Goal: Use online tool/utility: Utilize a website feature to perform a specific function

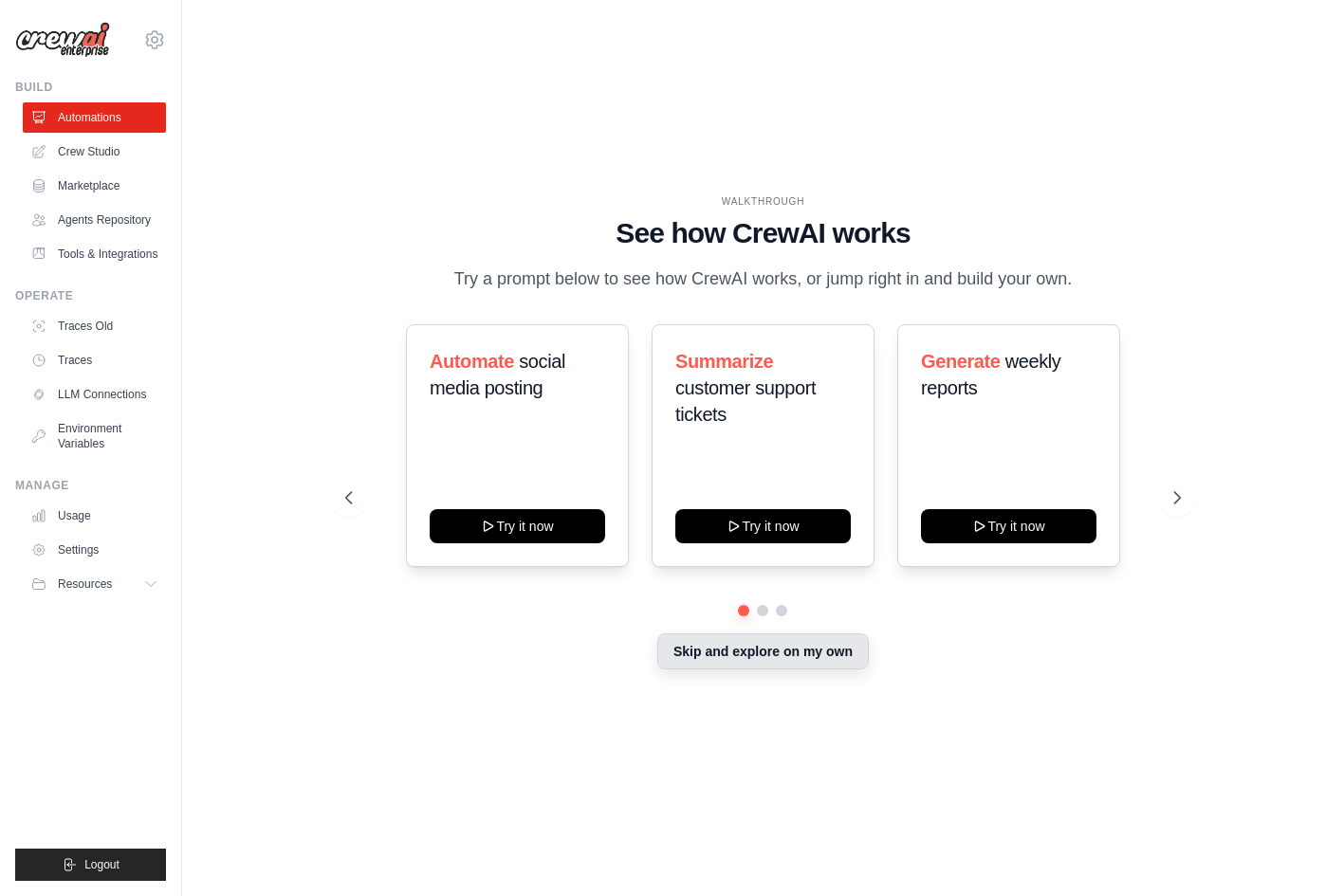
click at [703, 649] on button "Skip and explore on my own" at bounding box center [763, 651] width 211 height 36
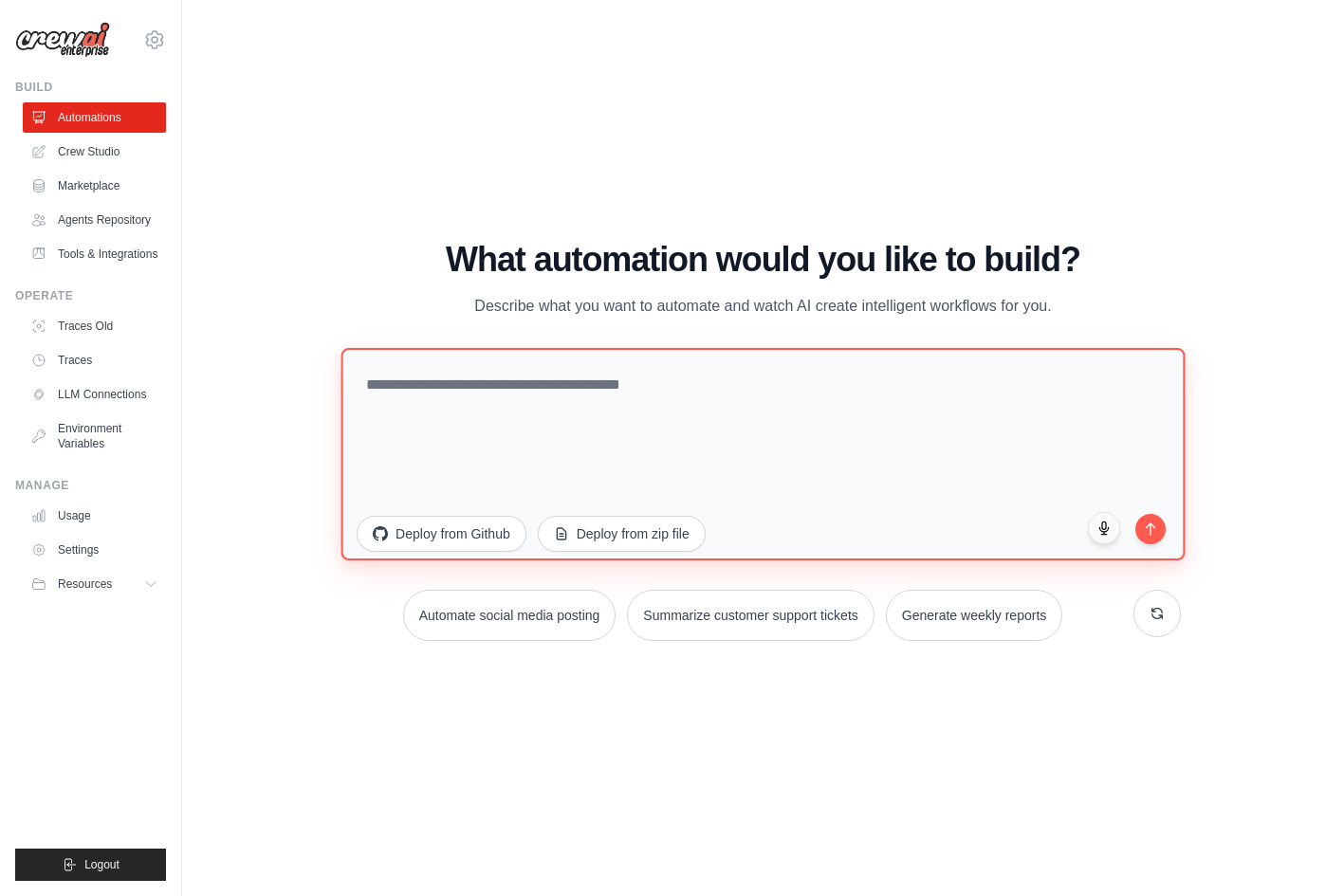
click at [475, 397] on textarea at bounding box center [763, 453] width 844 height 212
type textarea "**********"
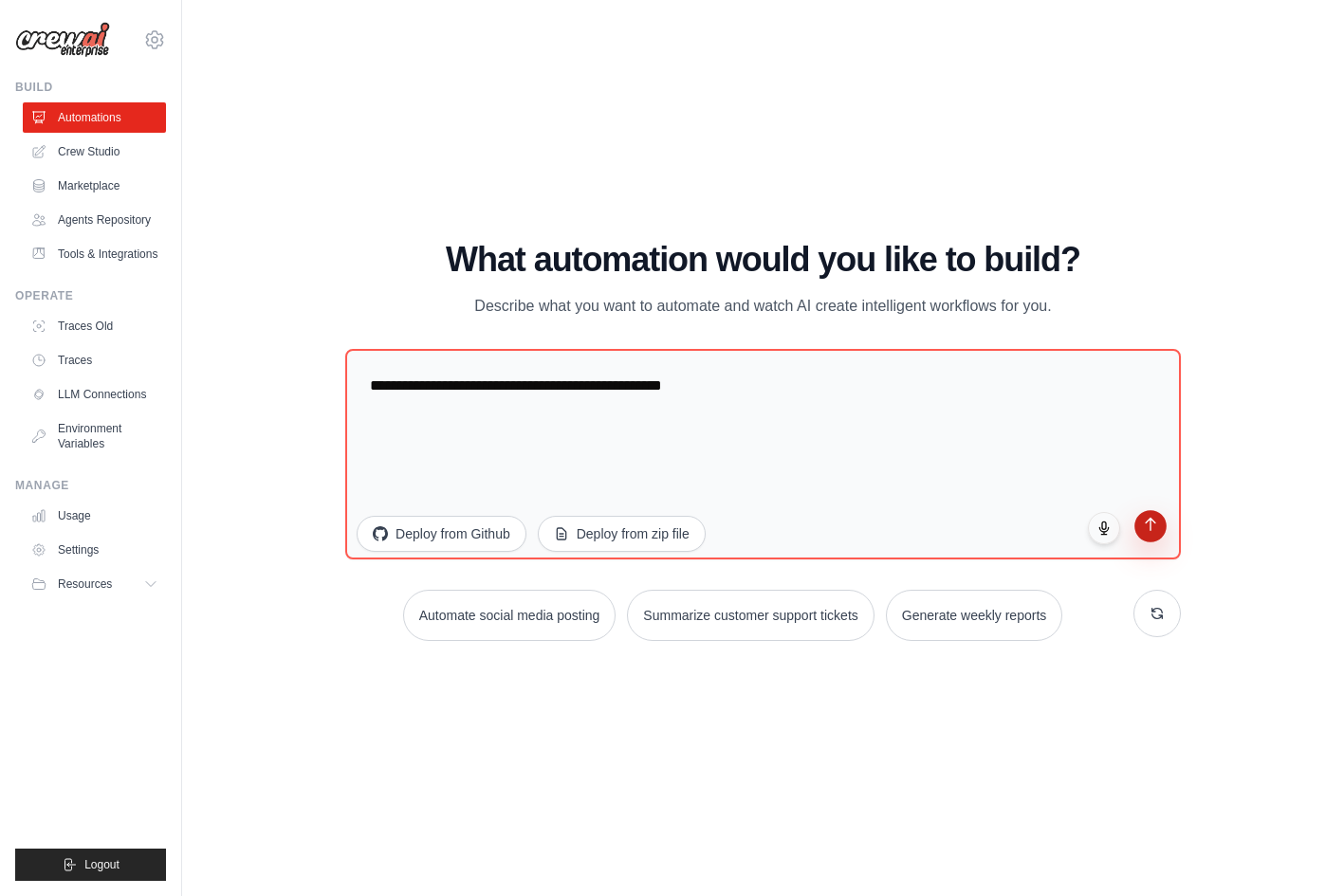
click at [1144, 522] on icon "submit" at bounding box center [1149, 524] width 16 height 16
click at [85, 158] on link "Crew Studio" at bounding box center [96, 151] width 144 height 30
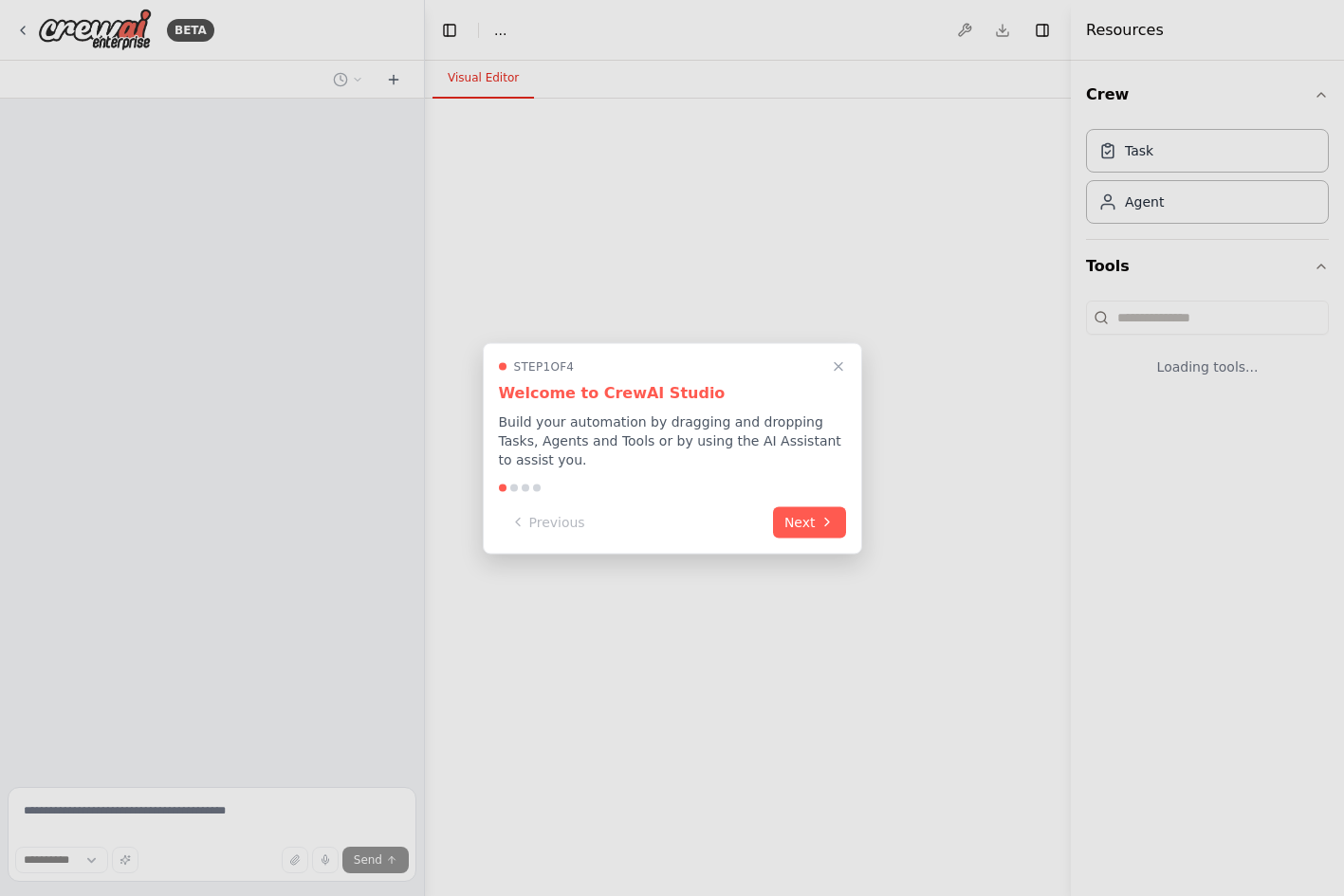
select select "****"
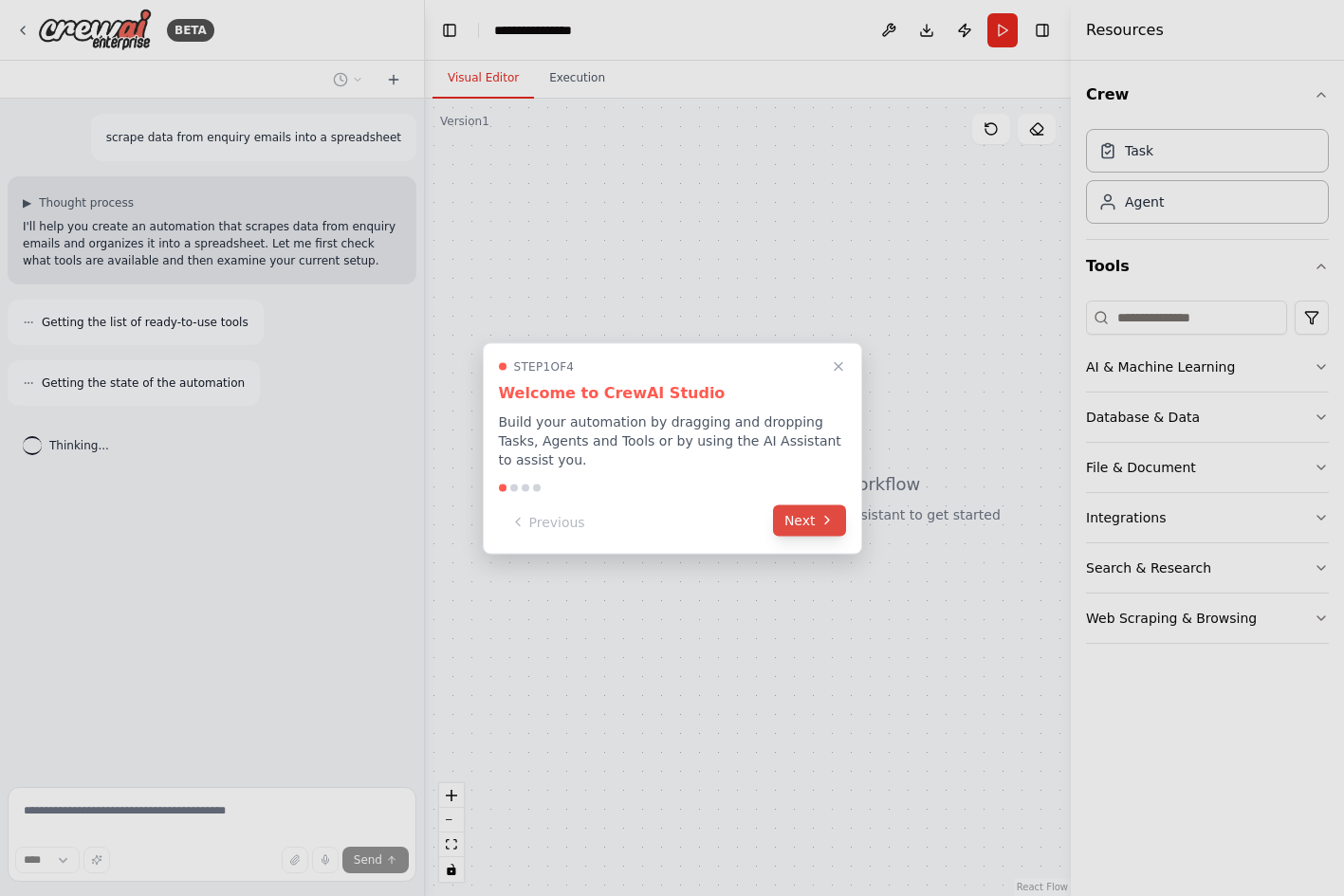
click at [807, 517] on button "Next" at bounding box center [809, 520] width 73 height 31
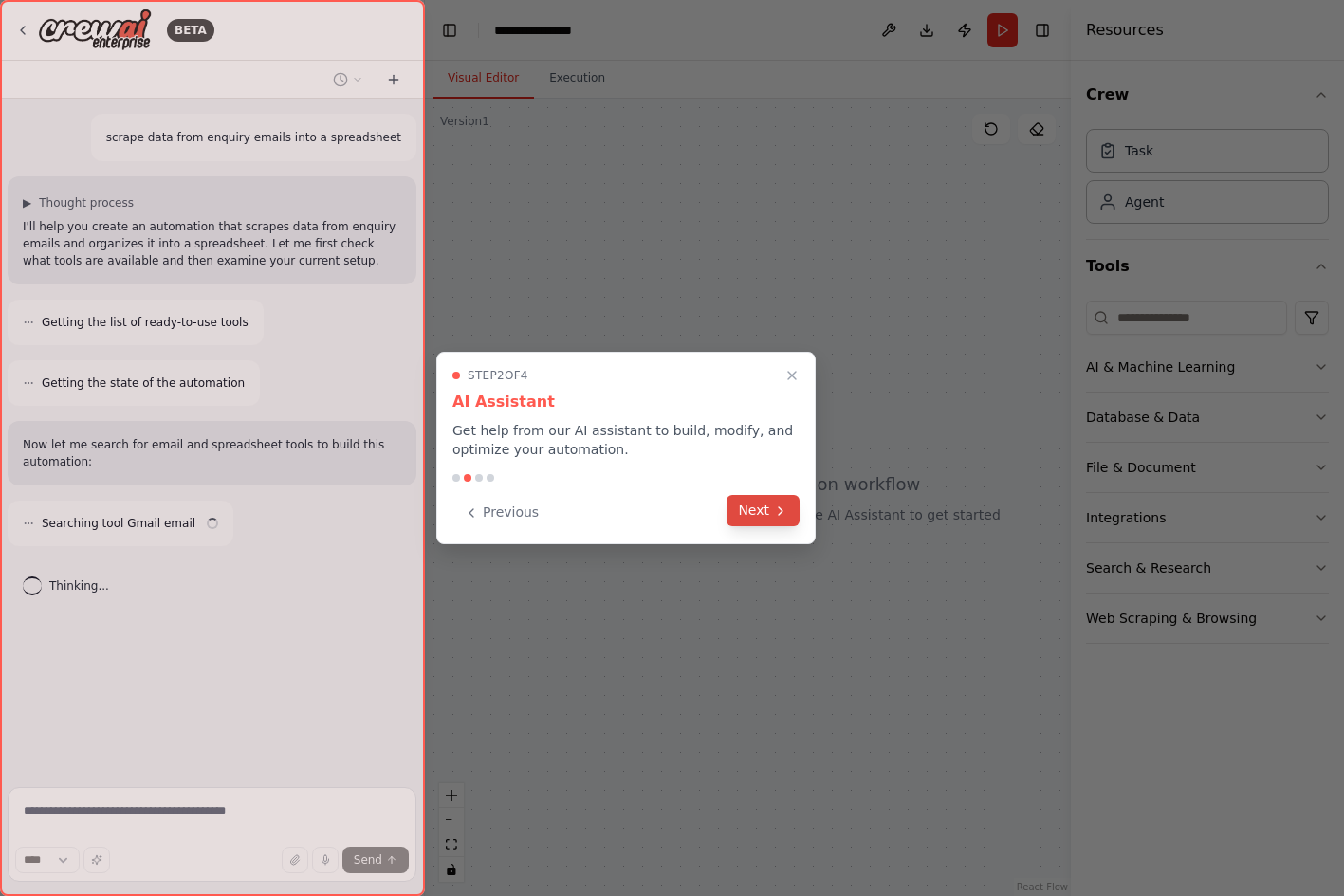
click at [775, 519] on button "Next" at bounding box center [762, 510] width 73 height 31
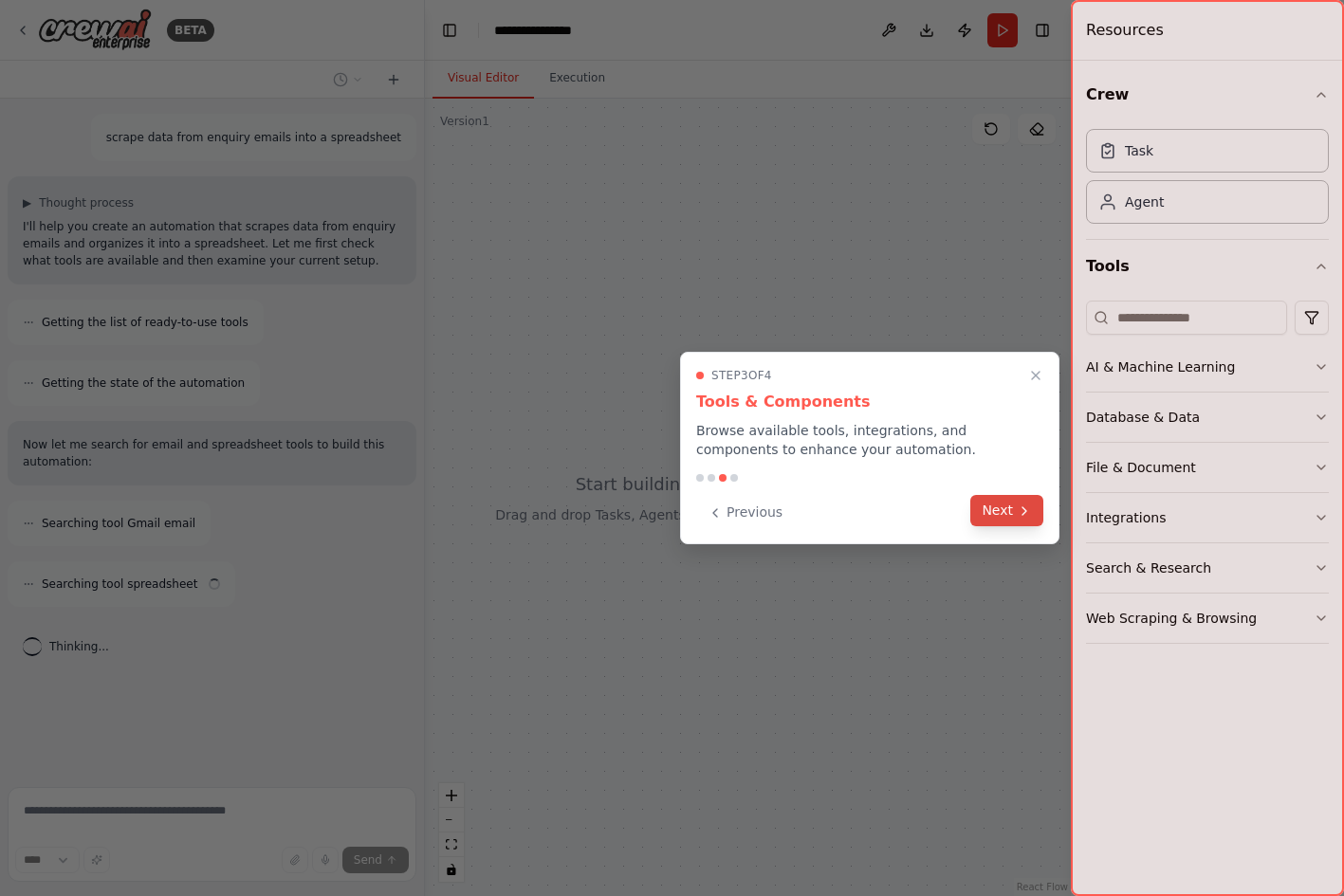
click at [1003, 509] on button "Next" at bounding box center [1006, 510] width 73 height 31
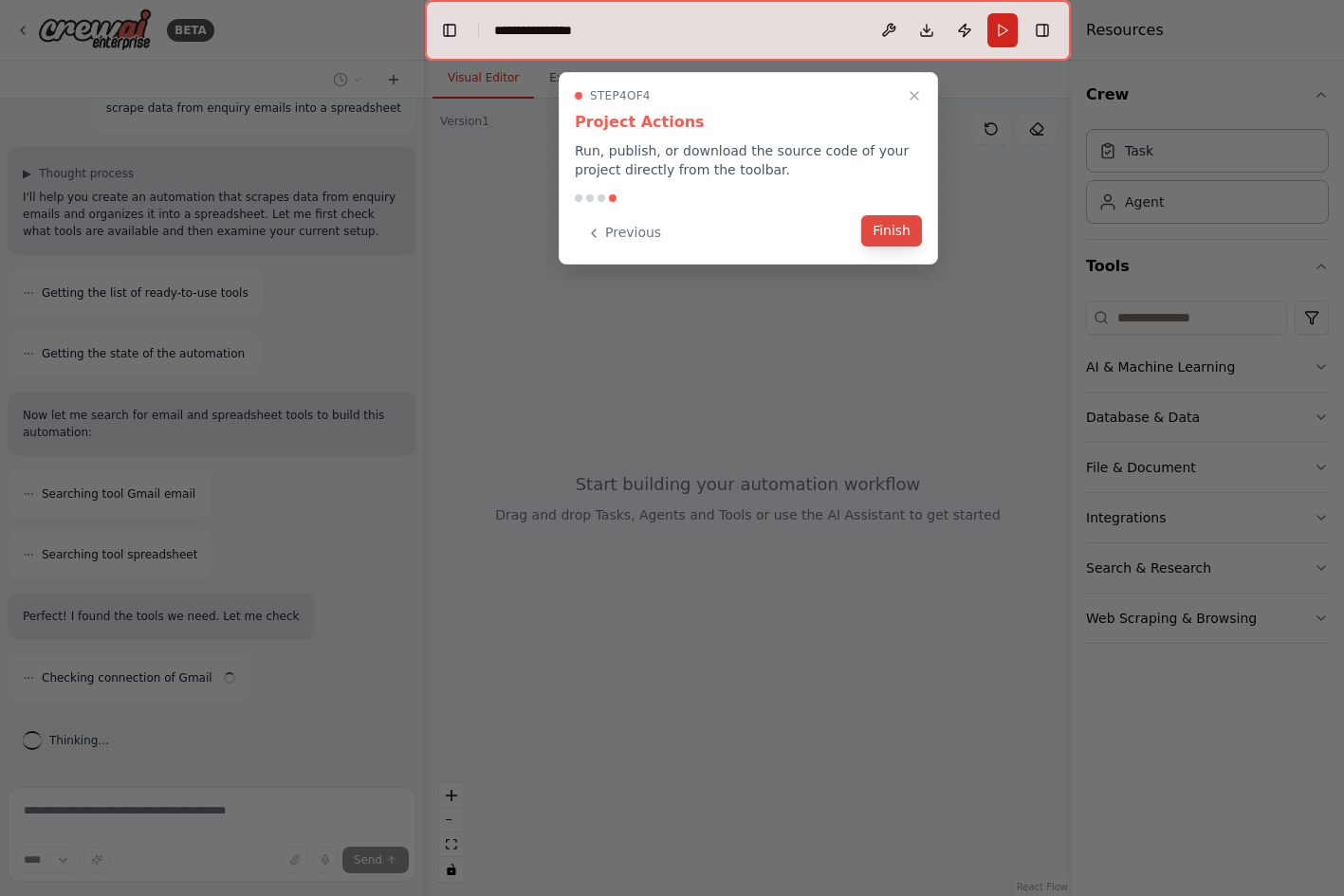
scroll to position [47, 0]
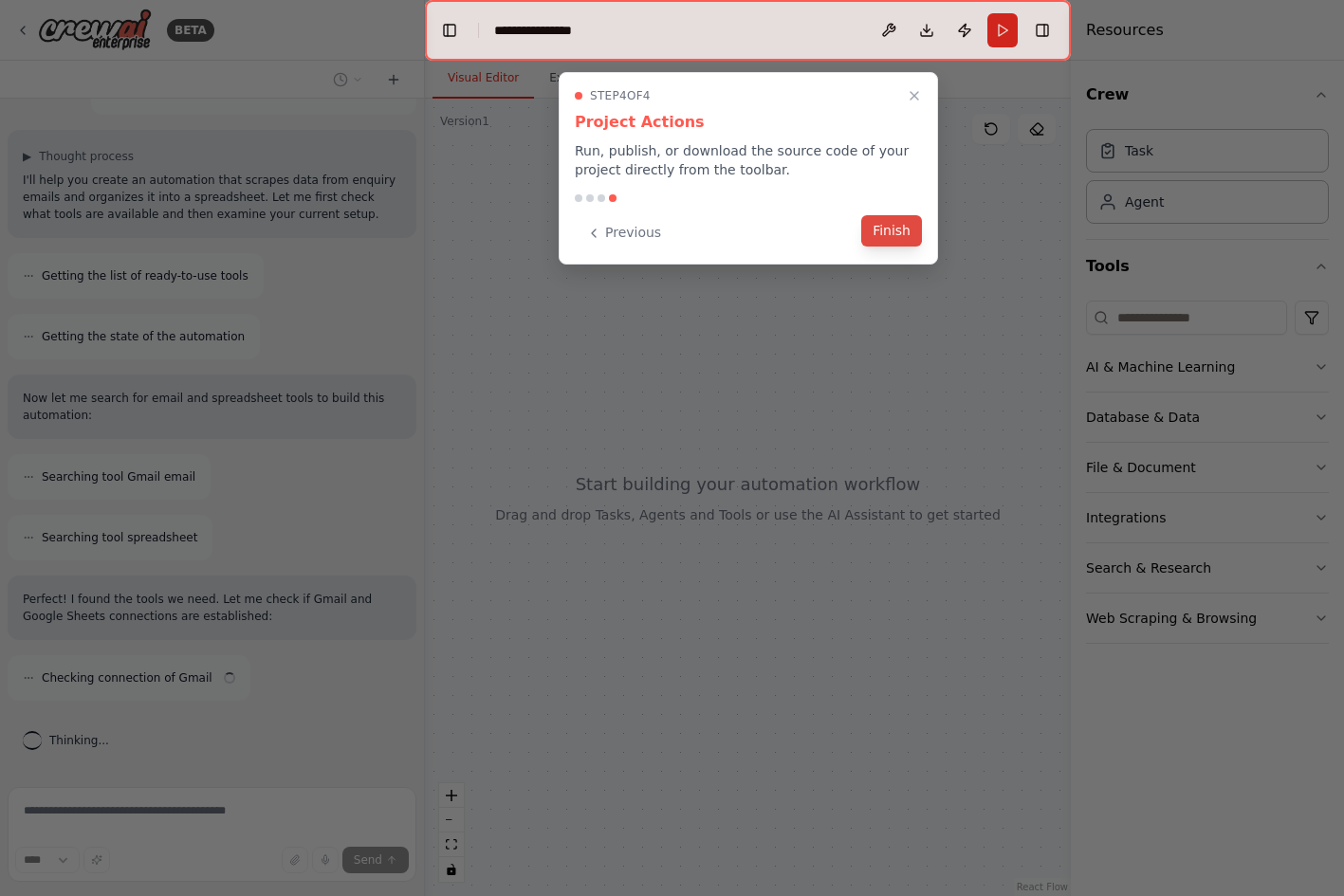
click at [876, 236] on button "Finish" at bounding box center [891, 231] width 61 height 31
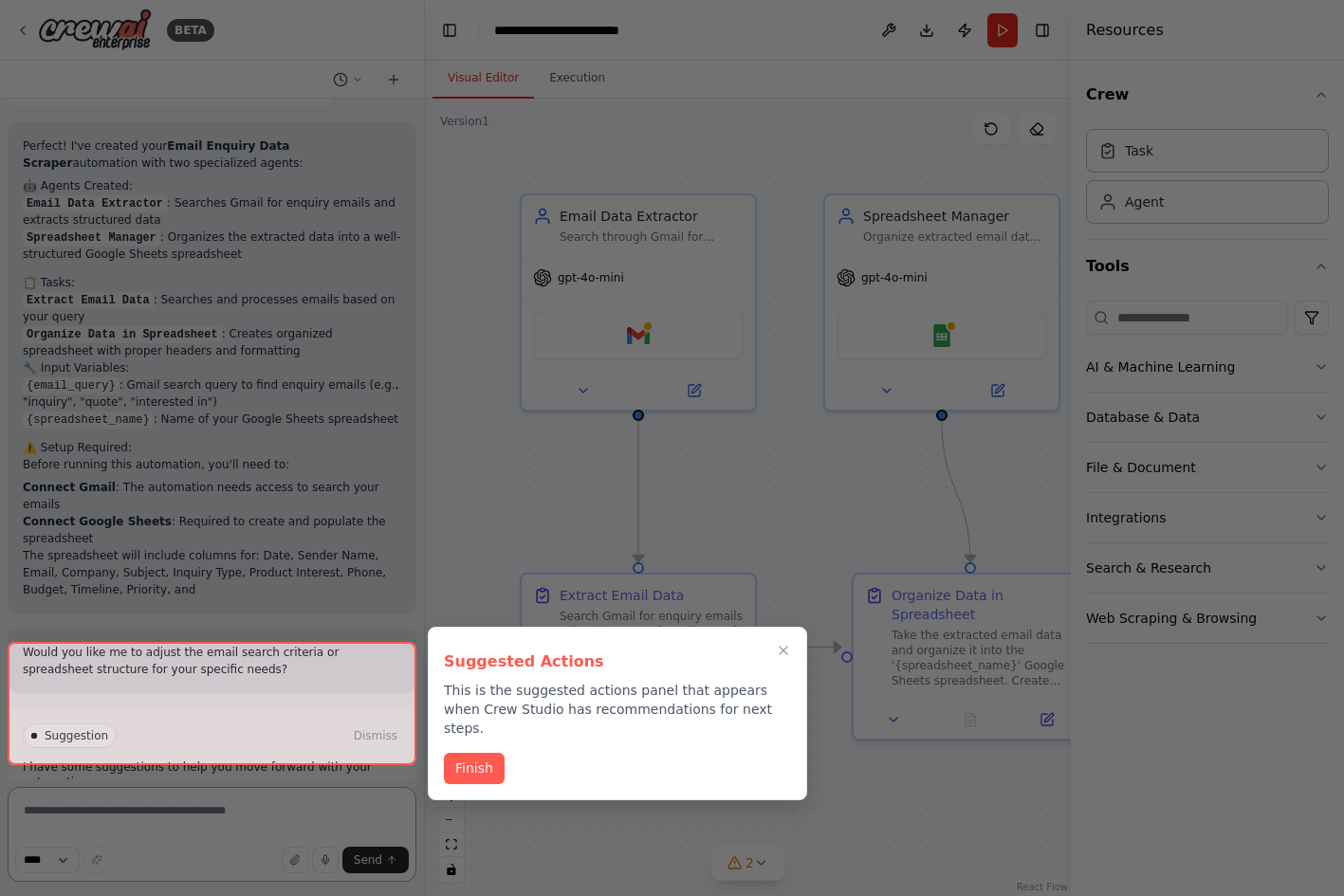
scroll to position [1319, 0]
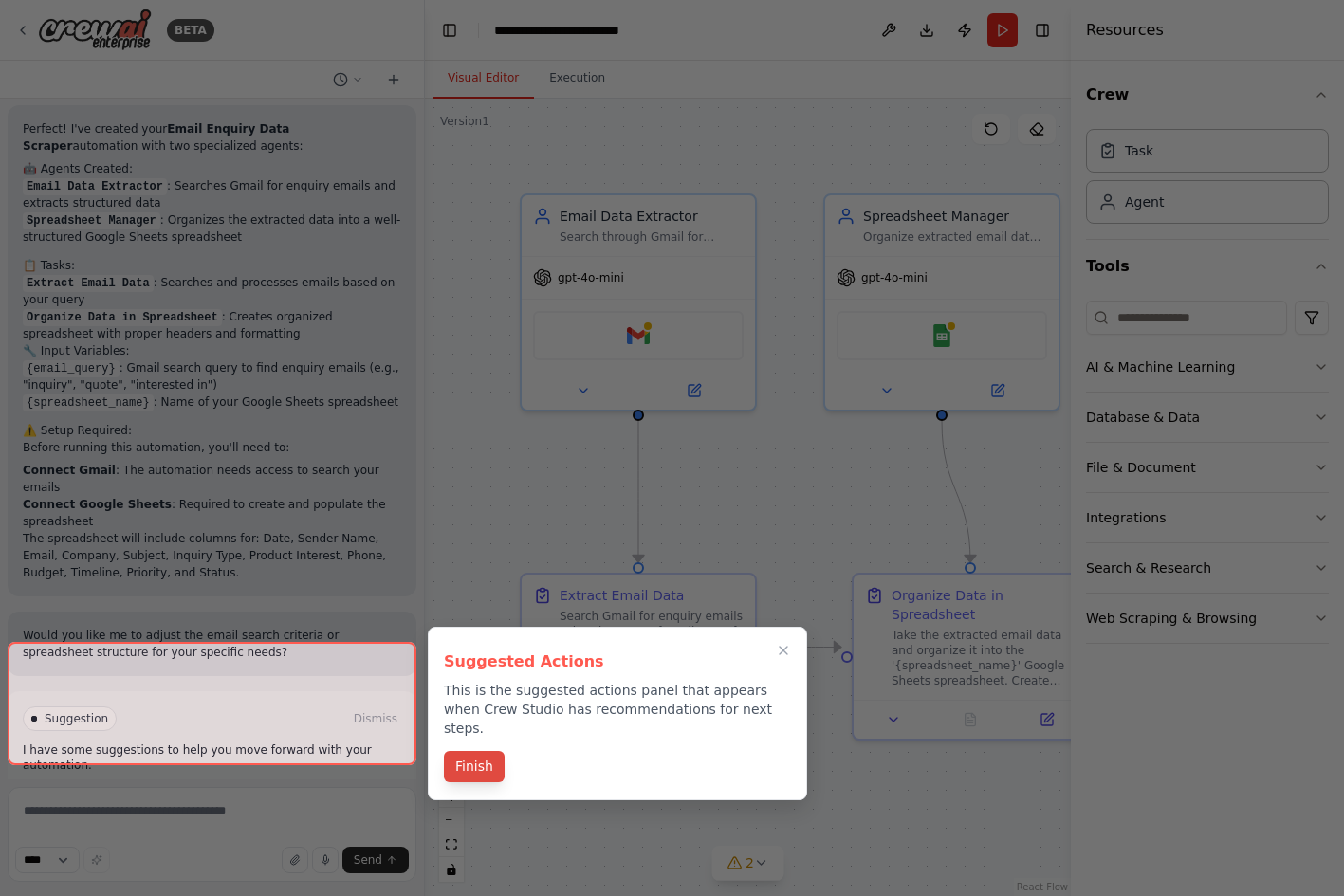
click at [486, 751] on button "Finish" at bounding box center [474, 766] width 61 height 31
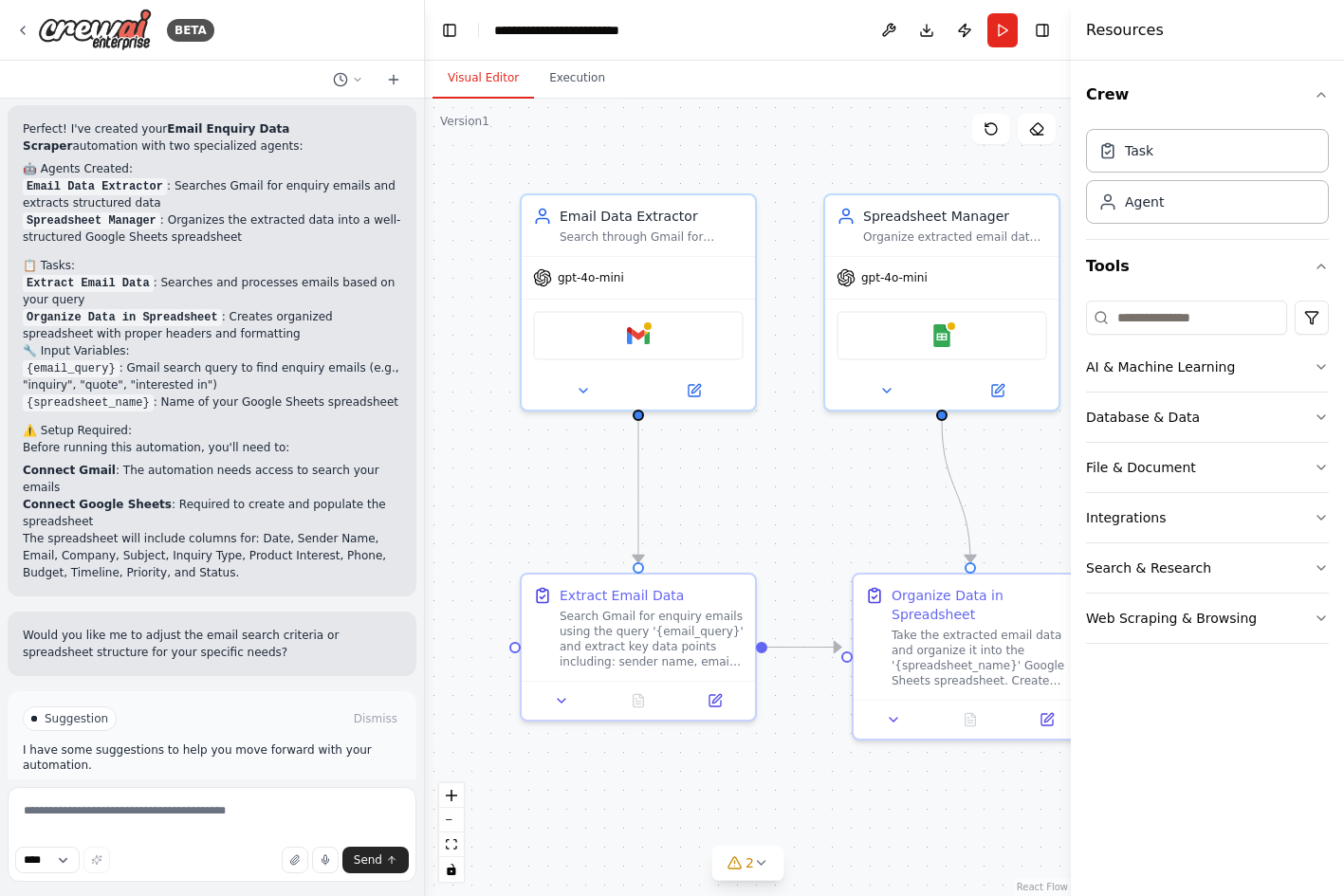
click at [196, 792] on span "Run Automation" at bounding box center [220, 800] width 92 height 16
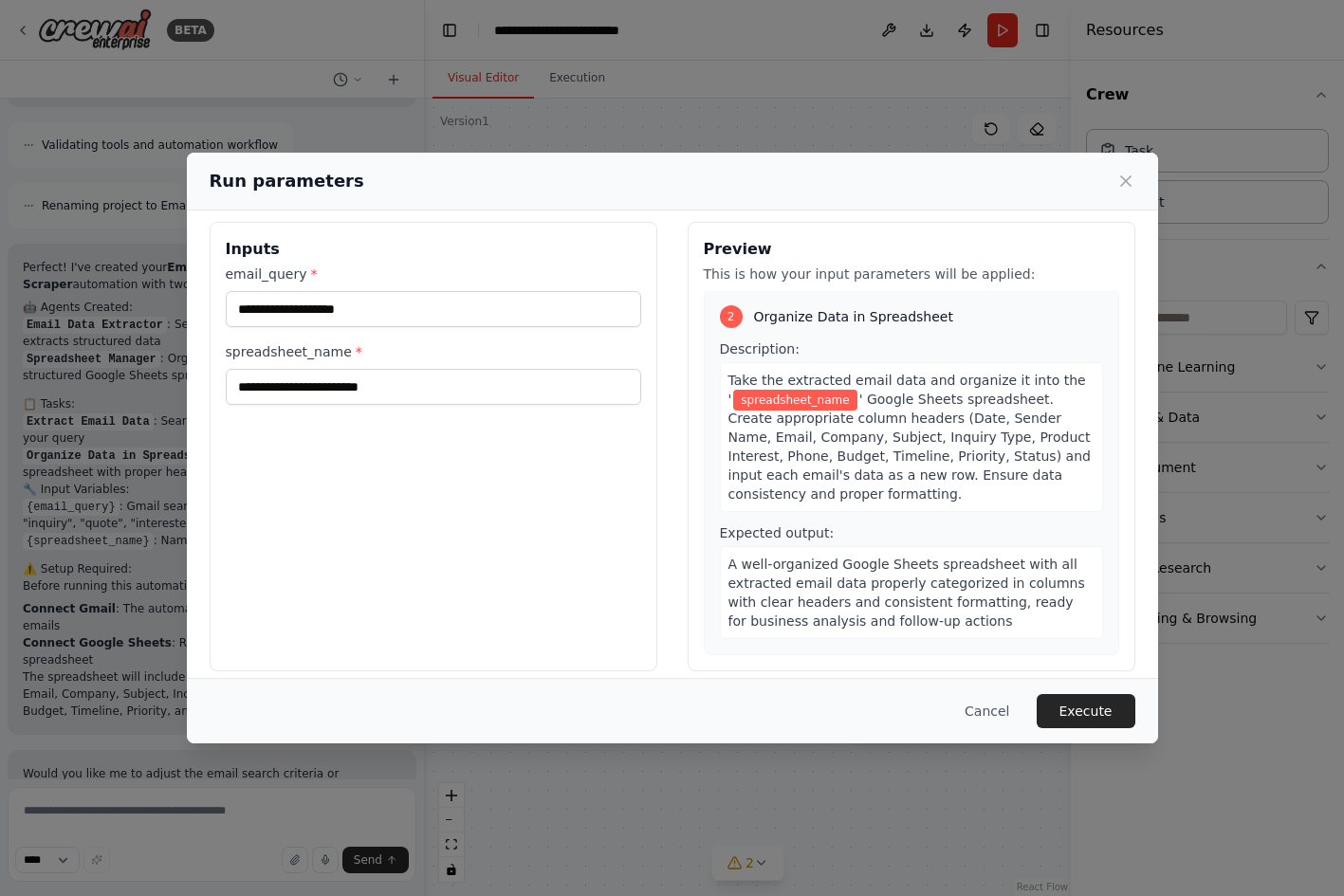
scroll to position [26, 0]
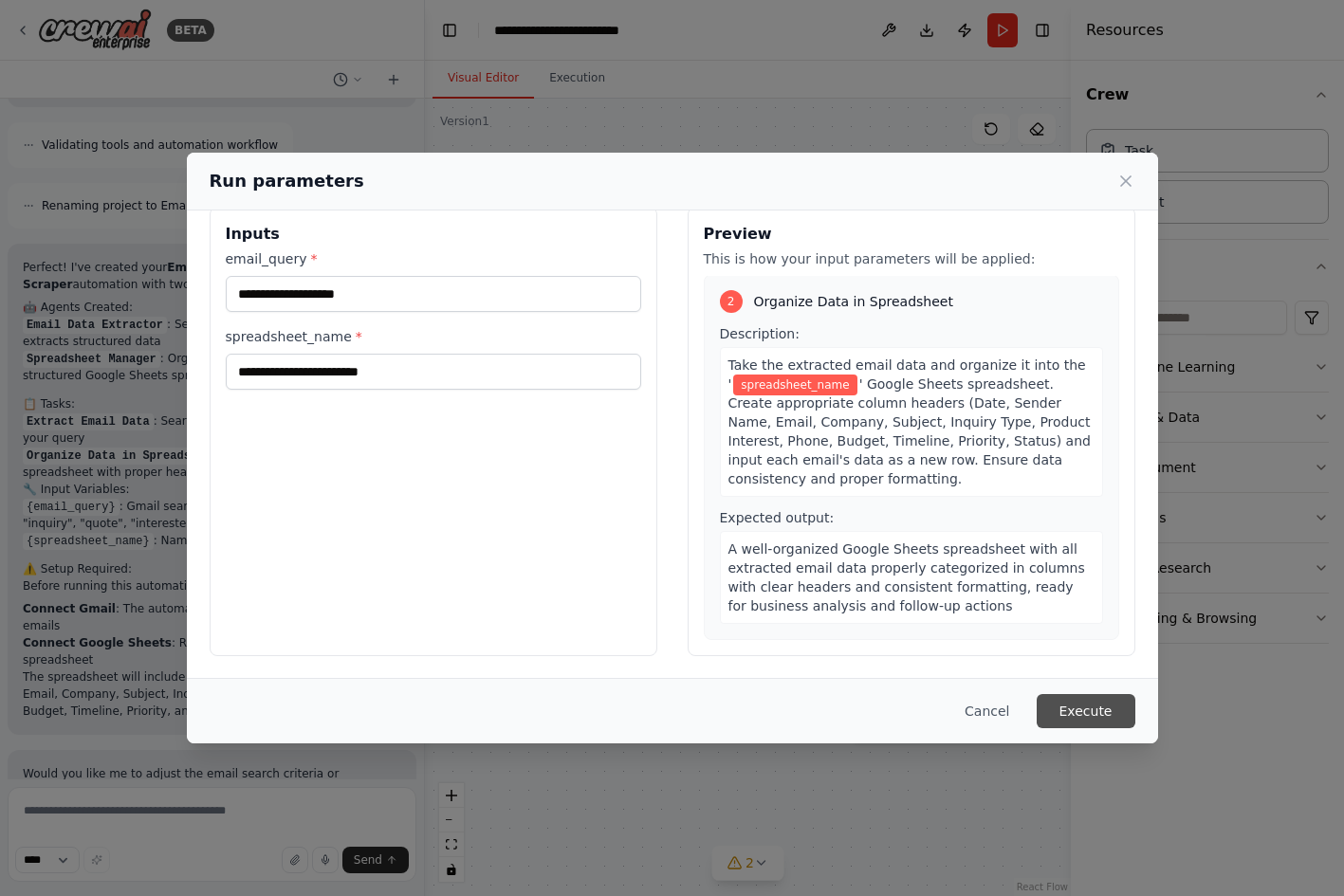
click at [1074, 719] on button "Execute" at bounding box center [1086, 711] width 99 height 34
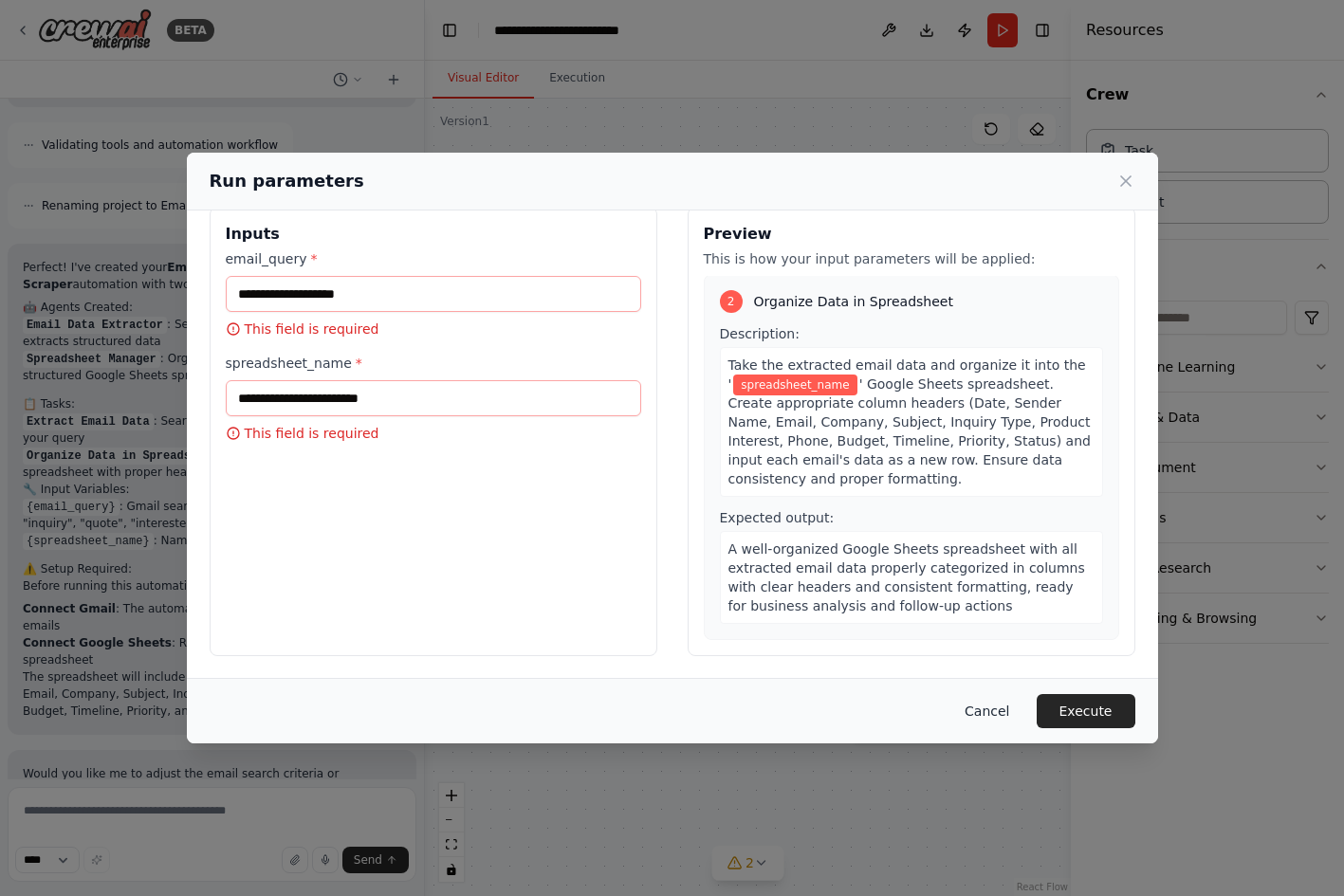
click at [993, 707] on button "Cancel" at bounding box center [986, 711] width 75 height 34
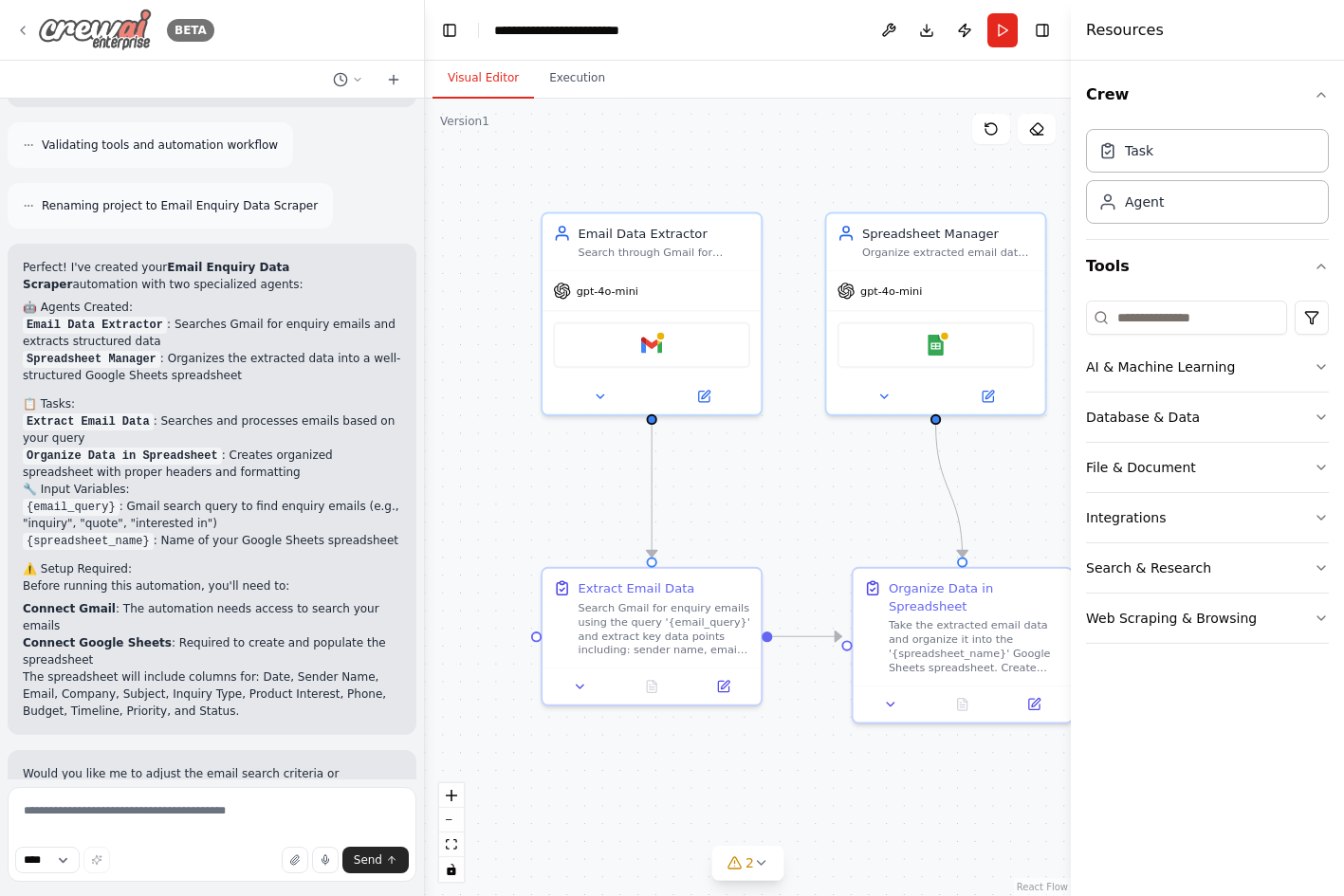
click at [26, 24] on icon at bounding box center [23, 30] width 16 height 16
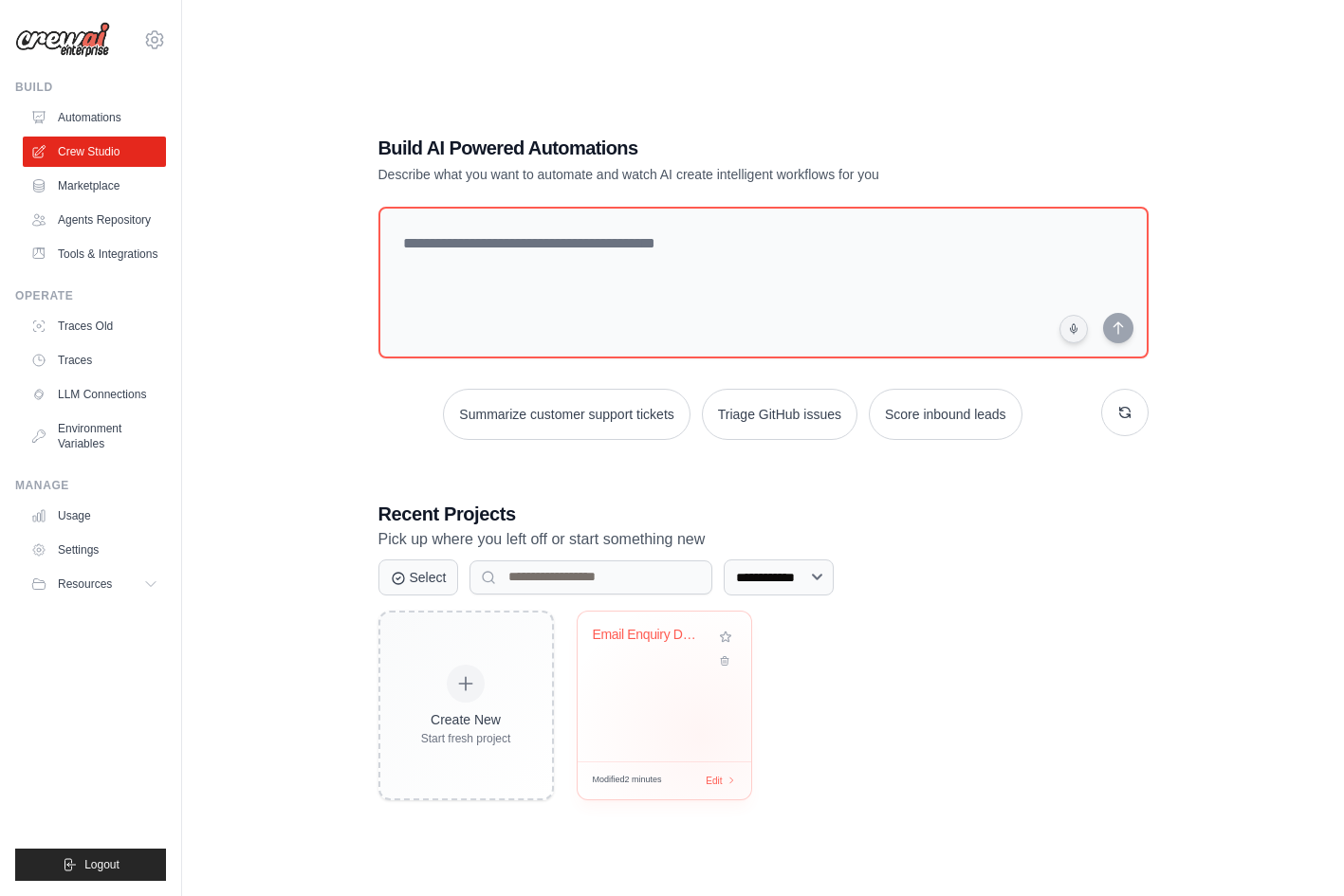
click at [701, 735] on div "Email Enquiry Data Scraper" at bounding box center [664, 687] width 174 height 150
click at [95, 183] on link "Marketplace" at bounding box center [96, 185] width 144 height 30
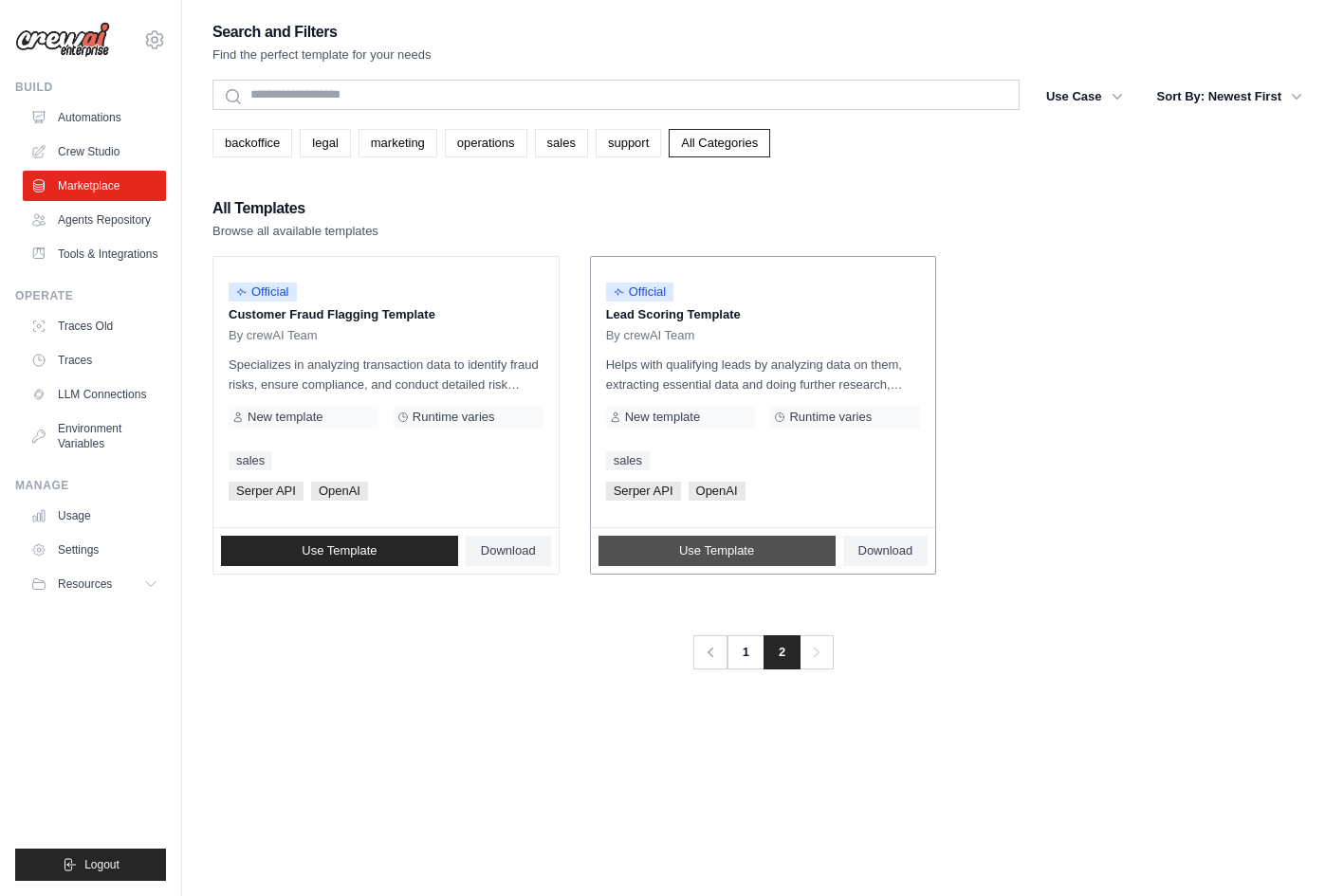
click at [727, 539] on link "Use Template" at bounding box center [717, 551] width 237 height 30
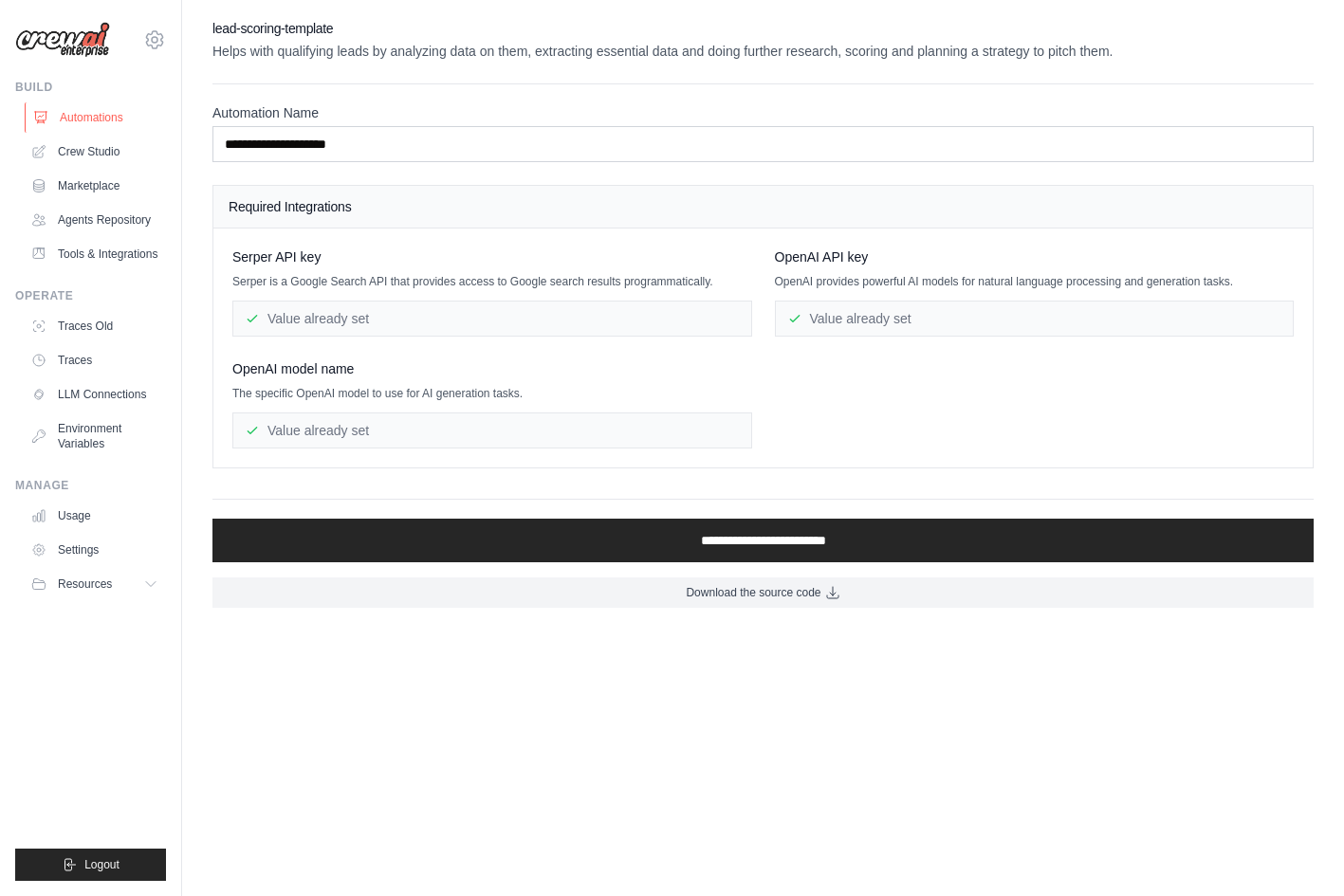
click at [86, 112] on link "Automations" at bounding box center [96, 117] width 144 height 30
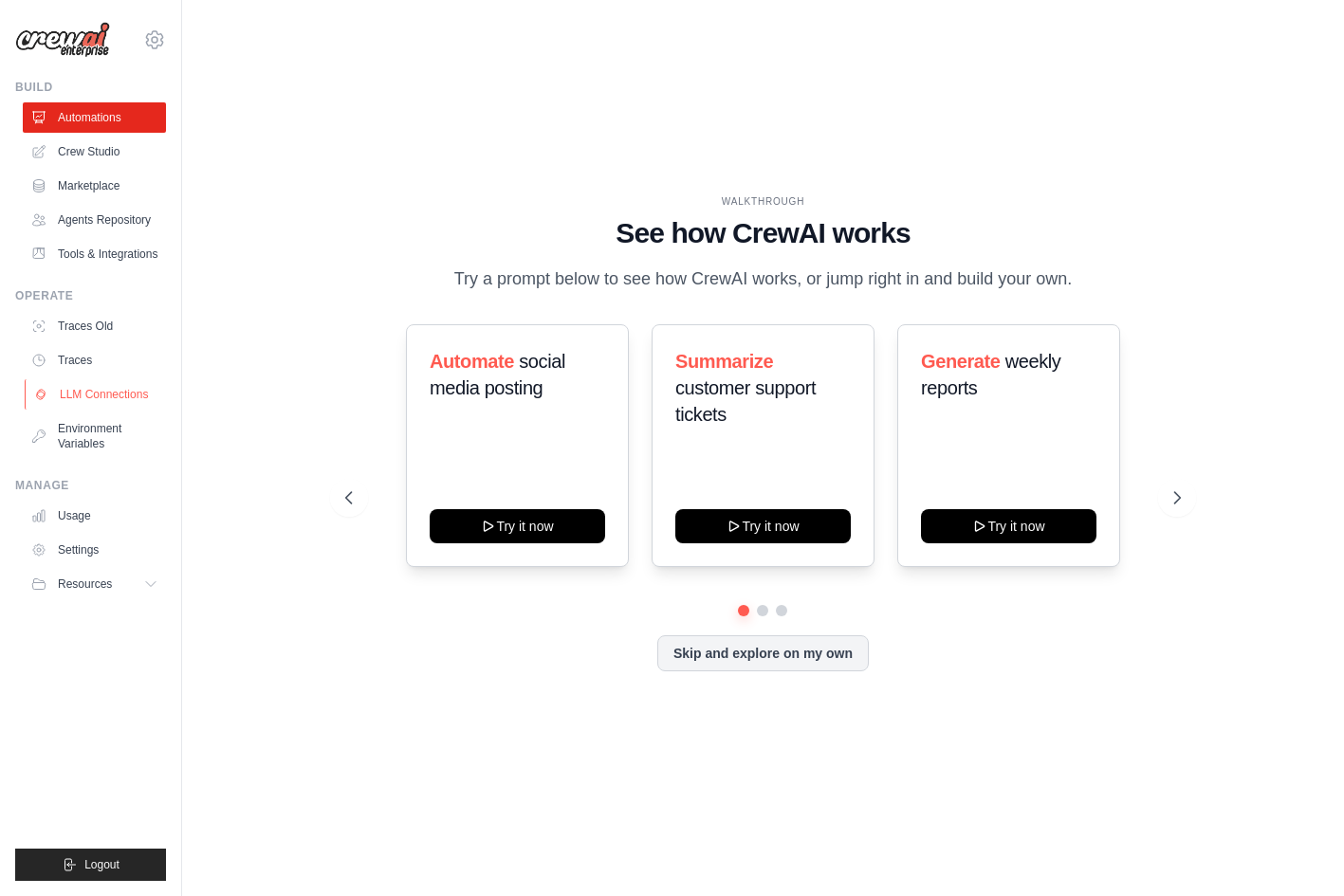
click at [128, 403] on link "LLM Connections" at bounding box center [96, 394] width 144 height 30
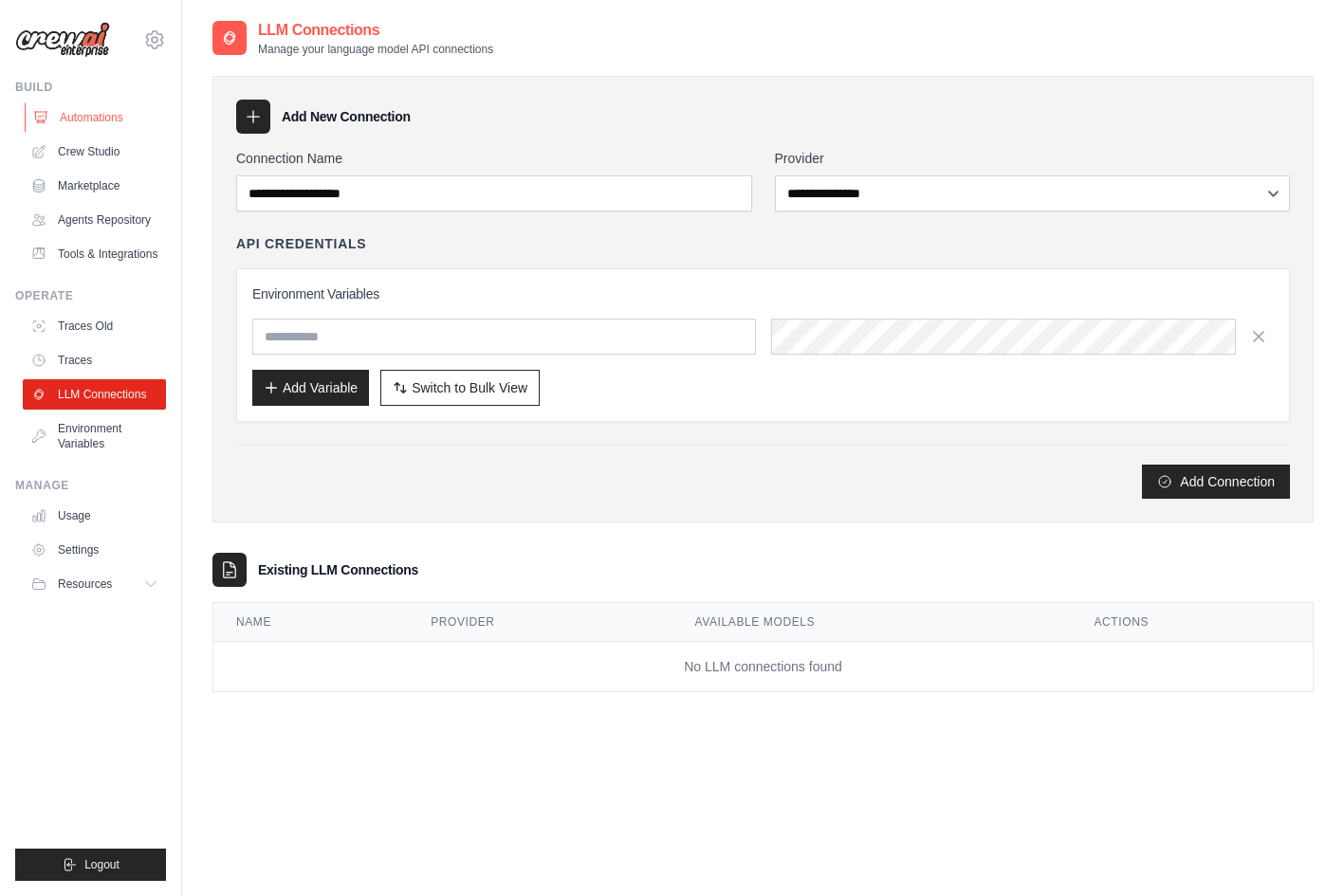
click at [79, 120] on link "Automations" at bounding box center [96, 117] width 144 height 30
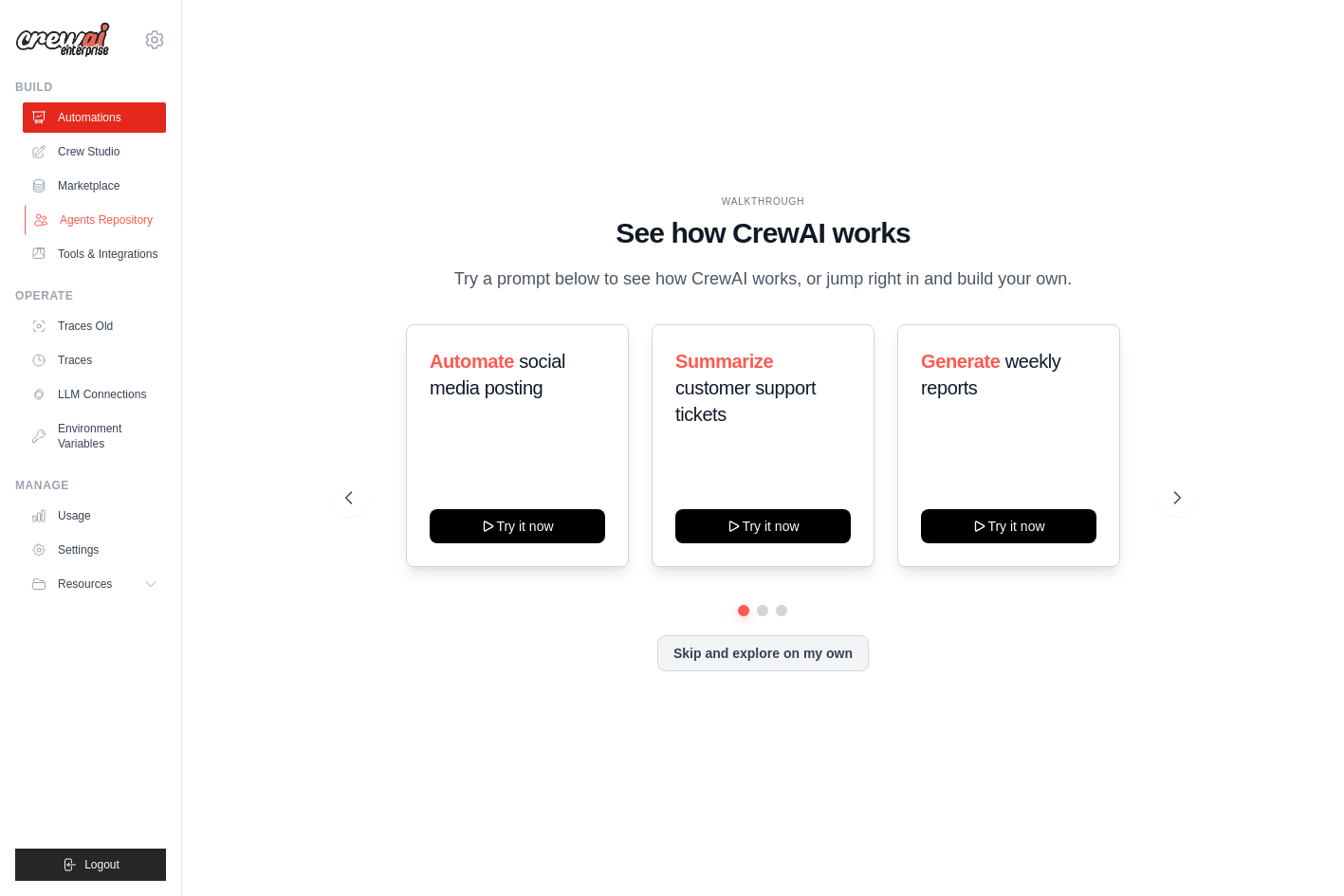
click at [115, 228] on link "Agents Repository" at bounding box center [96, 219] width 144 height 30
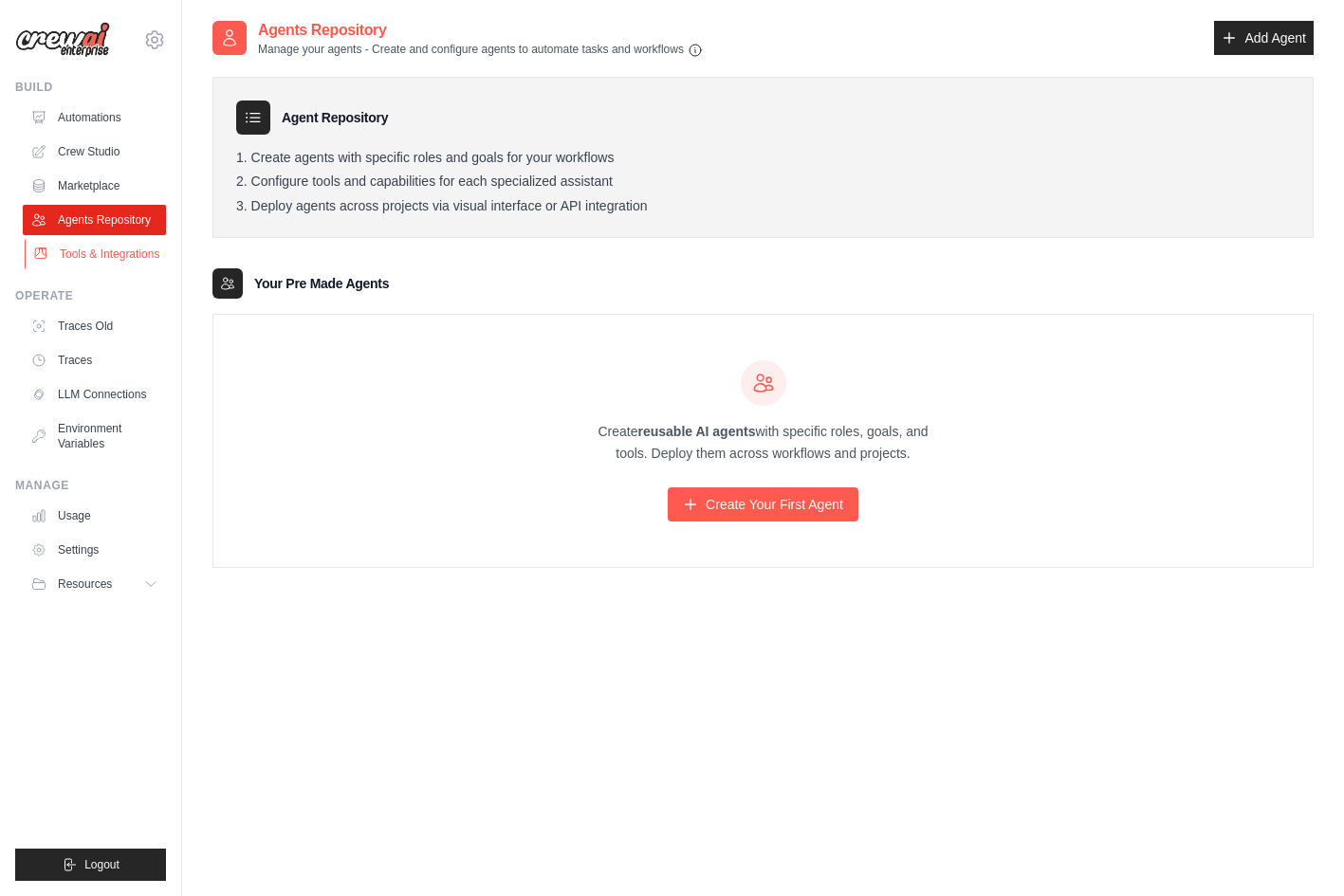
click at [121, 270] on link "Tools & Integrations" at bounding box center [96, 253] width 144 height 30
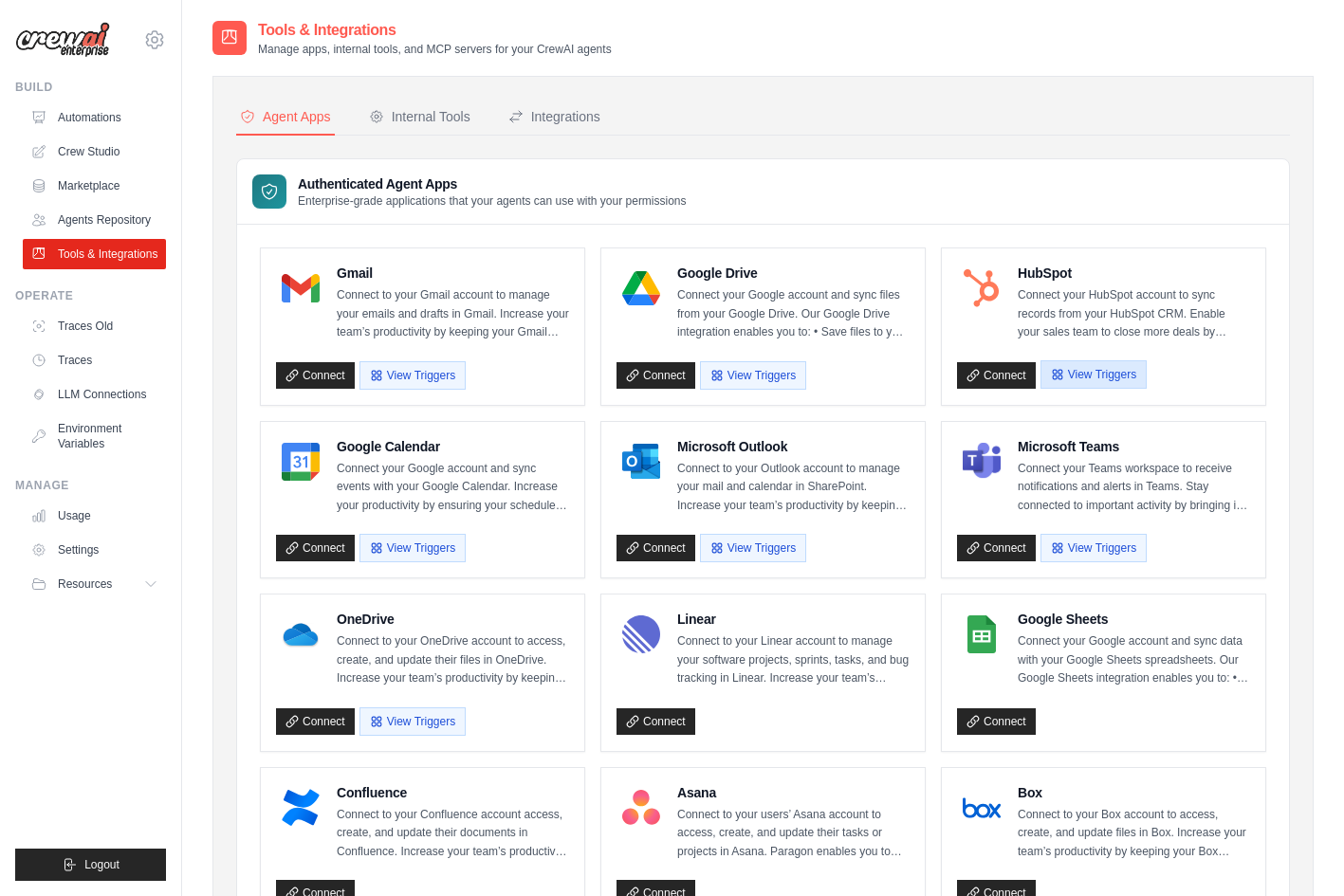
click at [1113, 361] on button "View Triggers" at bounding box center [1094, 374] width 107 height 28
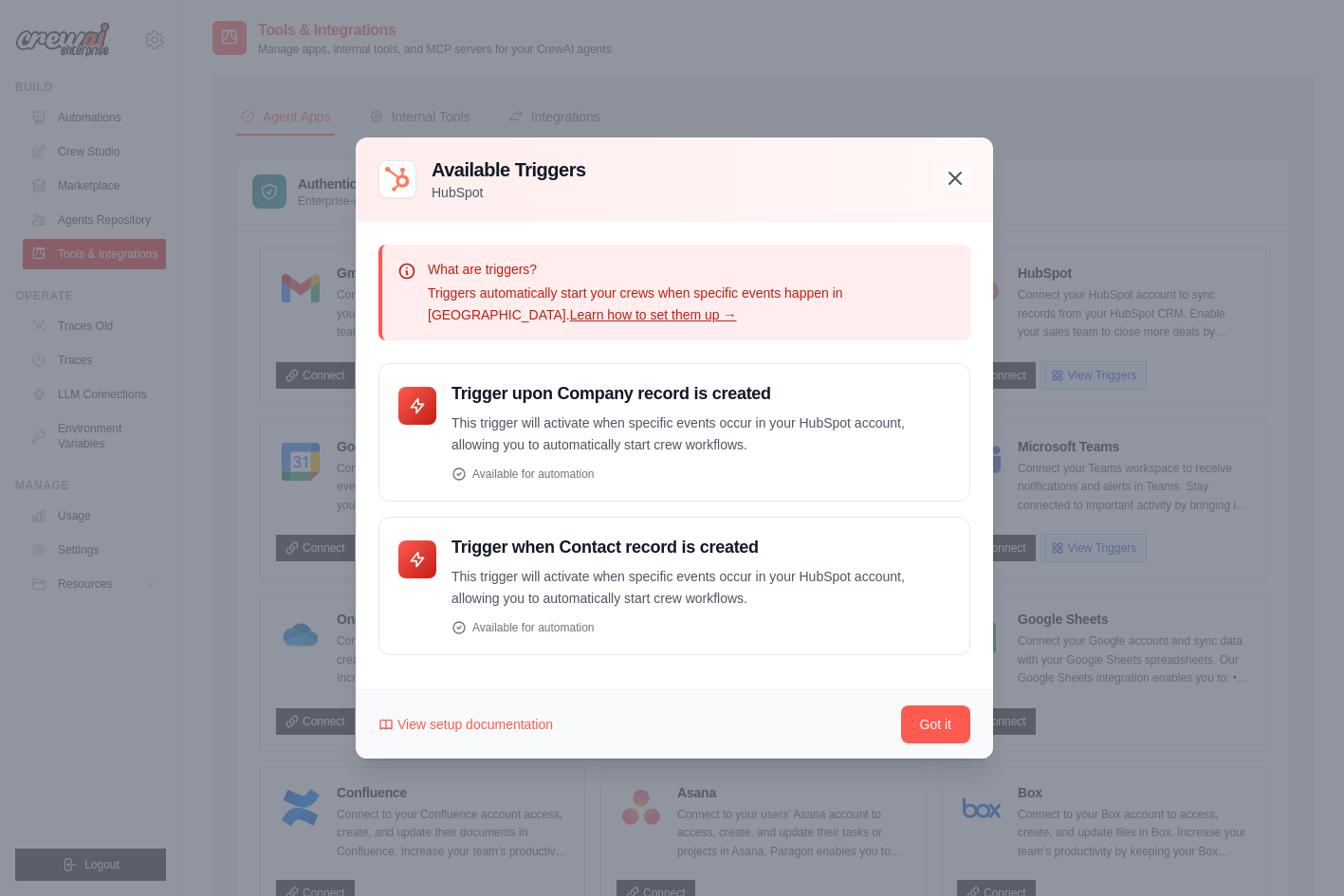
click at [959, 178] on icon "button" at bounding box center [954, 177] width 22 height 22
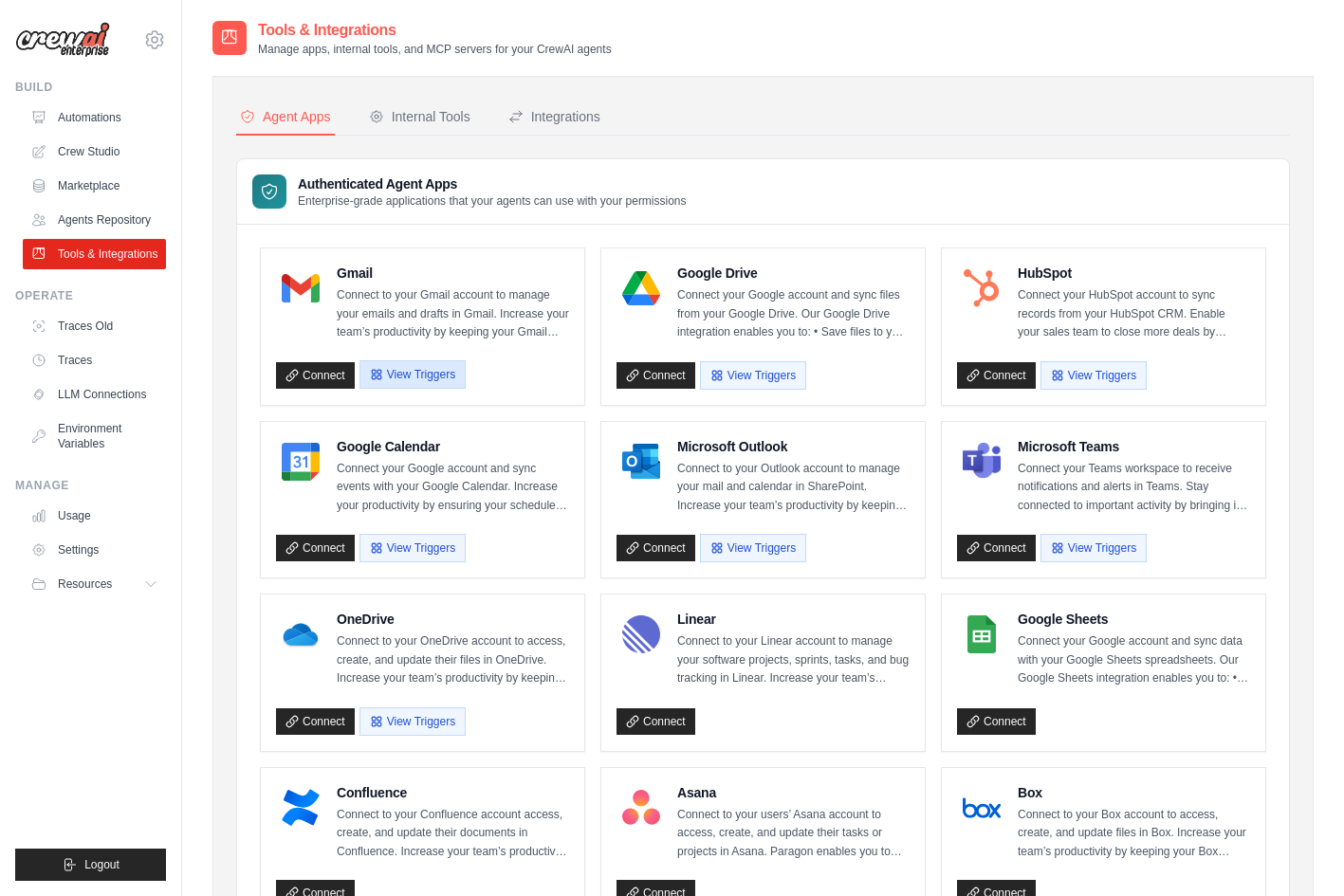
click at [424, 361] on button "View Triggers" at bounding box center [413, 374] width 107 height 28
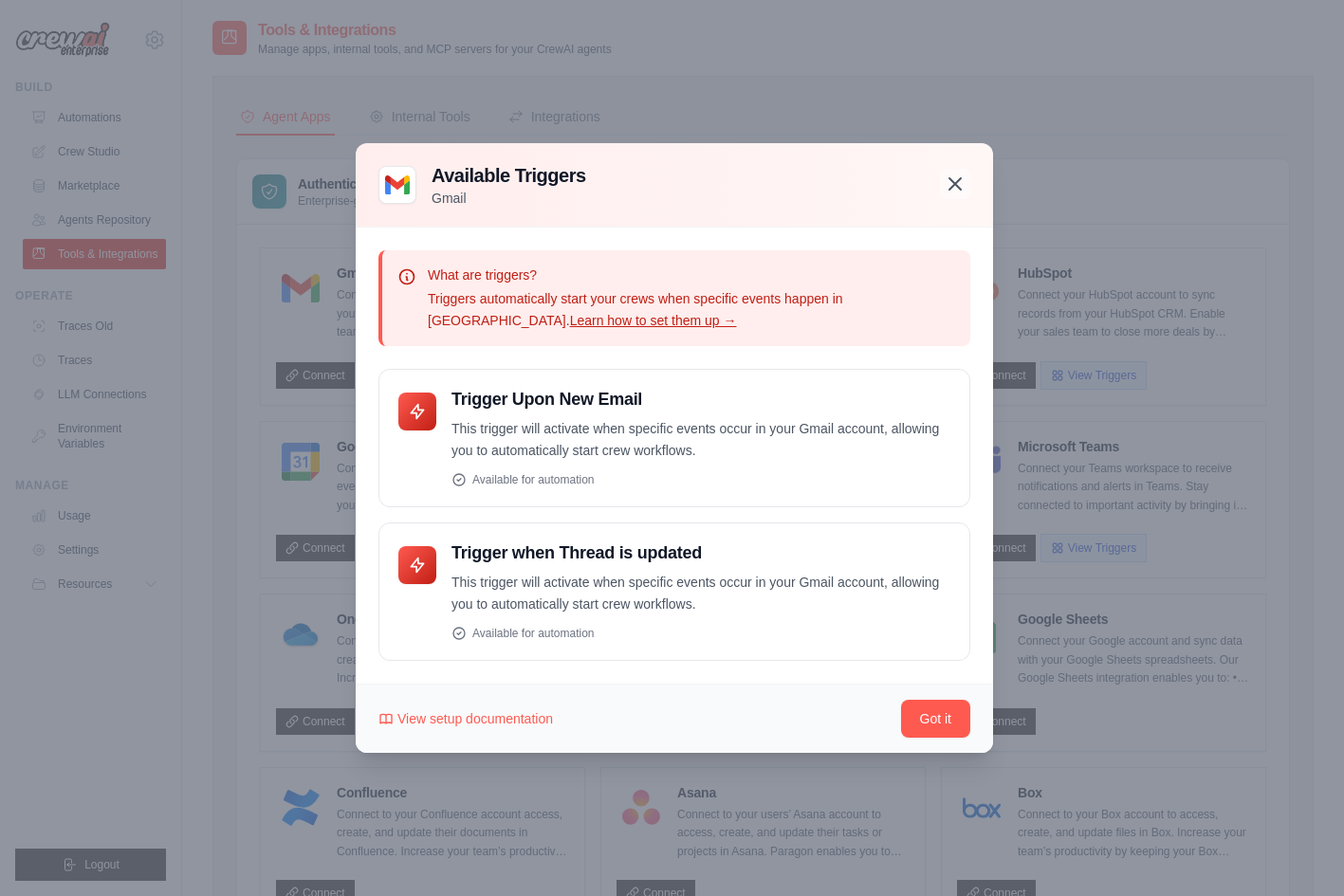
click at [960, 174] on icon "button" at bounding box center [954, 183] width 22 height 22
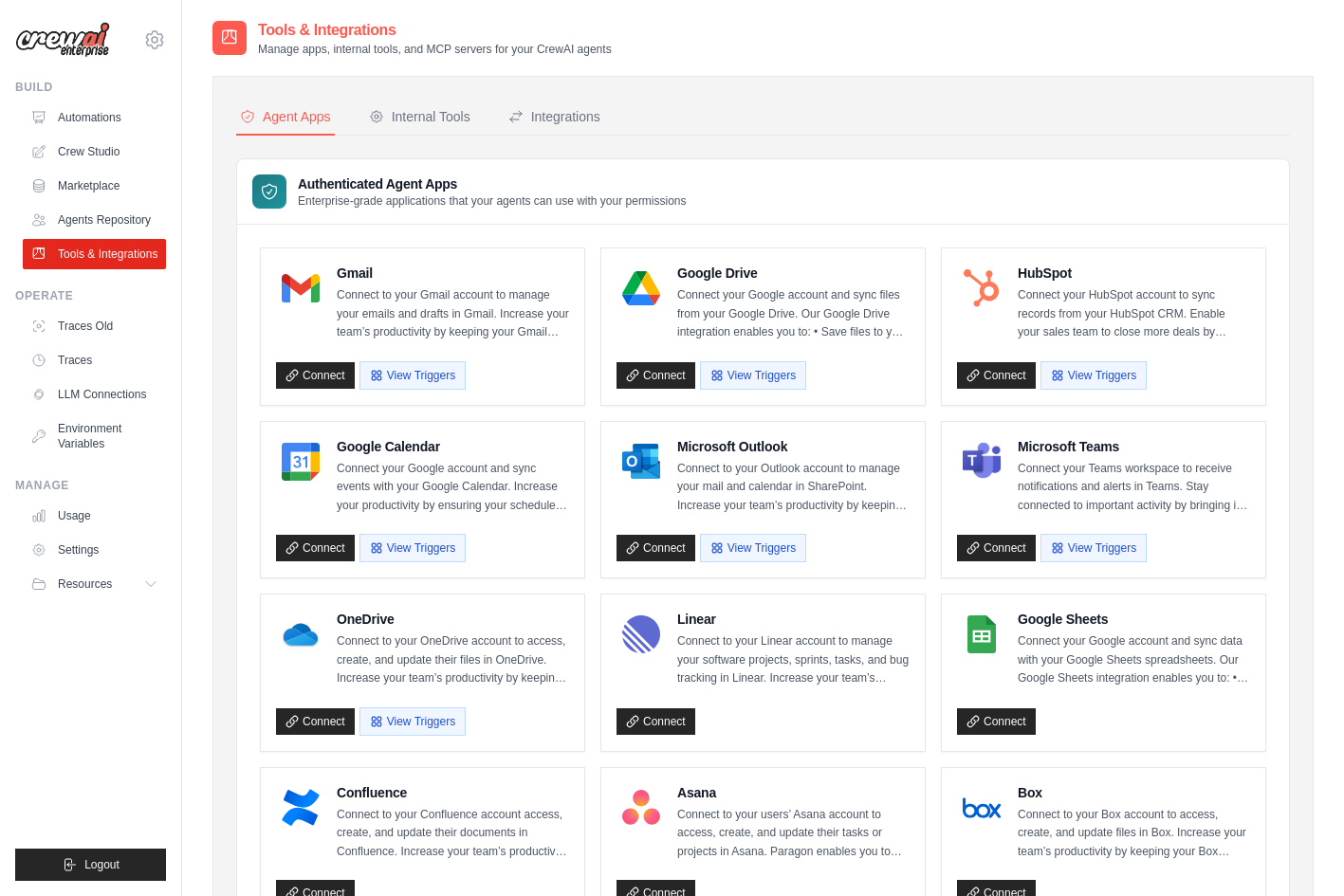
click at [1072, 632] on p "Connect your Google account and sync data with your Google Sheets spreadsheets.…" at bounding box center [1134, 660] width 233 height 56
click at [1068, 610] on h4 "Google Sheets" at bounding box center [1134, 620] width 233 height 19
drag, startPoint x: 1068, startPoint y: 460, endPoint x: 1050, endPoint y: 465, distance: 18.7
click at [1068, 610] on h4 "Google Sheets" at bounding box center [1134, 620] width 233 height 19
click at [988, 616] on img at bounding box center [981, 634] width 38 height 38
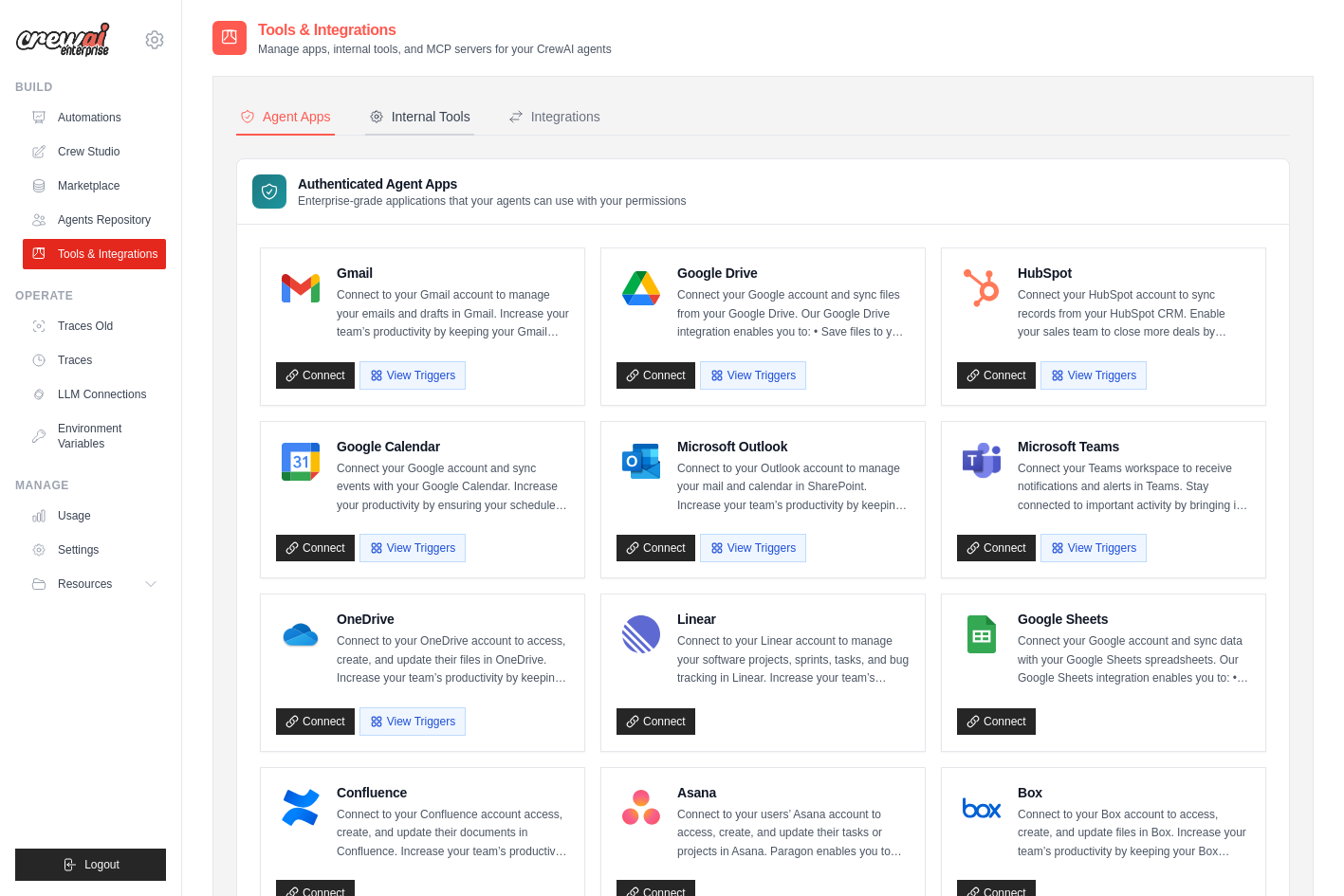
click at [425, 113] on div "Internal Tools" at bounding box center [419, 117] width 102 height 19
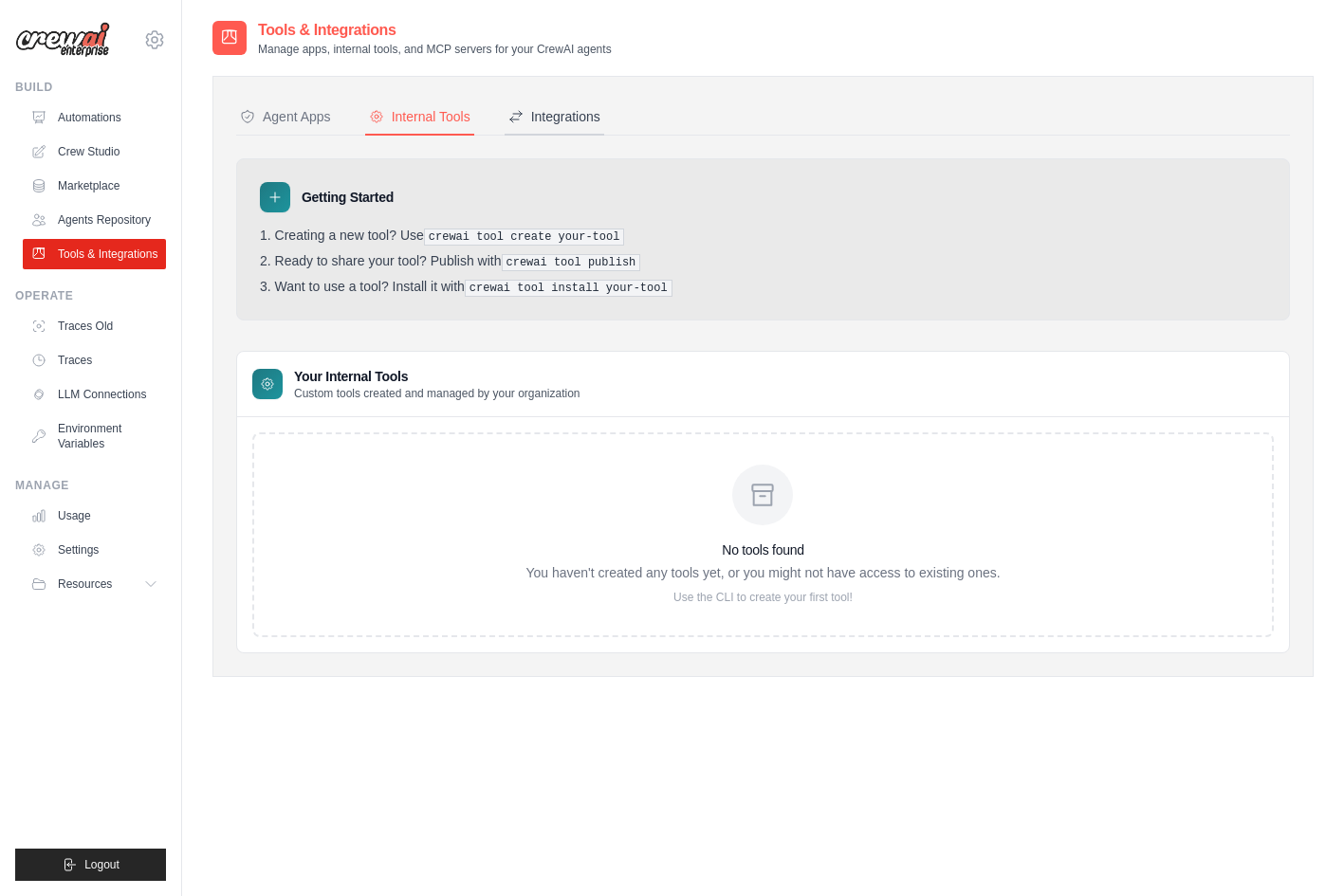
click at [573, 113] on div "Integrations" at bounding box center [554, 117] width 92 height 19
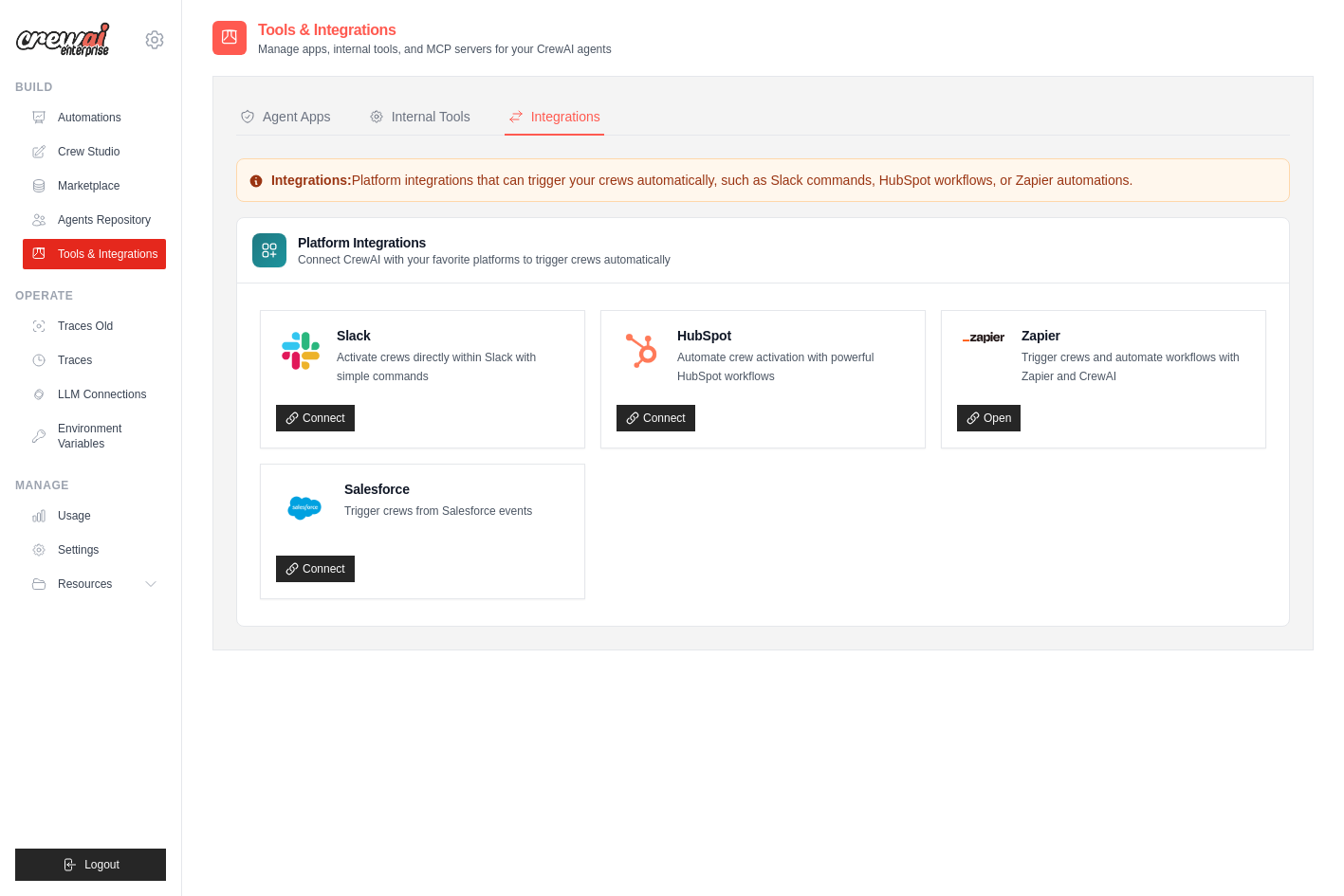
click at [285, 102] on button "Agent Apps" at bounding box center [285, 117] width 99 height 36
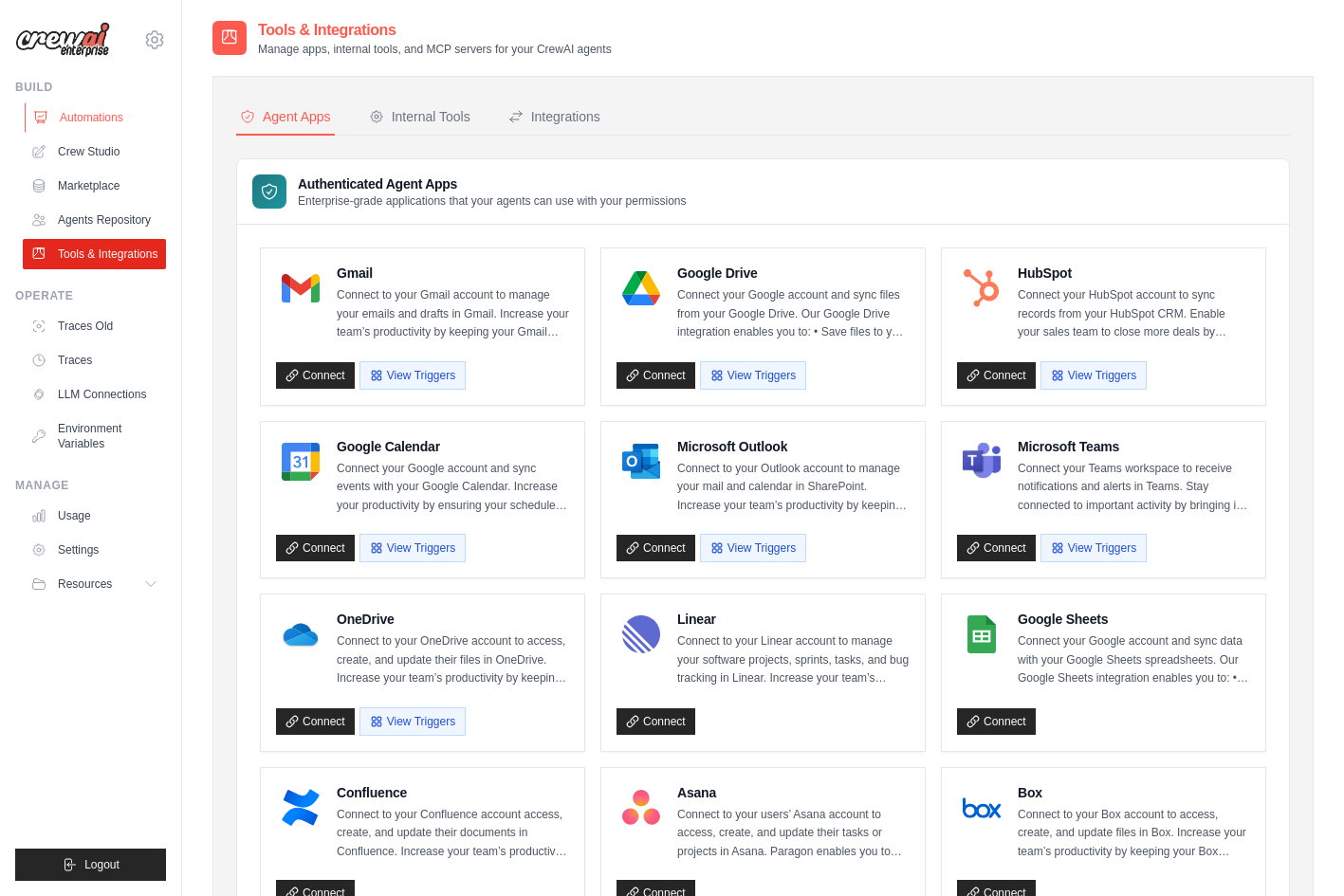
click at [112, 123] on link "Automations" at bounding box center [96, 117] width 144 height 30
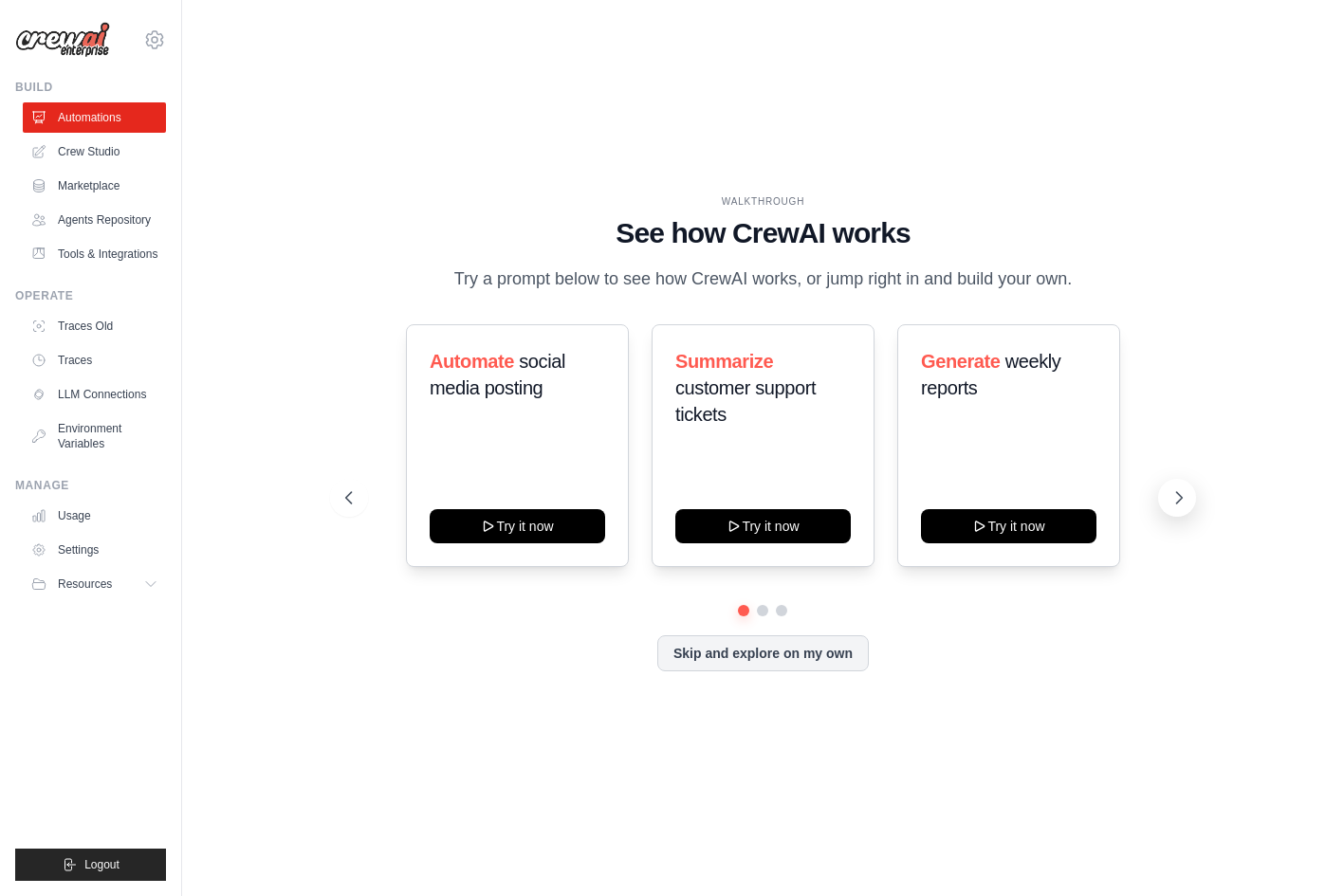
click at [1188, 494] on button at bounding box center [1176, 497] width 38 height 38
click at [1189, 494] on button at bounding box center [1176, 497] width 38 height 38
click at [1182, 496] on icon at bounding box center [1179, 498] width 19 height 19
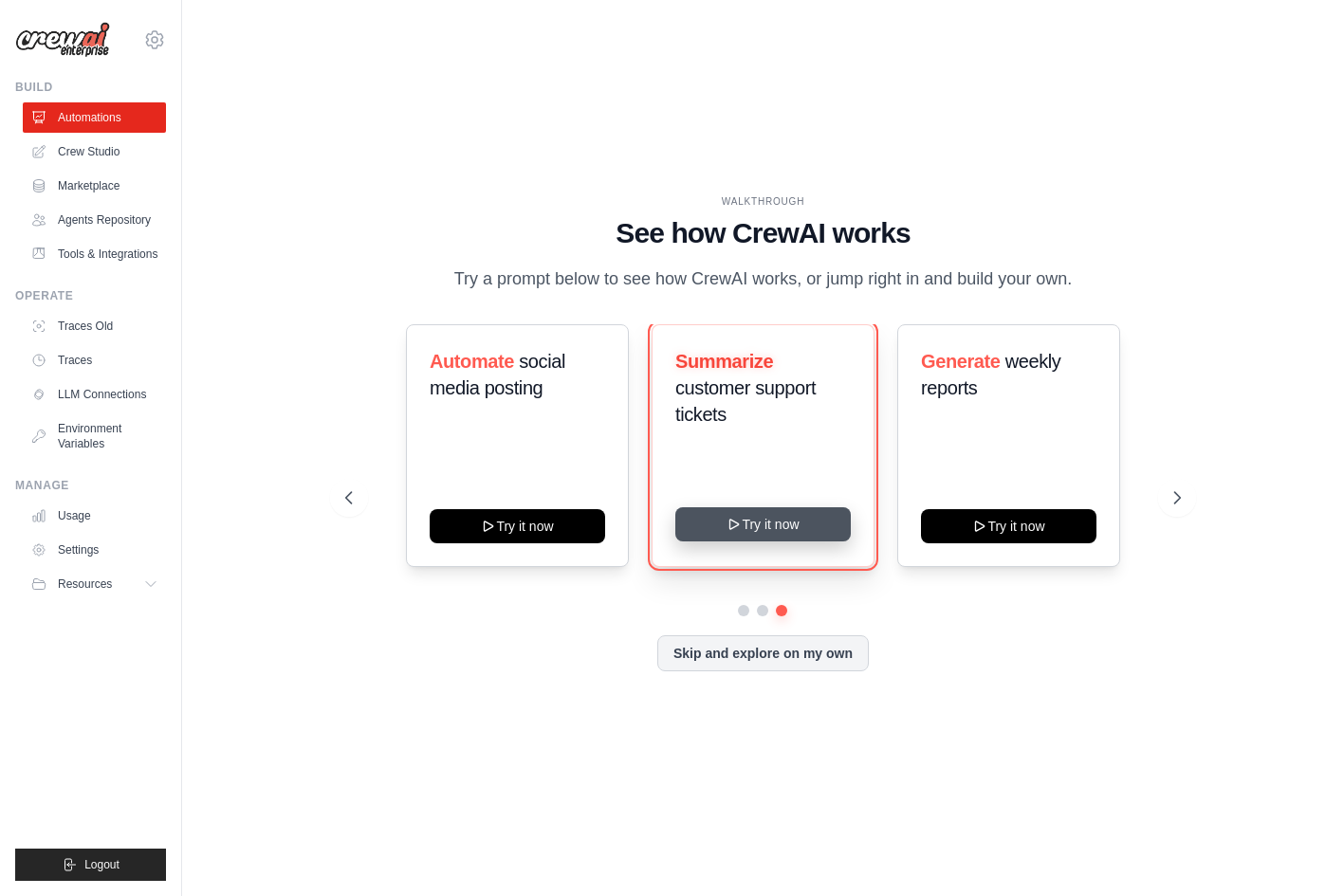
click at [766, 517] on button "Try it now" at bounding box center [762, 524] width 176 height 34
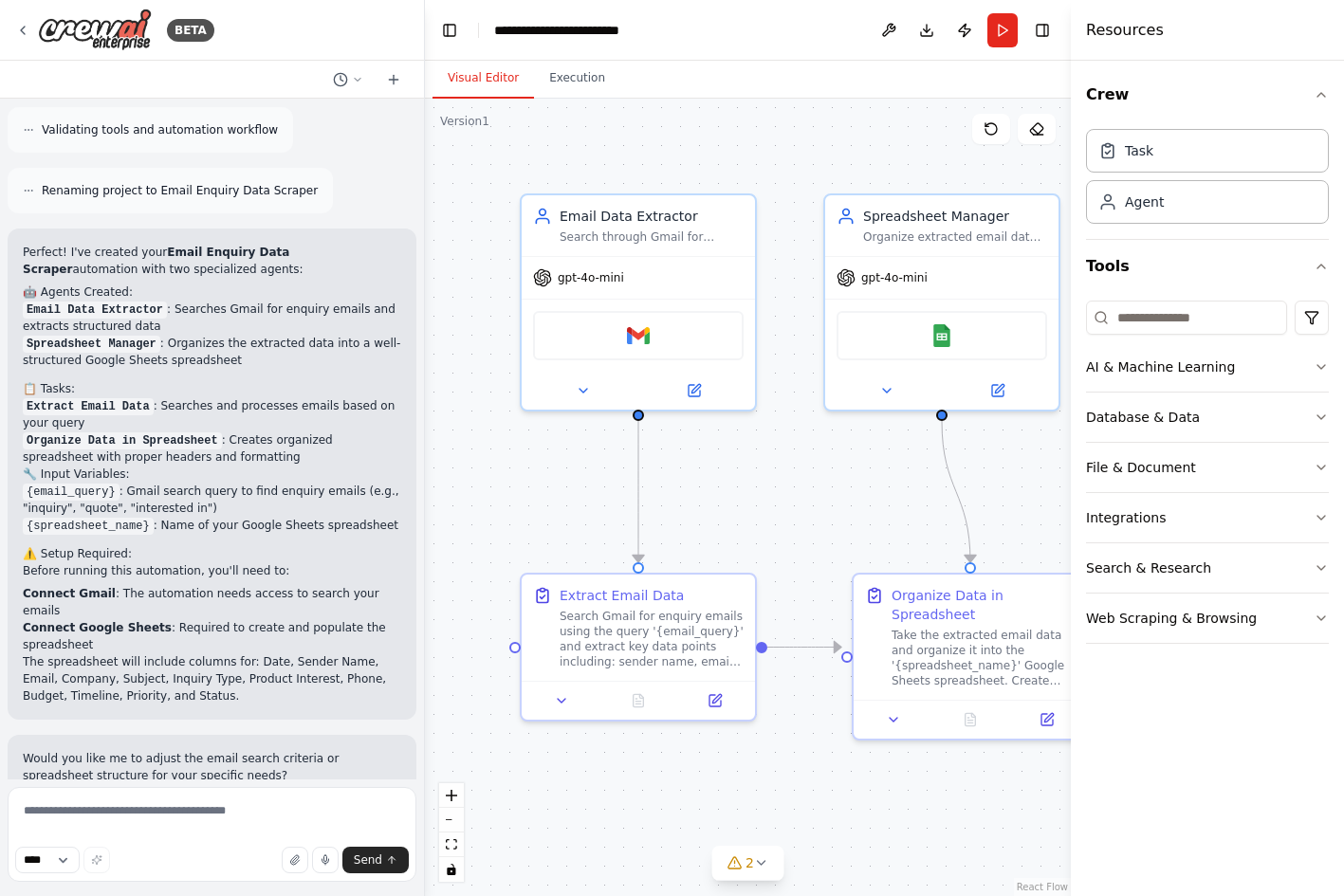
scroll to position [1180, 0]
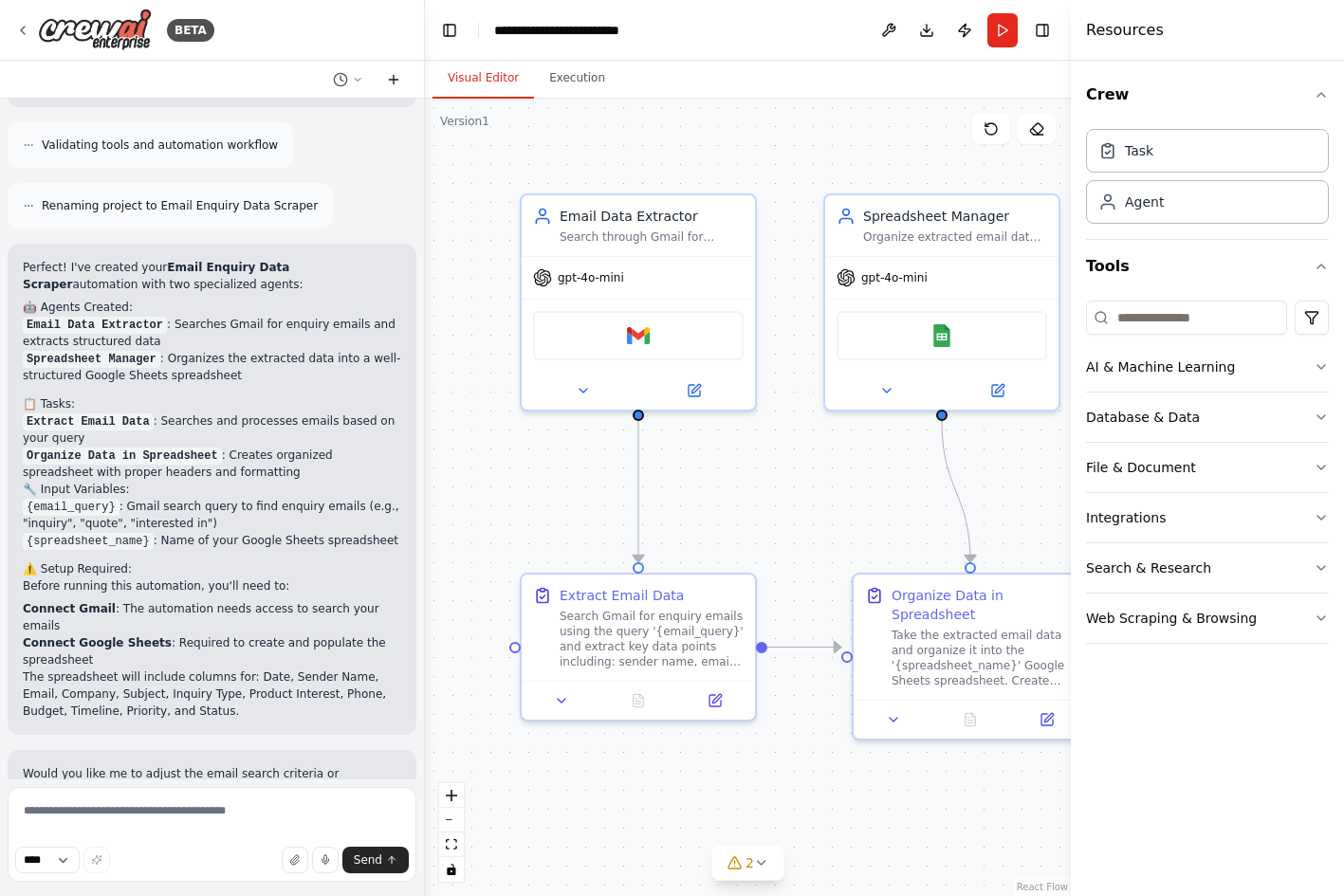
click at [392, 80] on icon at bounding box center [394, 80] width 16 height 16
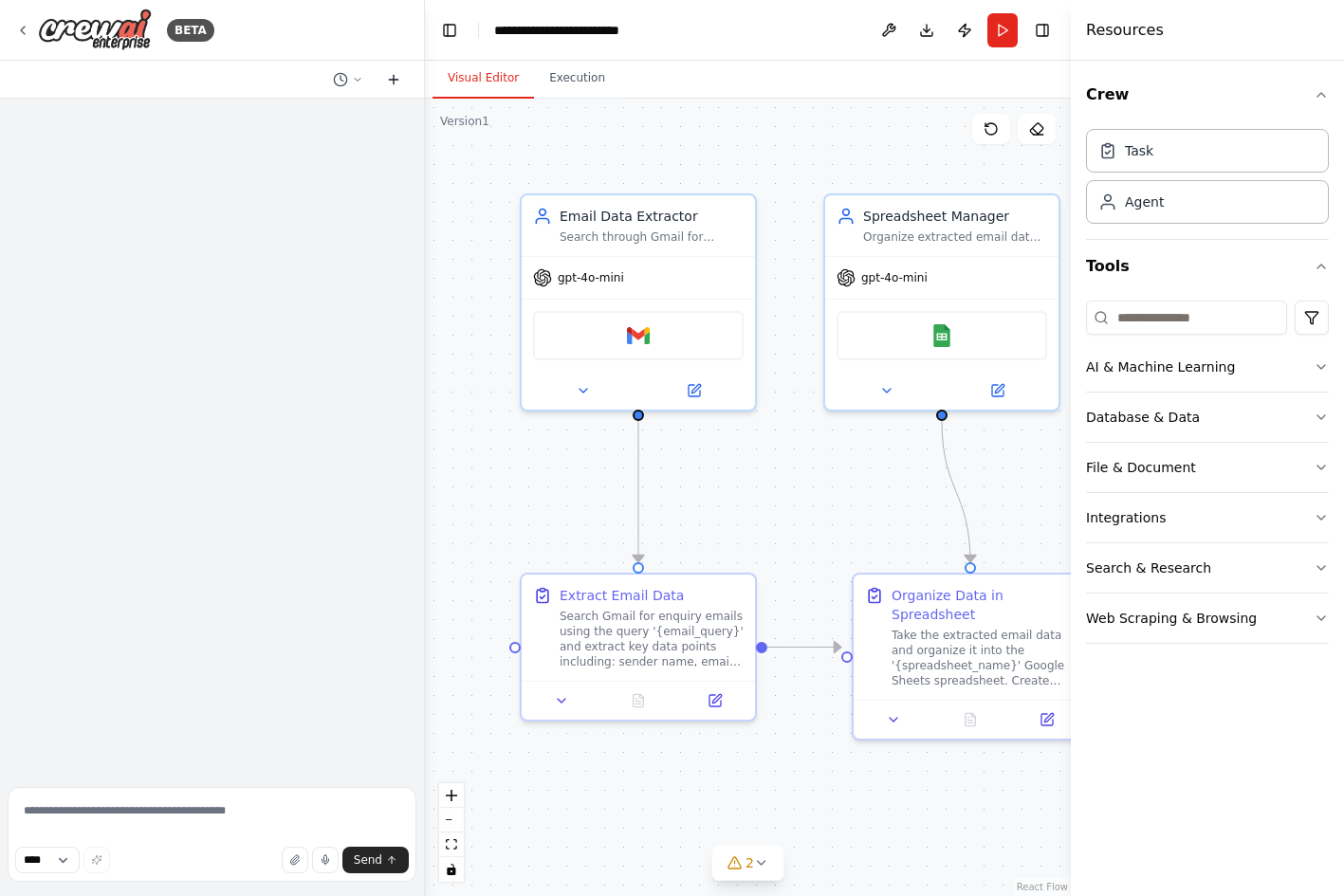
scroll to position [0, 0]
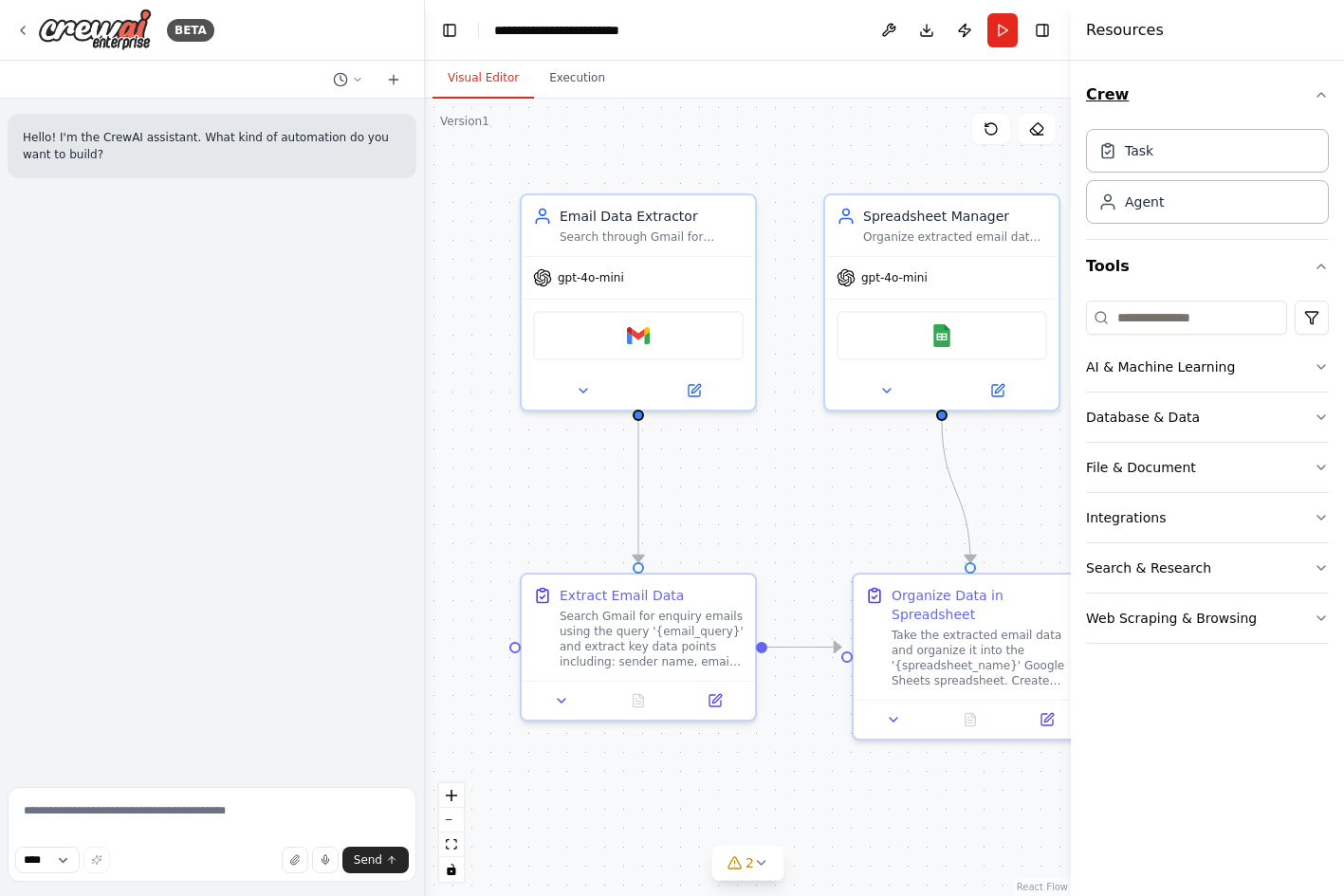
click at [1328, 95] on icon "button" at bounding box center [1321, 95] width 16 height 16
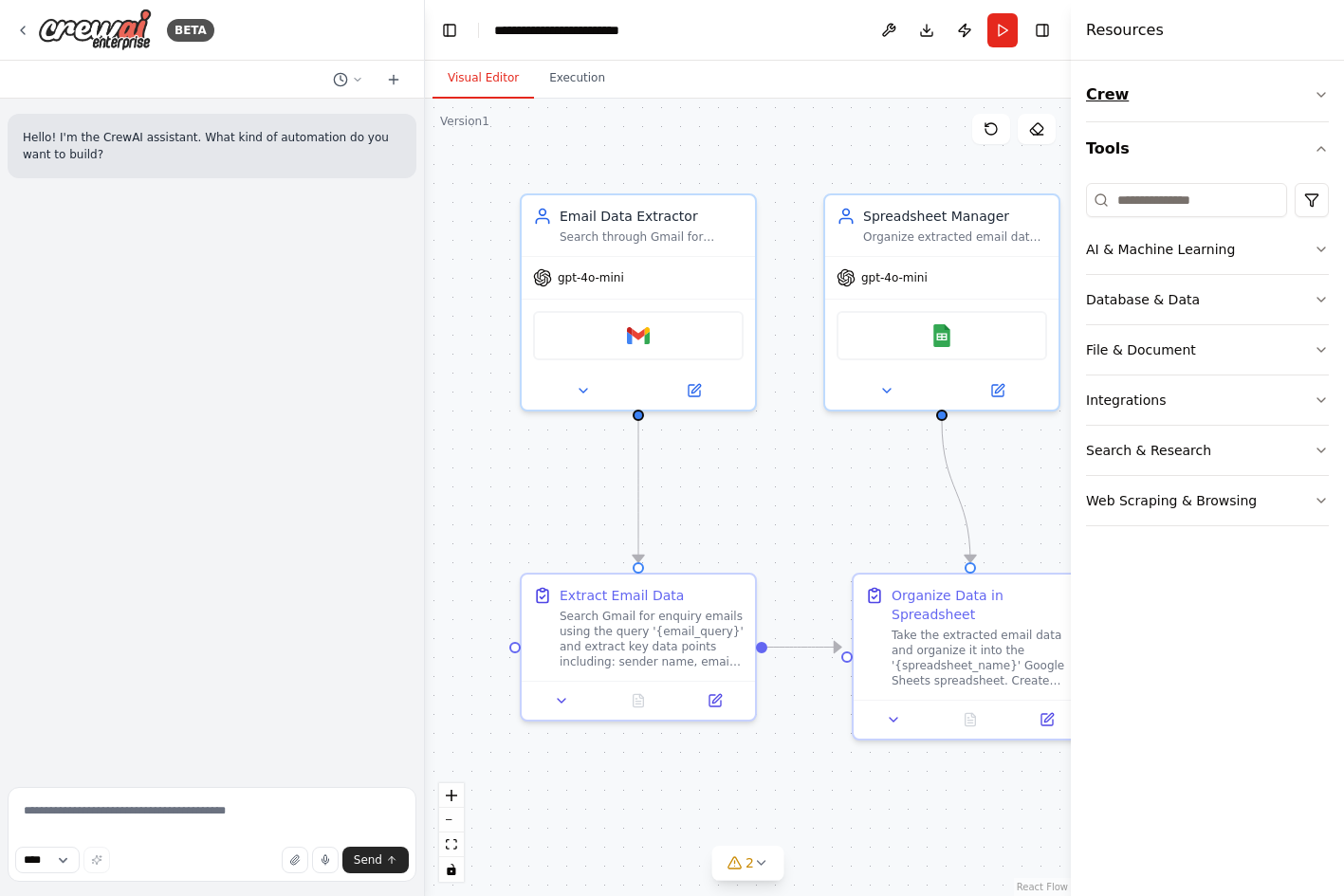
click at [1324, 93] on icon "button" at bounding box center [1321, 95] width 8 height 4
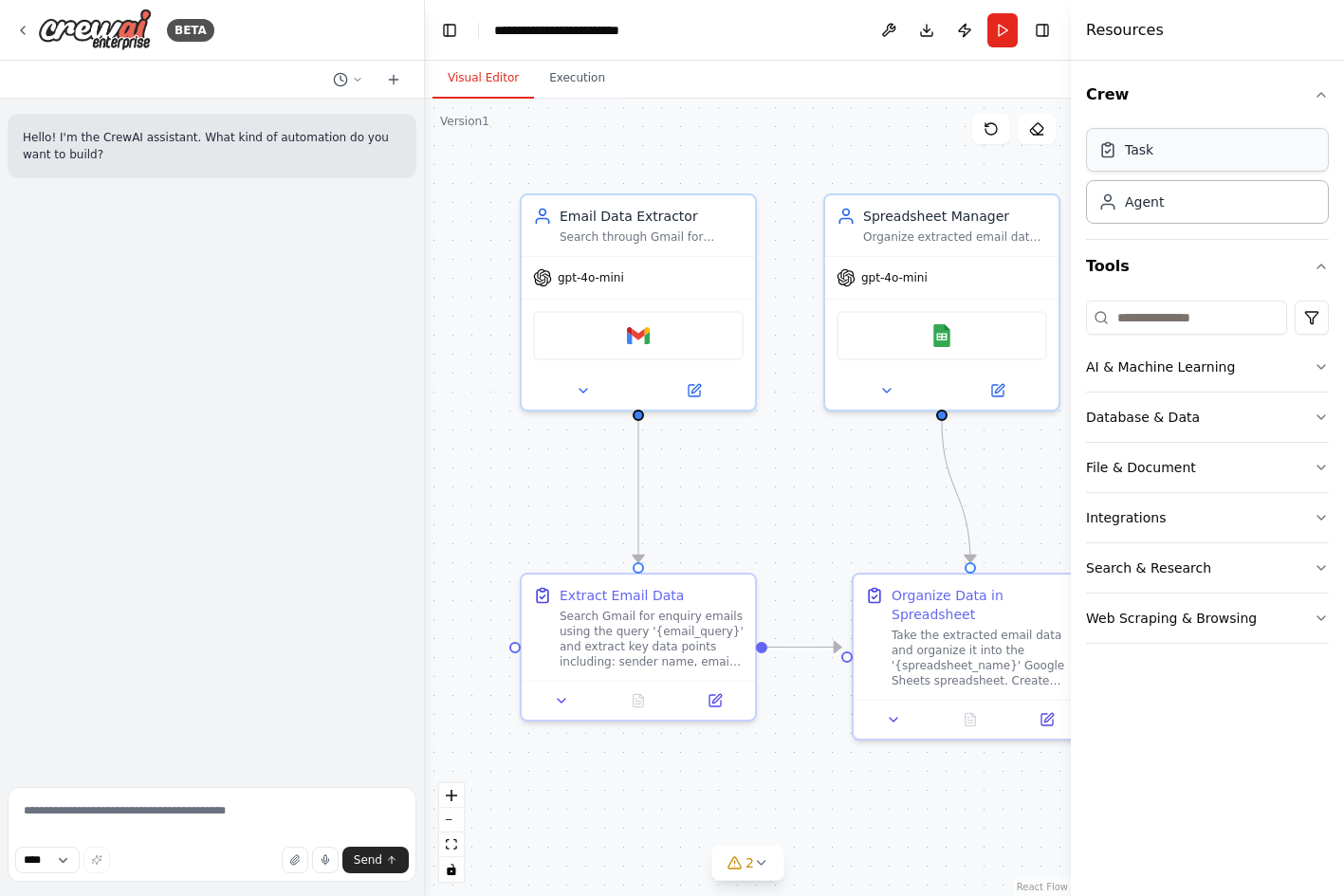
click at [1208, 155] on div "Task" at bounding box center [1207, 149] width 242 height 44
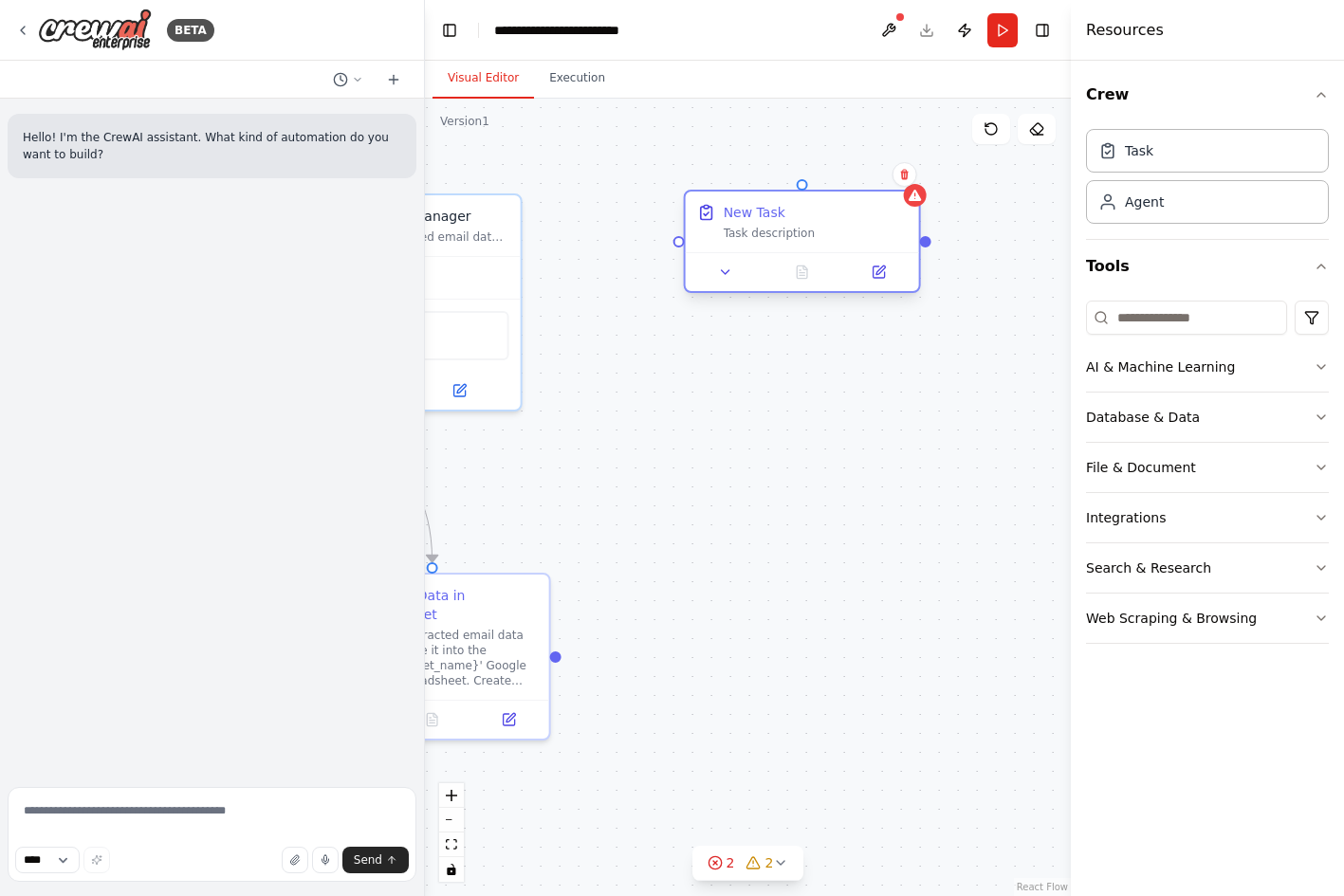
drag, startPoint x: 879, startPoint y: 161, endPoint x: 847, endPoint y: 195, distance: 46.7
click at [847, 195] on div "New Task Task description" at bounding box center [802, 222] width 234 height 61
click at [899, 177] on icon at bounding box center [905, 175] width 12 height 12
click at [876, 175] on button "Confirm" at bounding box center [849, 174] width 67 height 22
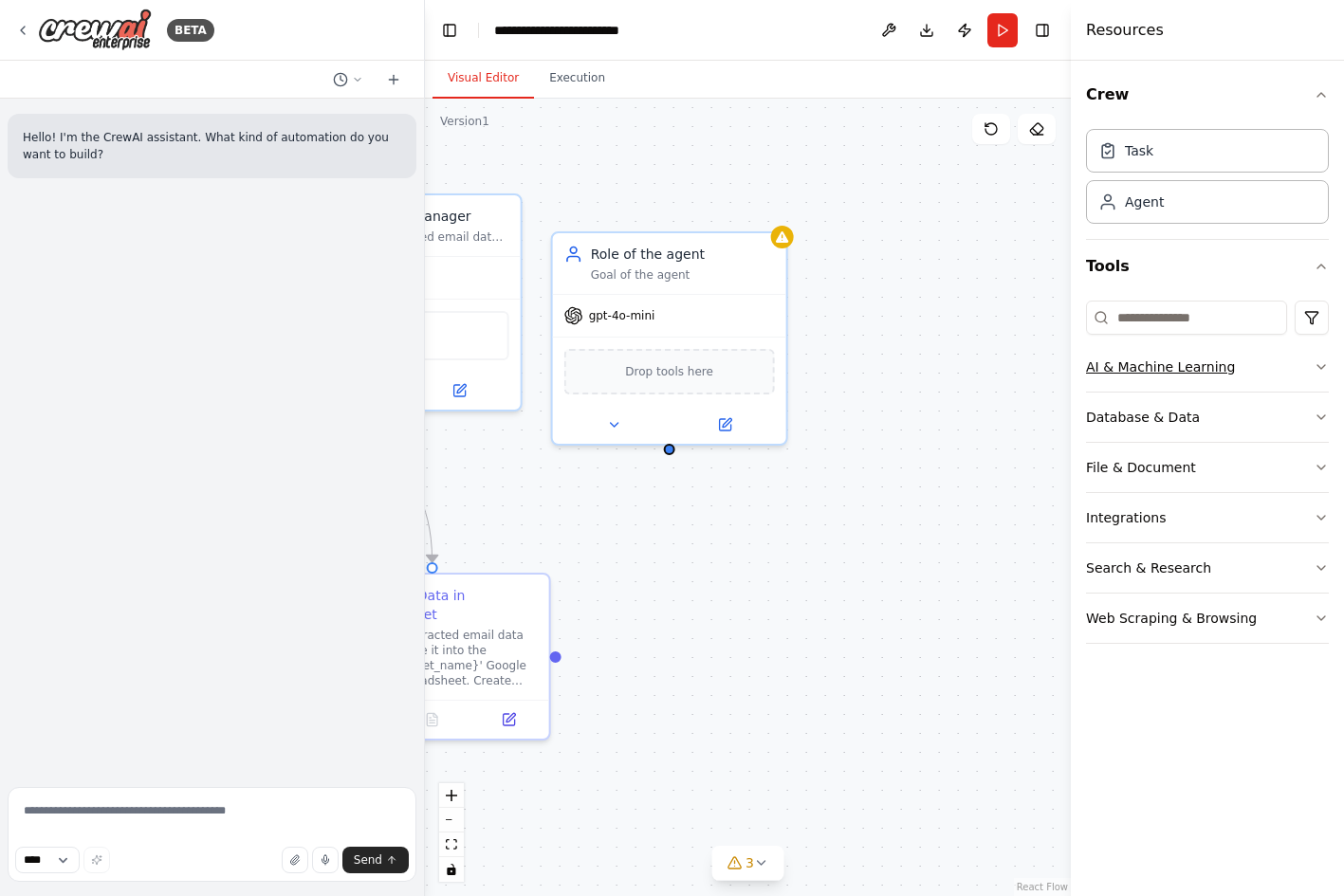
click at [1304, 368] on button "AI & Machine Learning" at bounding box center [1207, 367] width 242 height 49
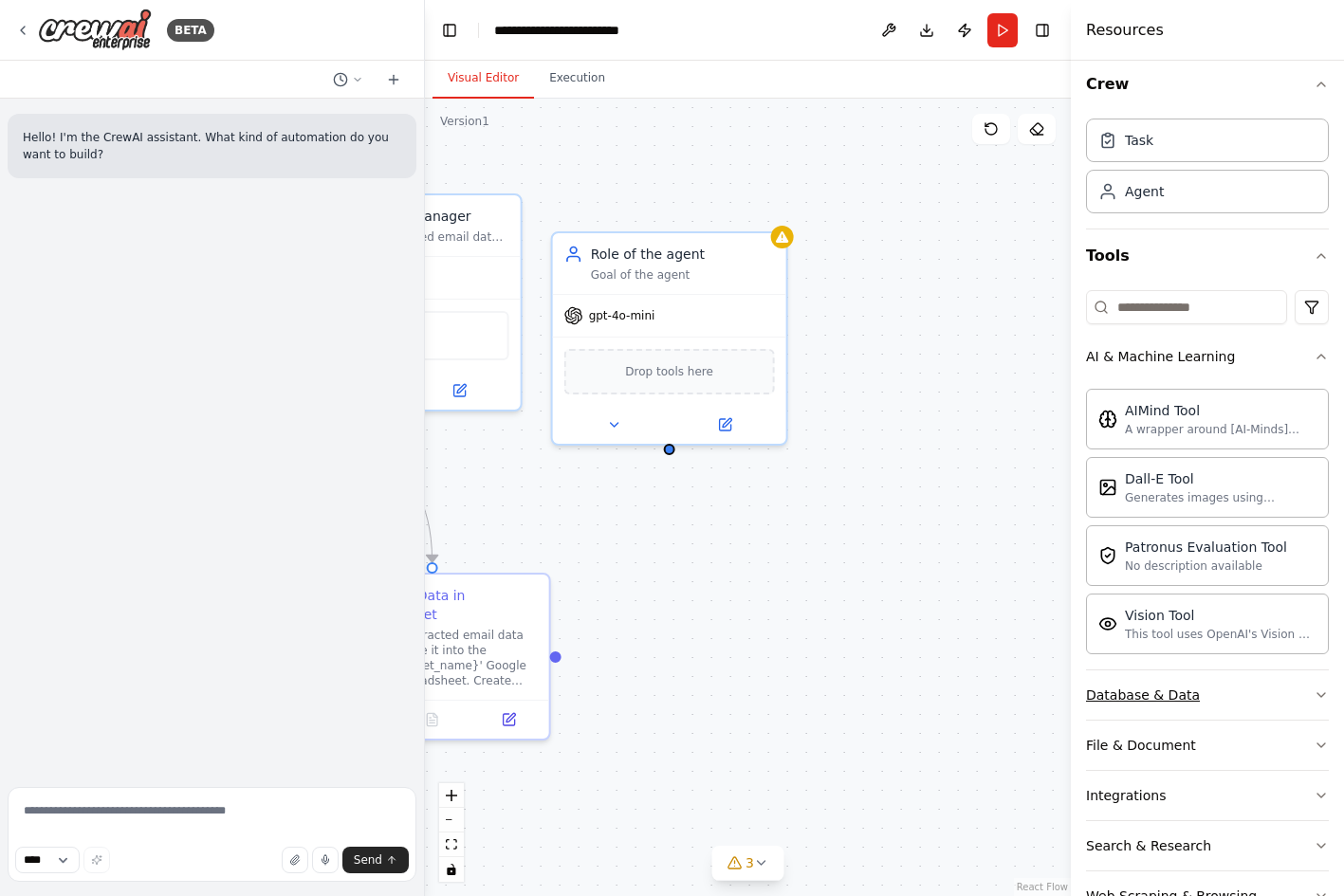
scroll to position [65, 0]
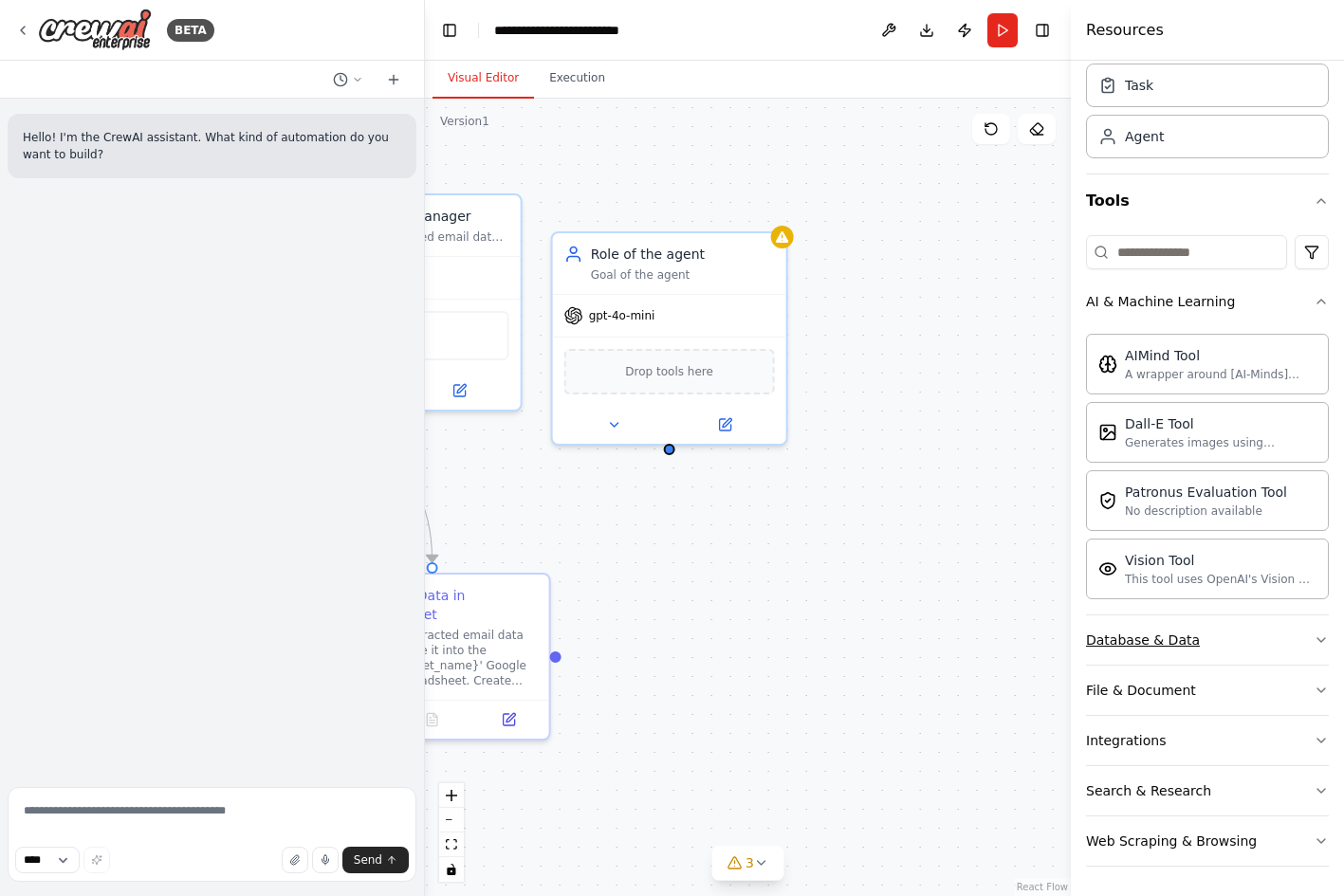
click at [1242, 638] on button "Database & Data" at bounding box center [1207, 640] width 242 height 49
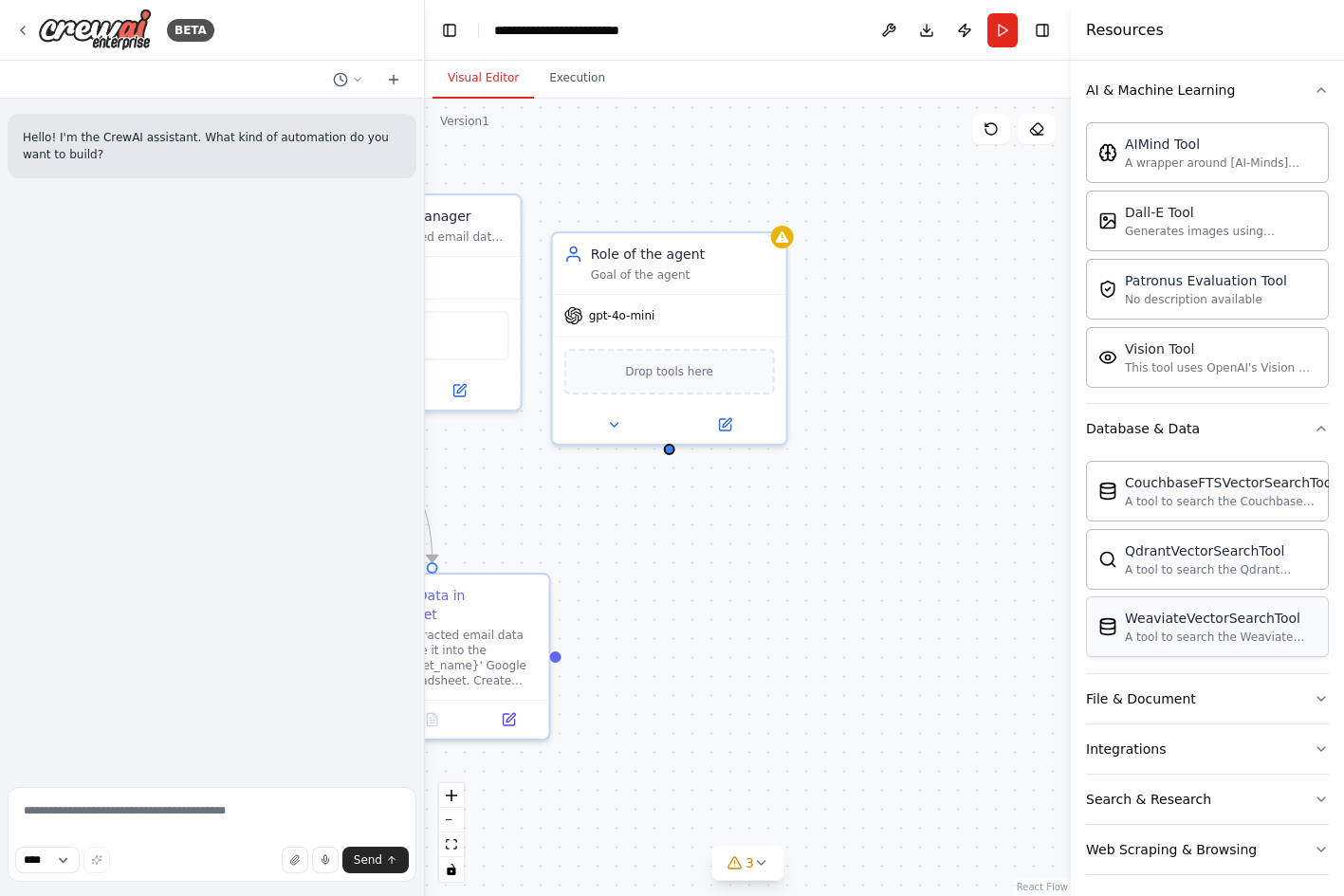
scroll to position [286, 0]
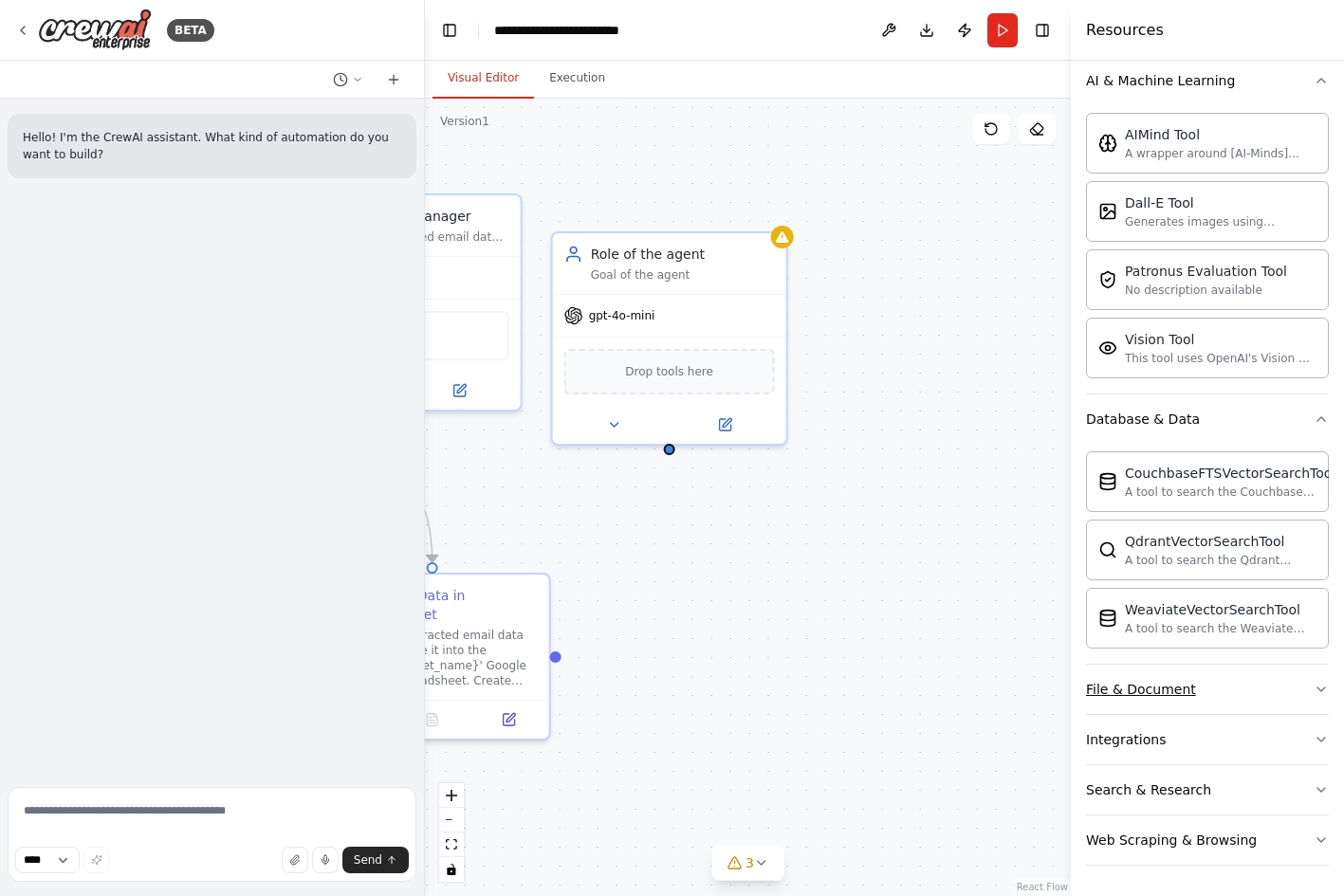
click at [1249, 672] on button "File & Document" at bounding box center [1207, 688] width 242 height 49
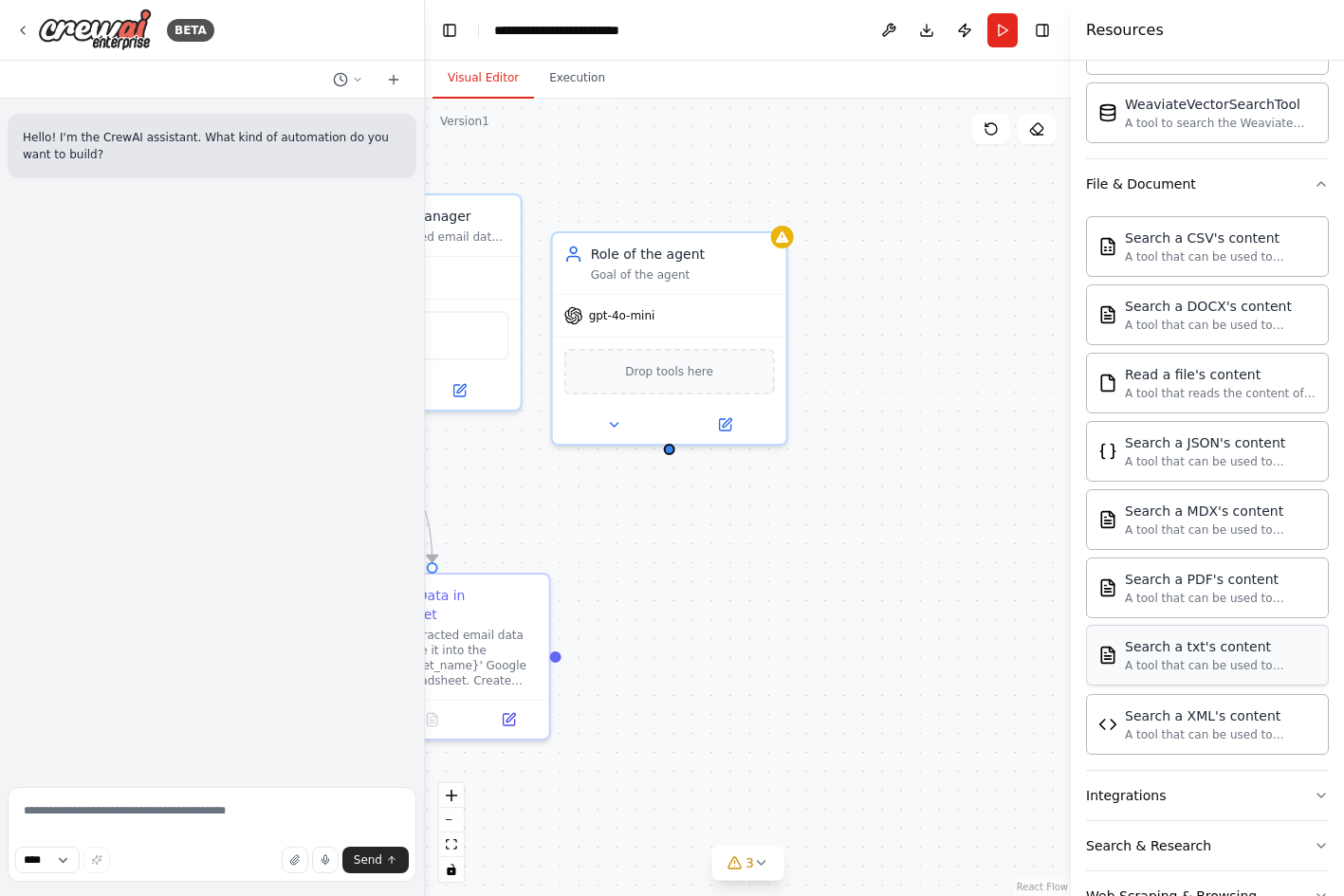
scroll to position [848, 0]
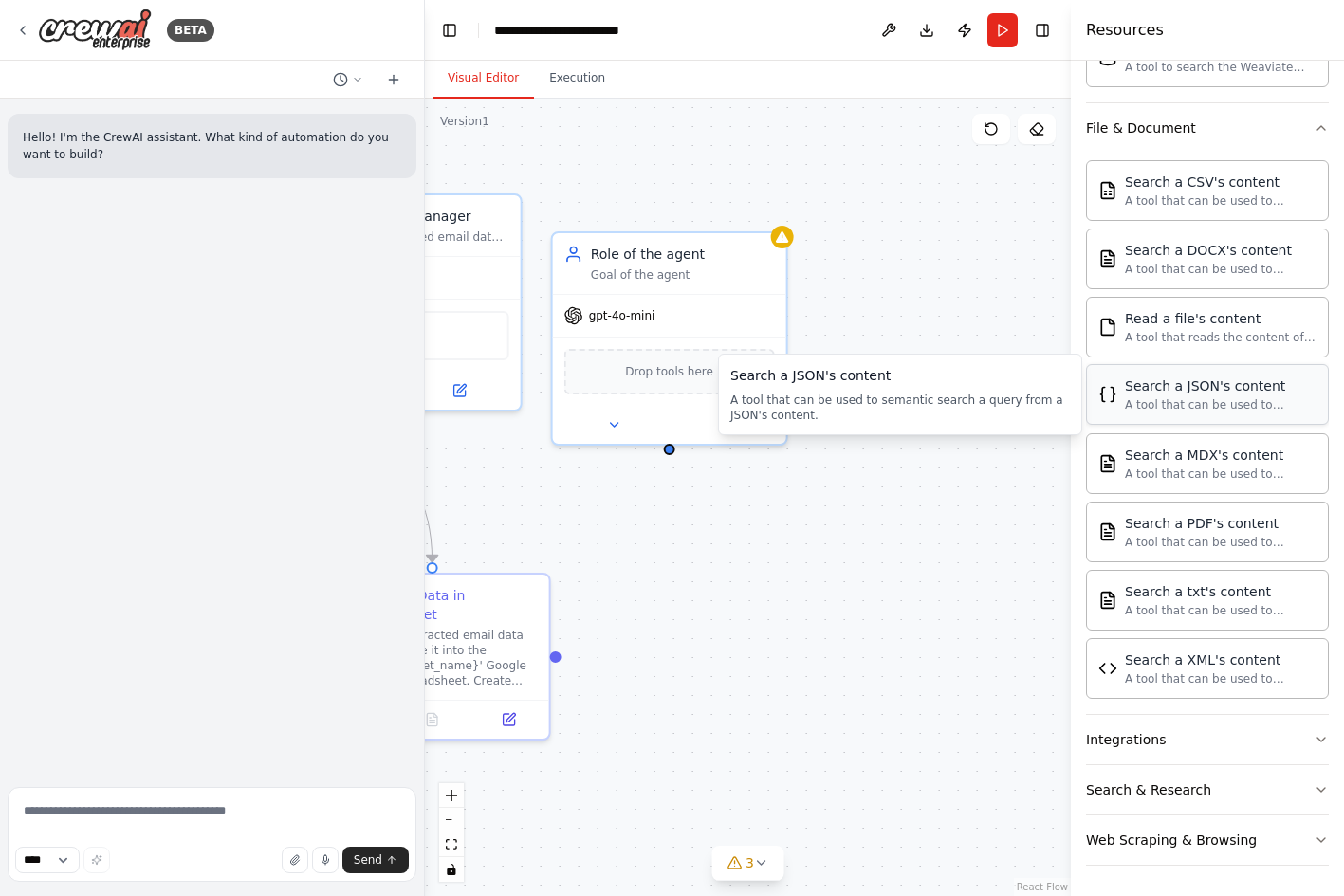
click at [1235, 408] on div "A tool that can be used to semantic search a query from a JSON's content." at bounding box center [1221, 405] width 192 height 16
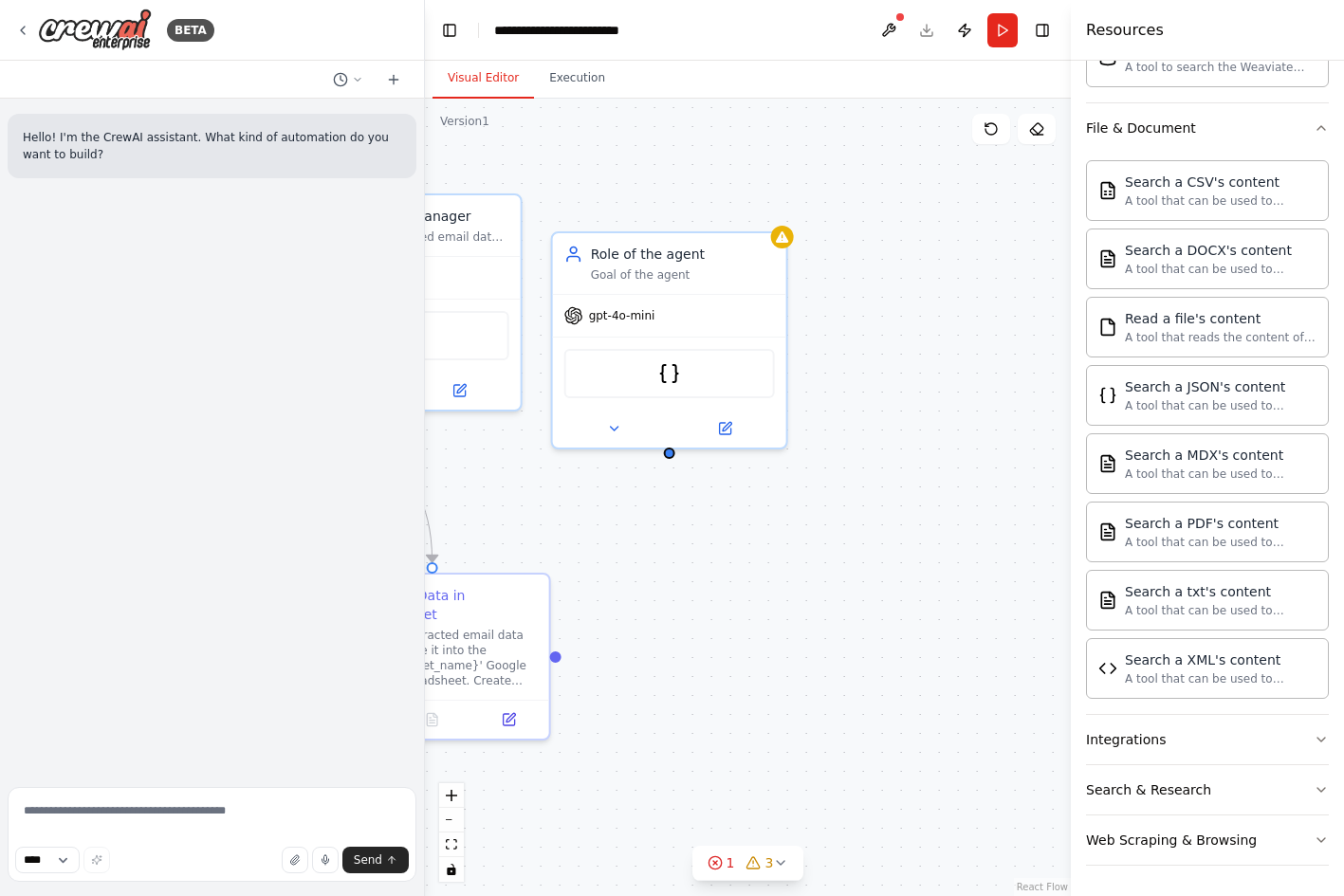
click at [720, 373] on div "JSONSearchTool" at bounding box center [669, 373] width 210 height 49
click at [1216, 735] on button "Integrations" at bounding box center [1207, 739] width 242 height 49
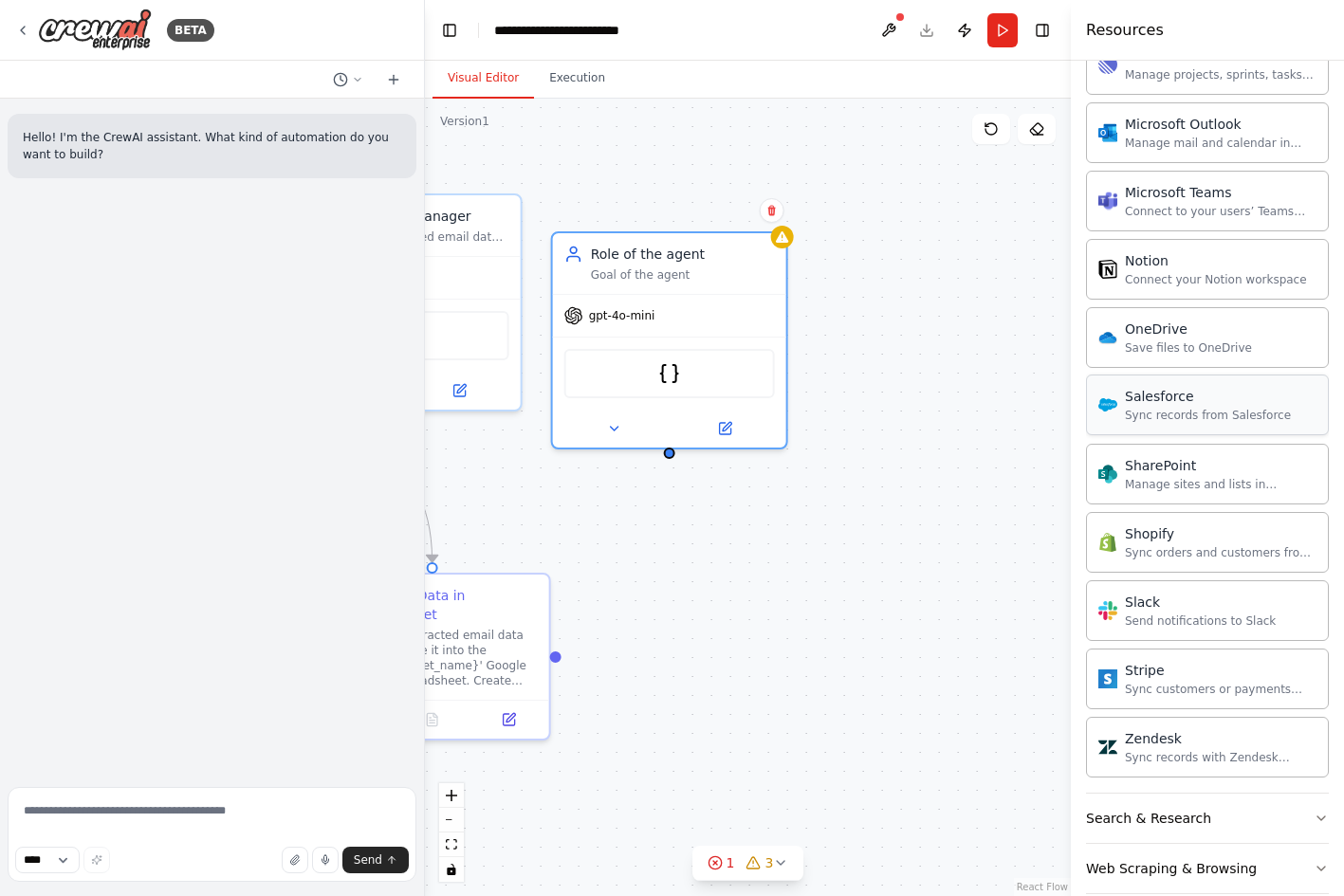
scroll to position [2365, 0]
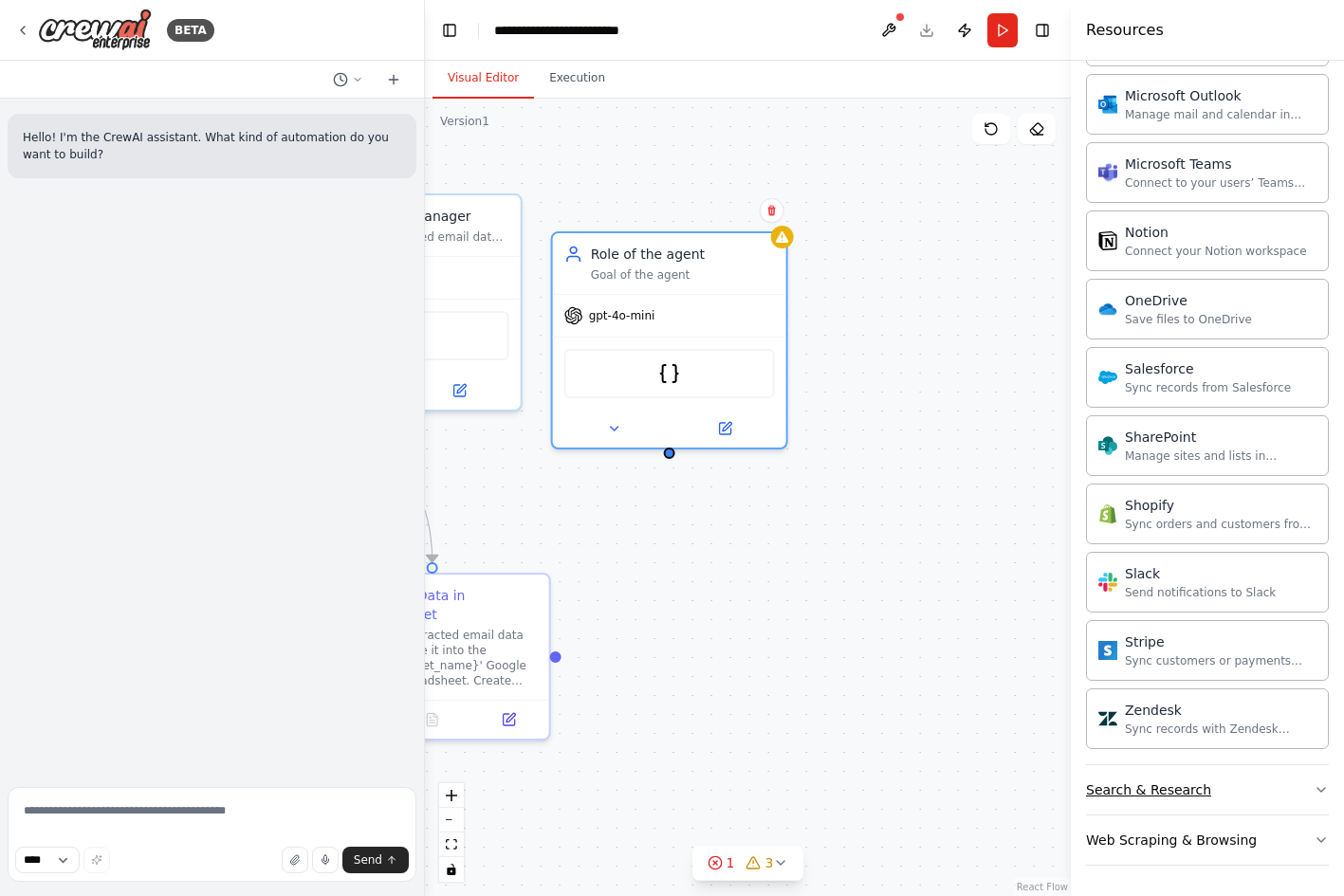
click at [1248, 784] on button "Search & Research" at bounding box center [1207, 789] width 242 height 49
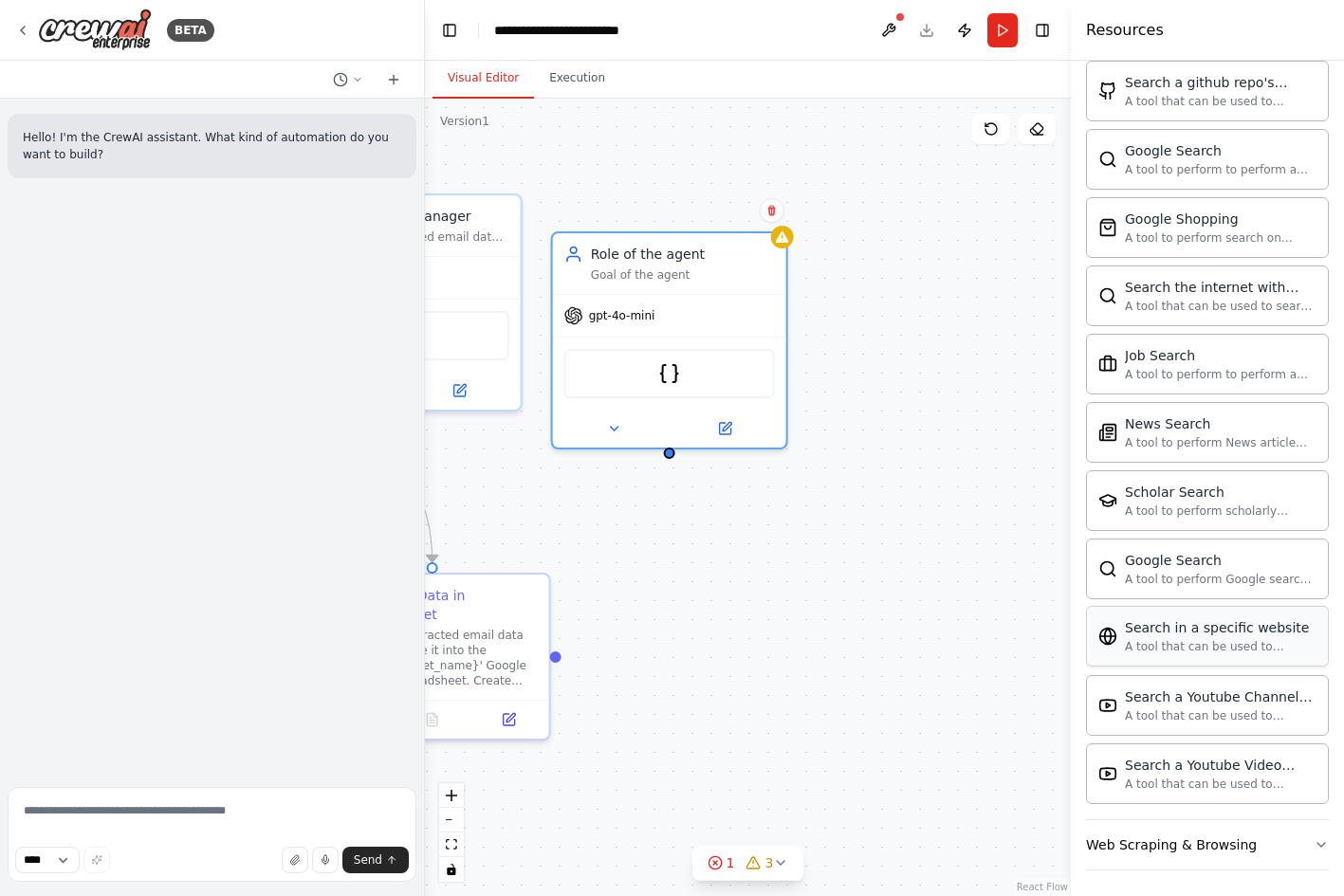
scroll to position [3336, 0]
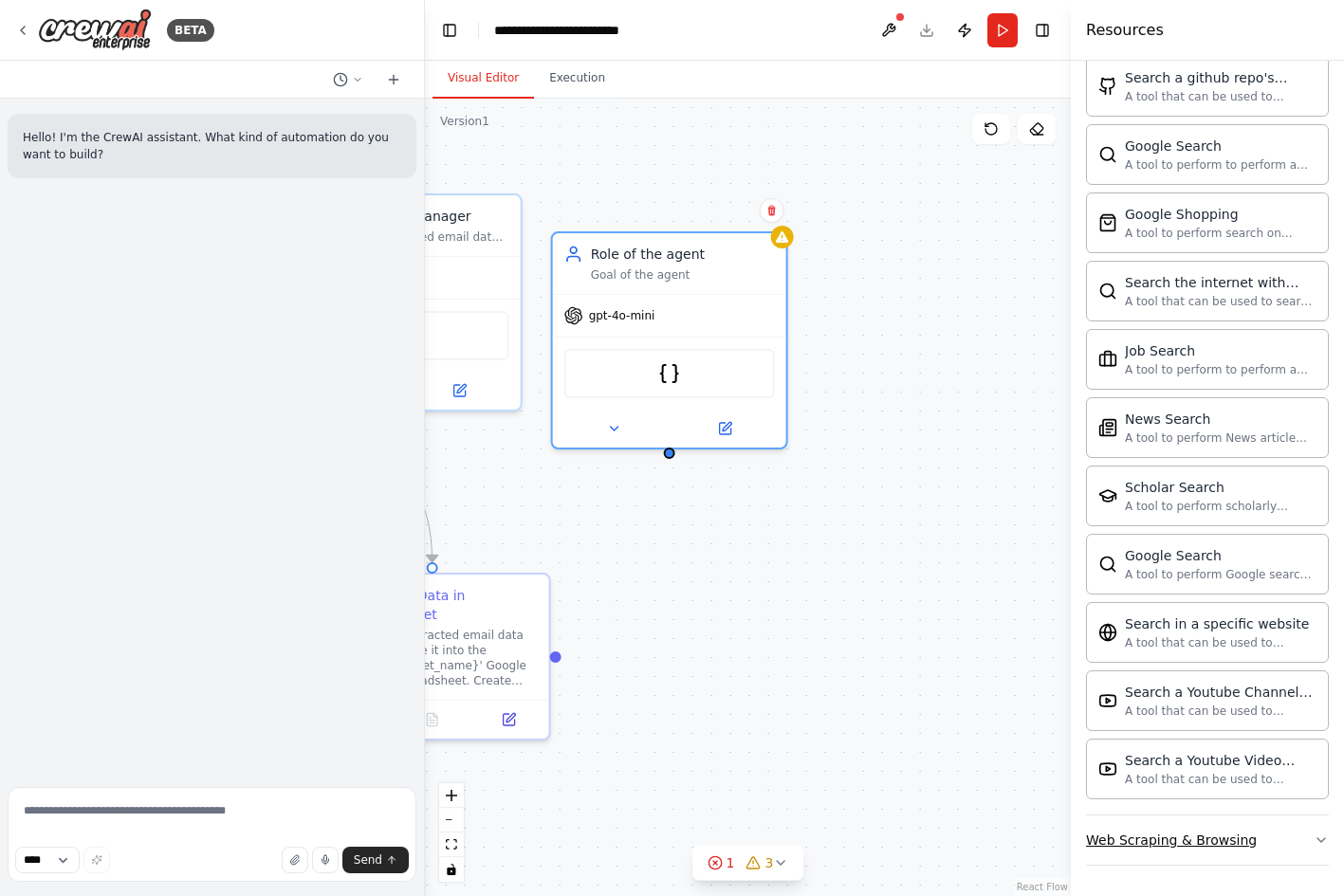
click at [1238, 855] on button "Web Scraping & Browsing" at bounding box center [1207, 840] width 242 height 49
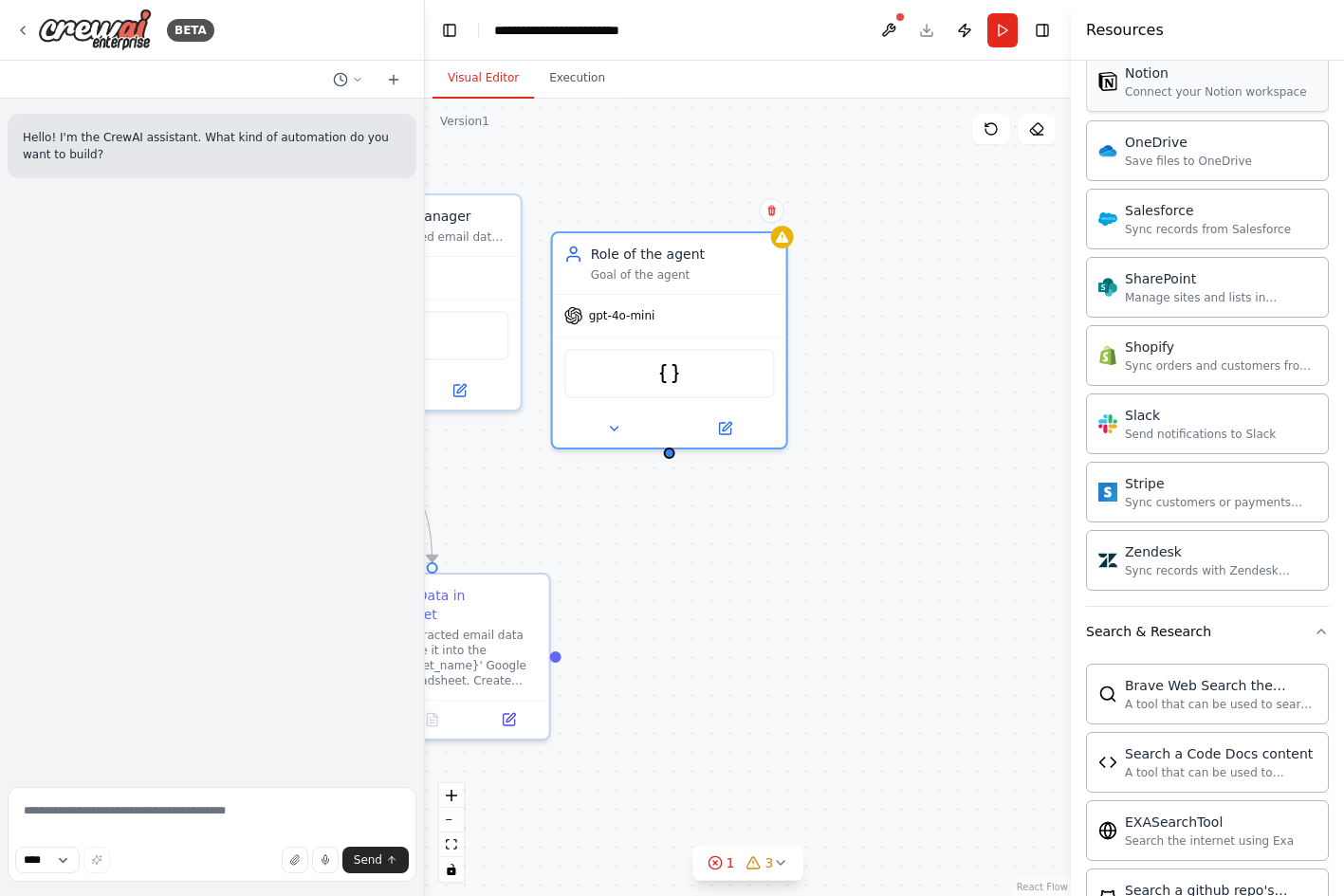
scroll to position [2183, 0]
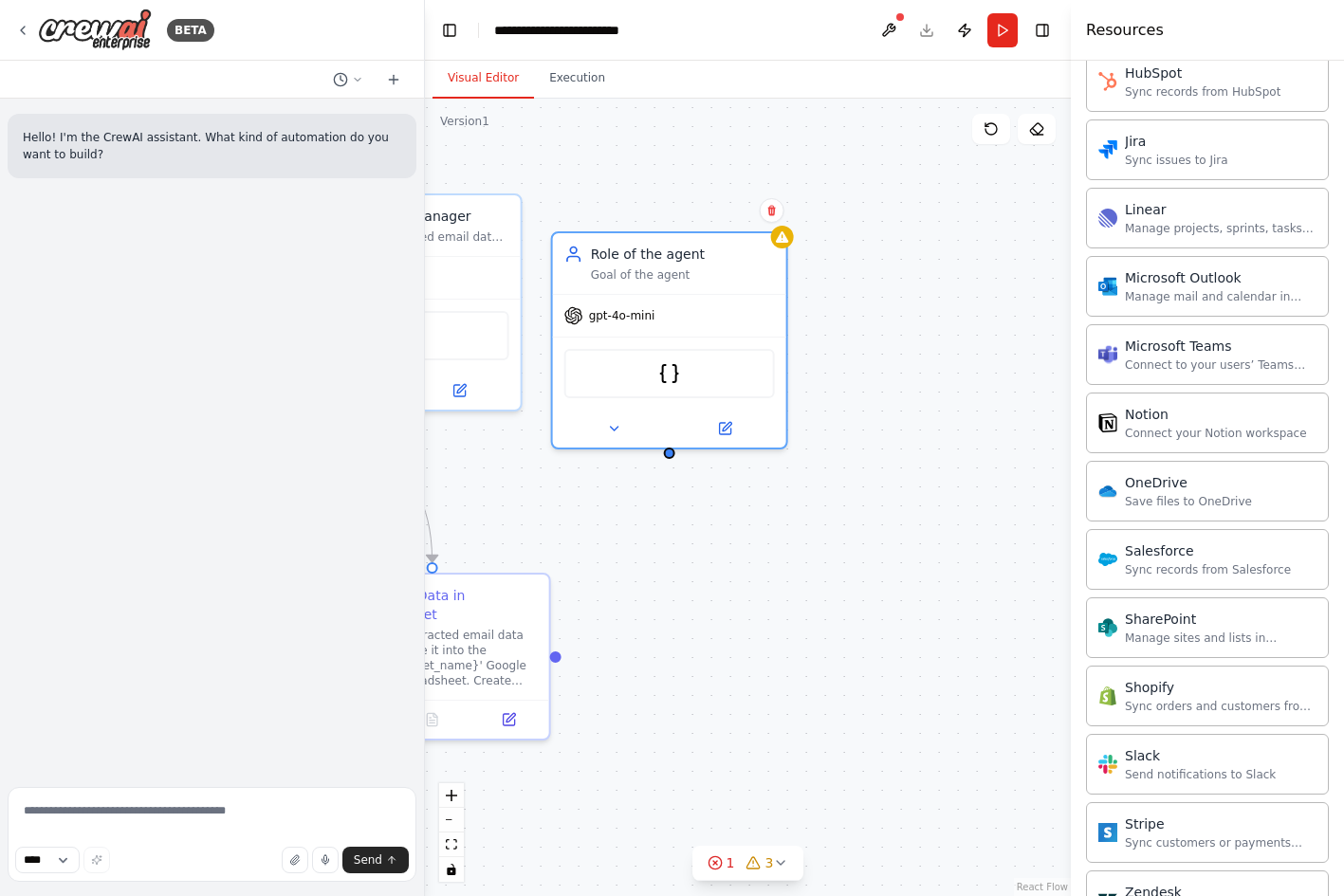
click at [10, 25] on div "BETA" at bounding box center [211, 30] width 424 height 61
click at [21, 25] on icon at bounding box center [23, 30] width 16 height 16
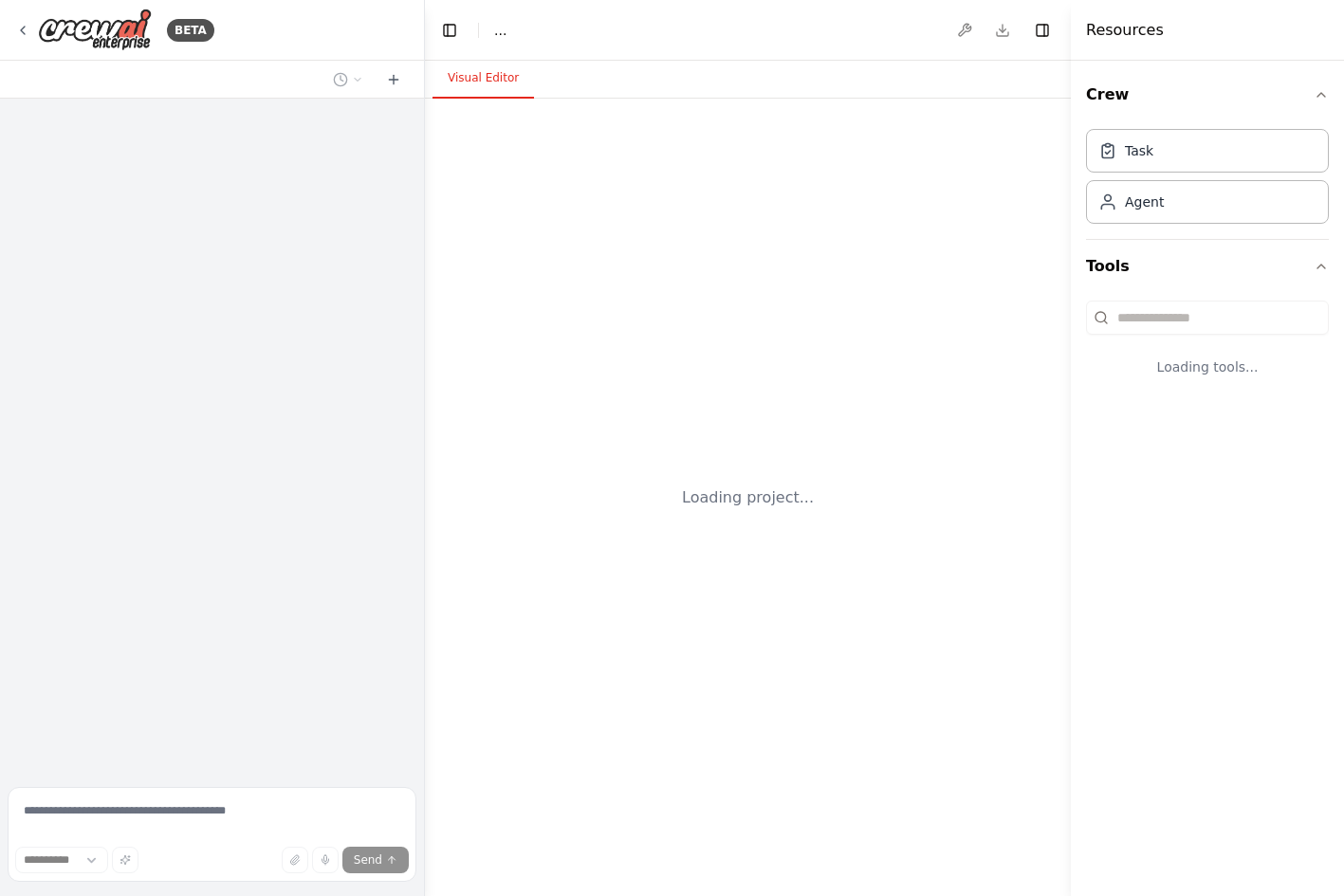
select select "****"
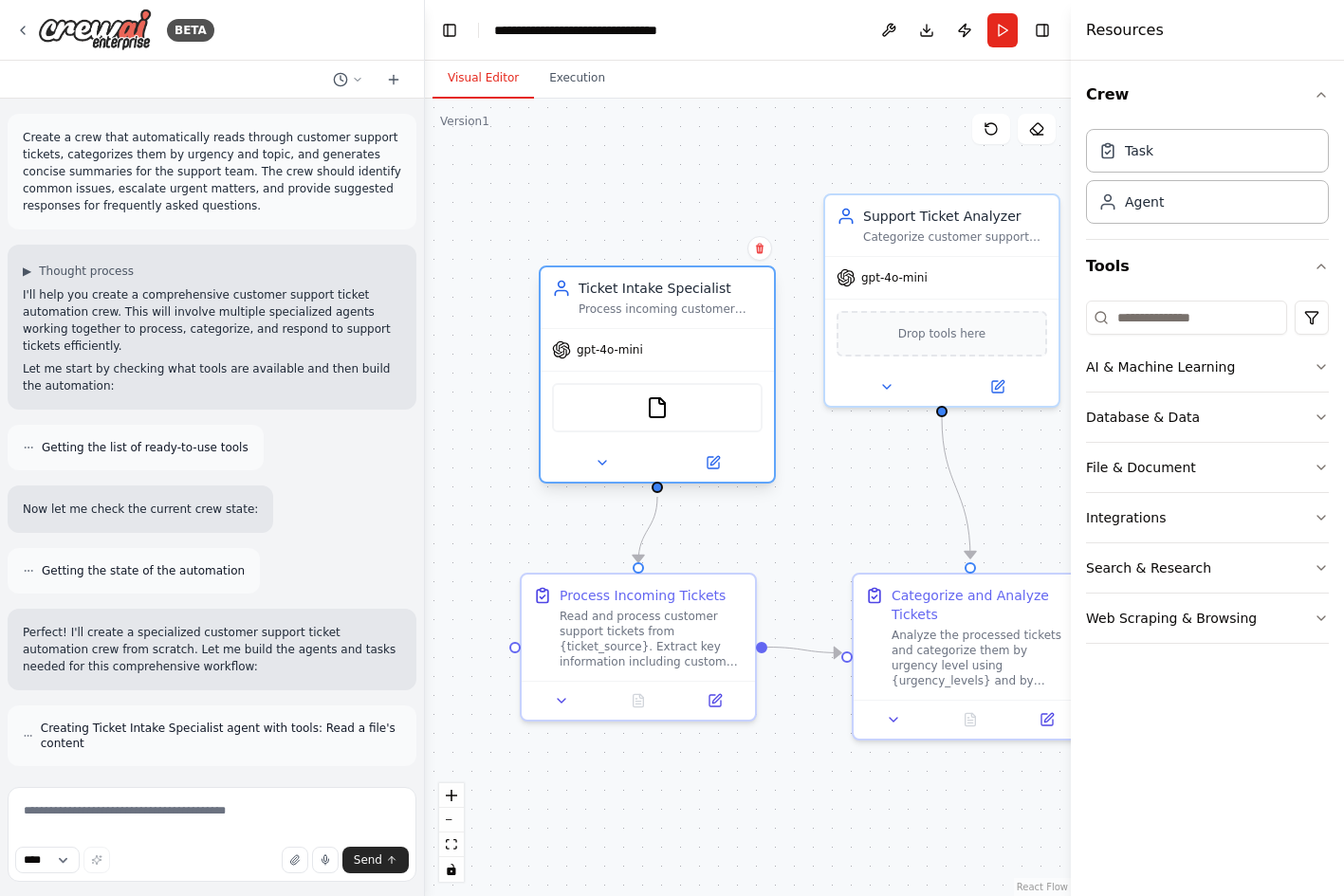
drag, startPoint x: 715, startPoint y: 322, endPoint x: 736, endPoint y: 392, distance: 73.1
click at [736, 392] on div "FileReadTool" at bounding box center [656, 407] width 210 height 49
click at [577, 80] on button "Execution" at bounding box center [577, 79] width 86 height 40
click at [471, 76] on button "Visual Editor" at bounding box center [483, 79] width 102 height 40
click at [1005, 27] on button "Run" at bounding box center [1002, 30] width 30 height 34
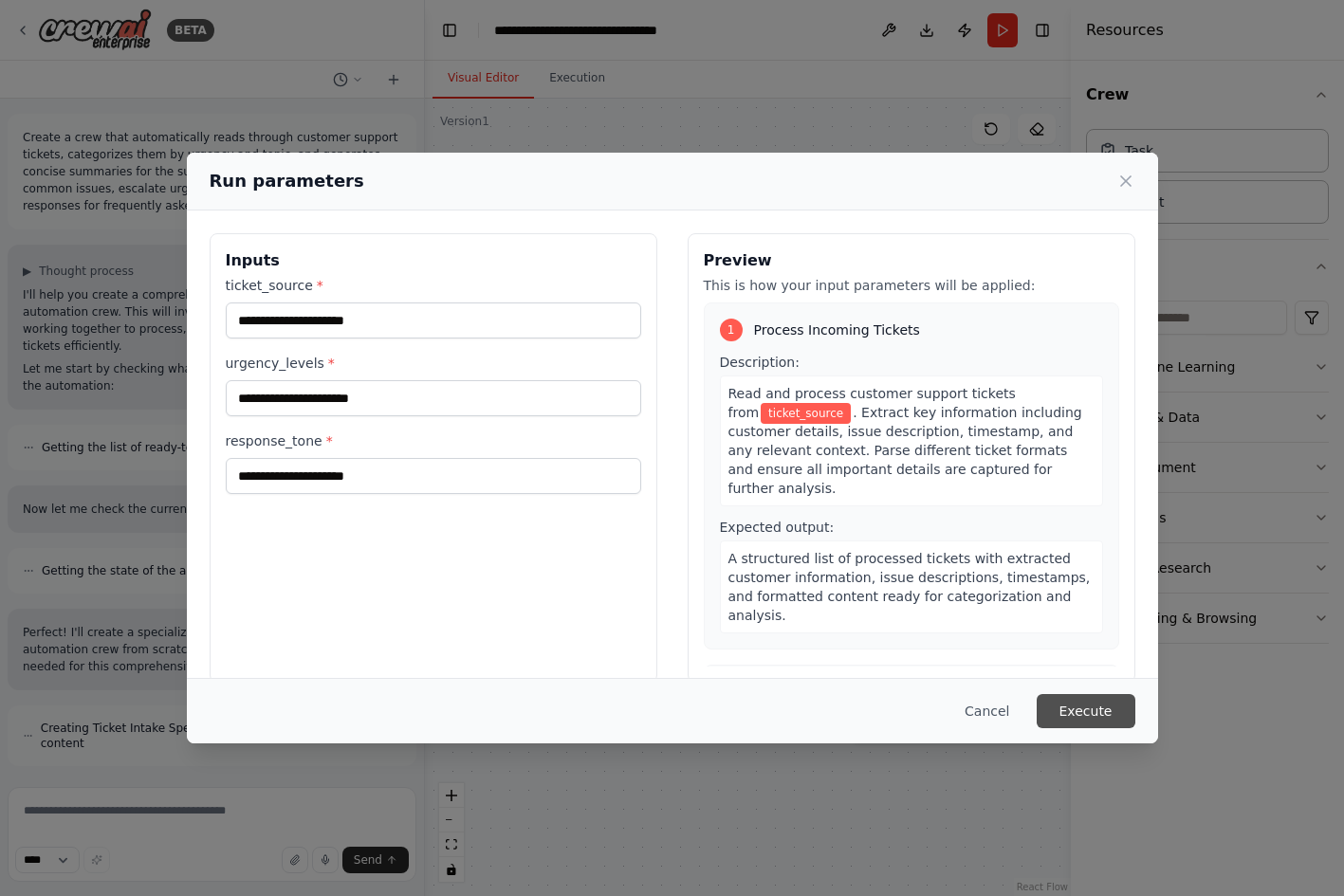
click at [1104, 711] on button "Execute" at bounding box center [1086, 711] width 99 height 34
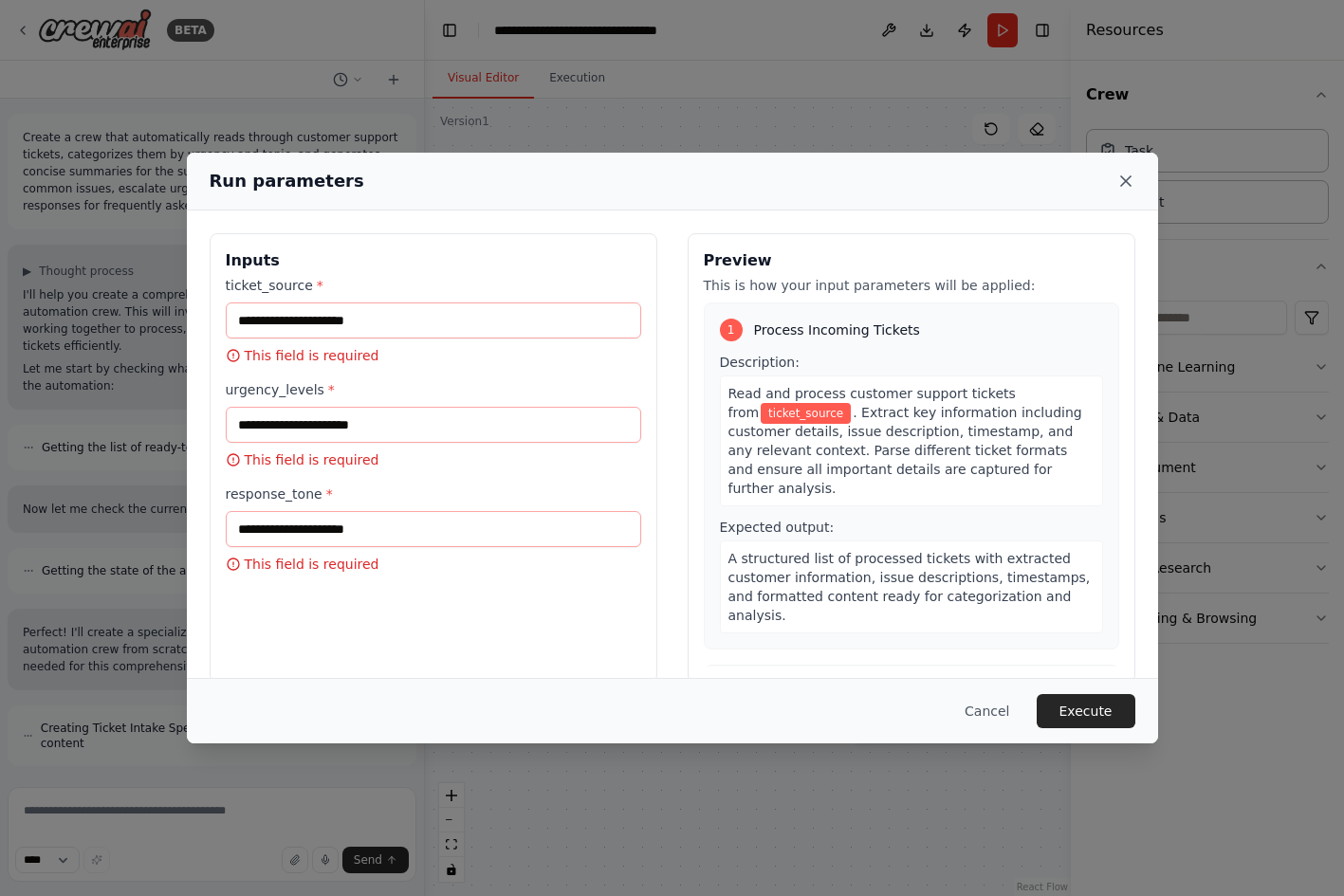
click at [1125, 186] on icon at bounding box center [1126, 181] width 19 height 19
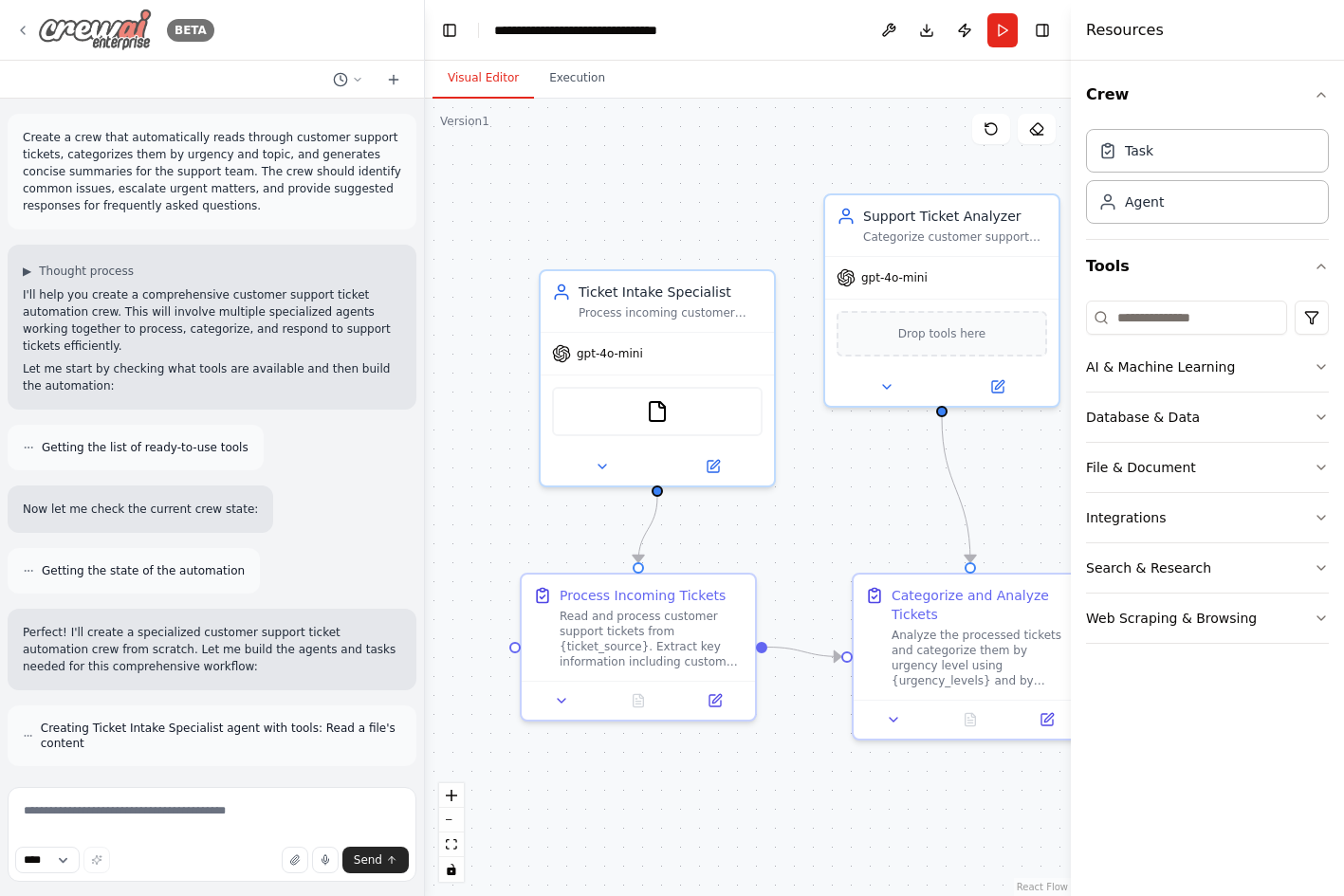
click at [21, 30] on icon at bounding box center [23, 30] width 4 height 8
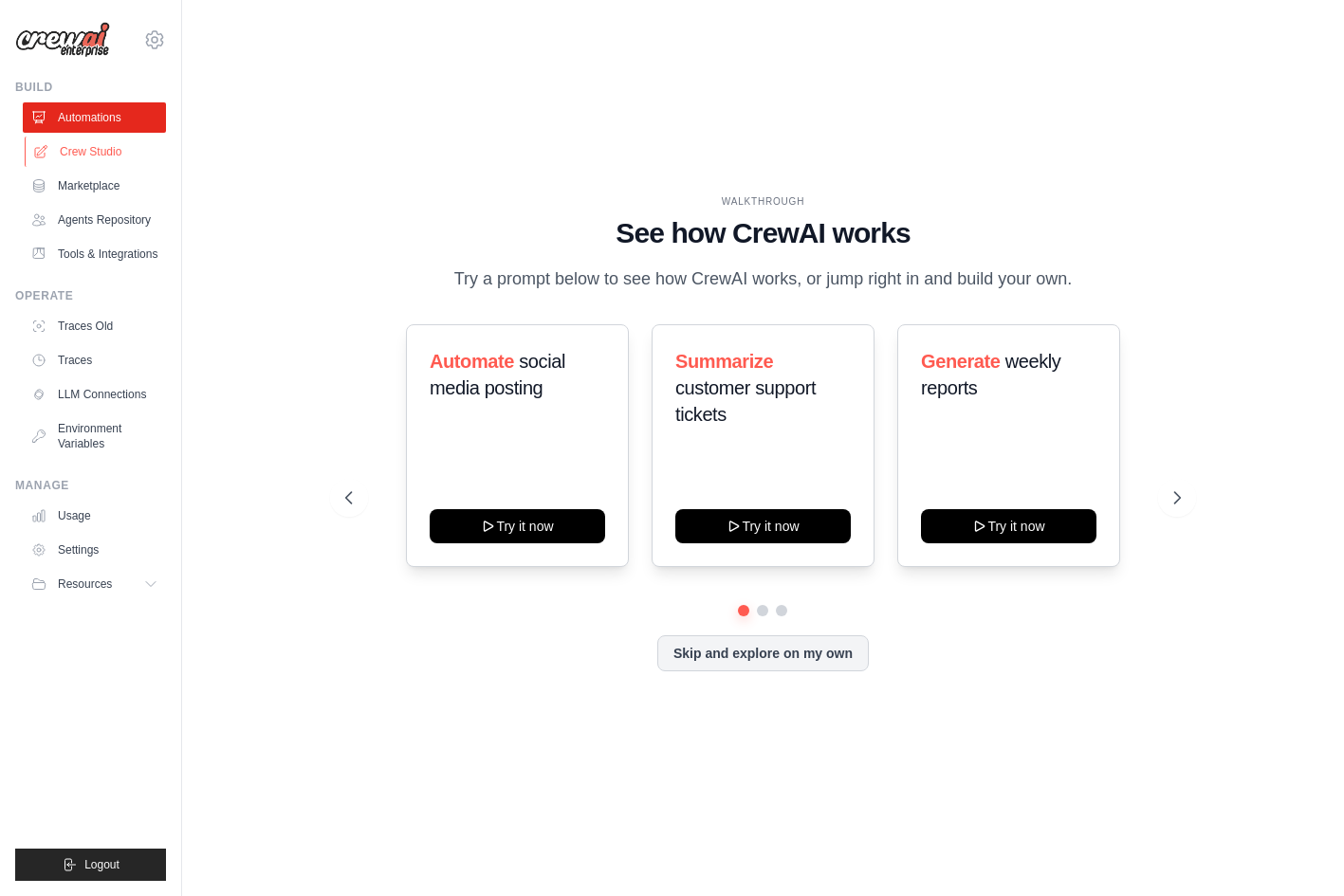
click at [101, 145] on link "Crew Studio" at bounding box center [96, 151] width 144 height 30
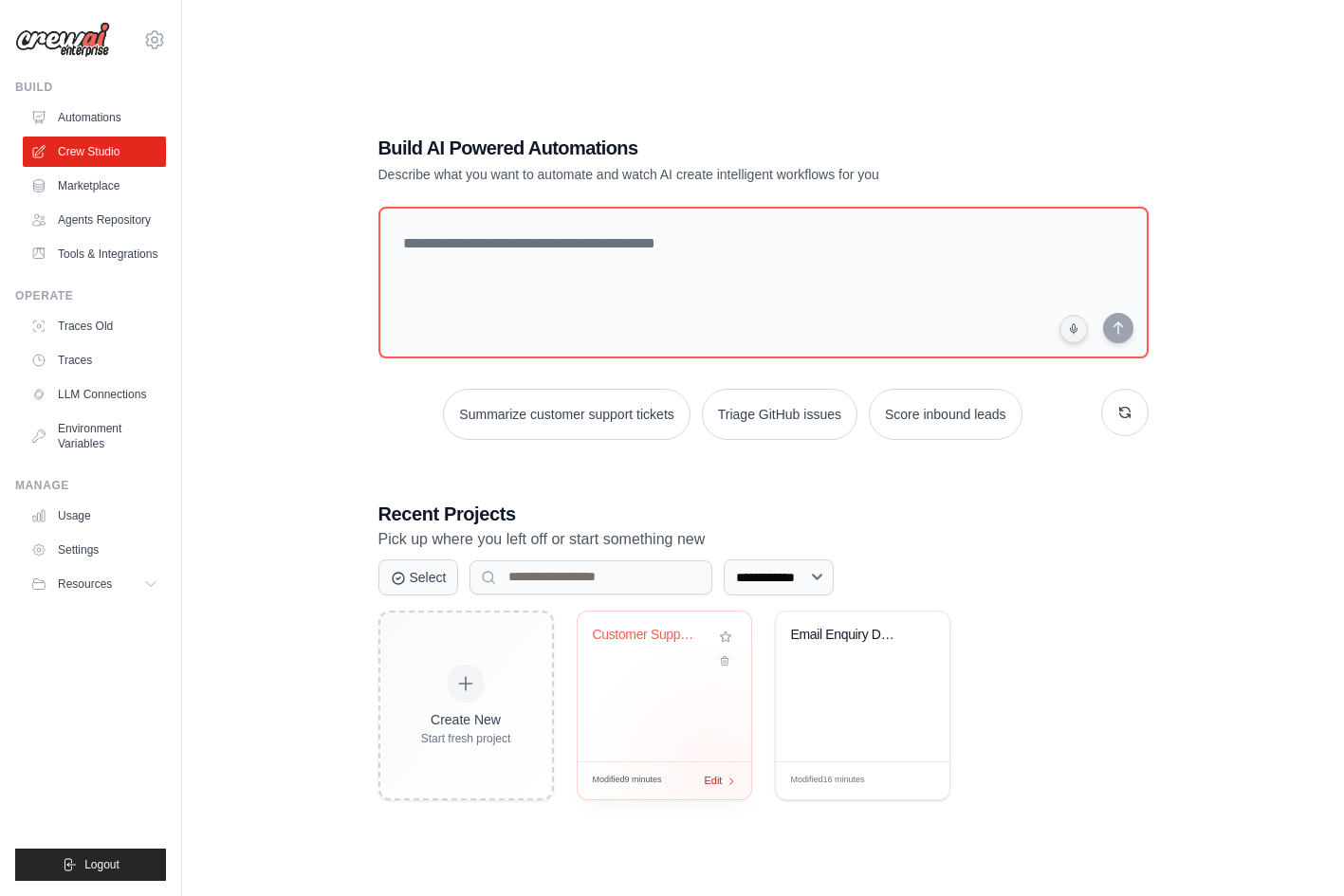
click at [714, 776] on span "Edit" at bounding box center [714, 781] width 18 height 16
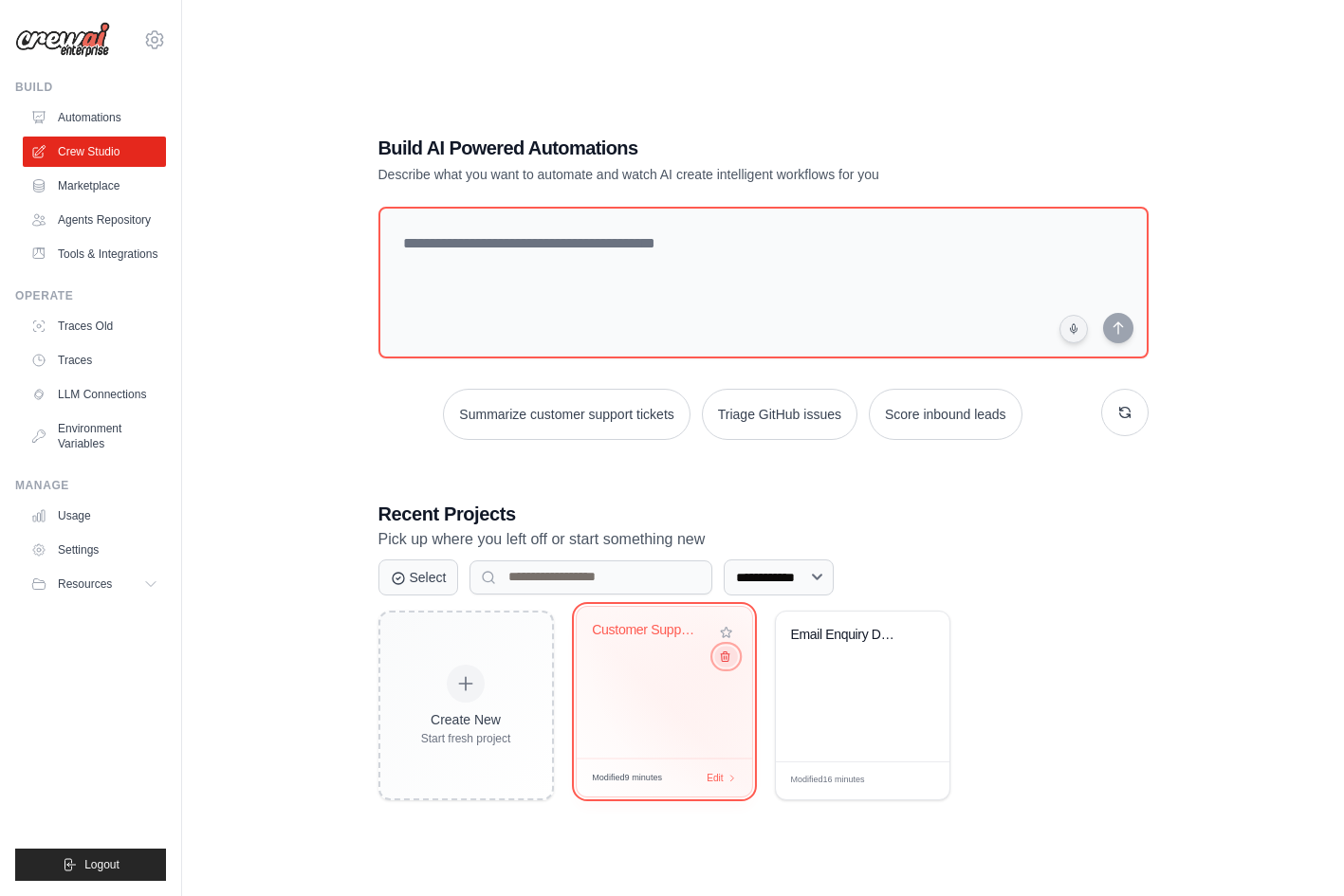
click at [728, 656] on icon at bounding box center [723, 656] width 13 height 13
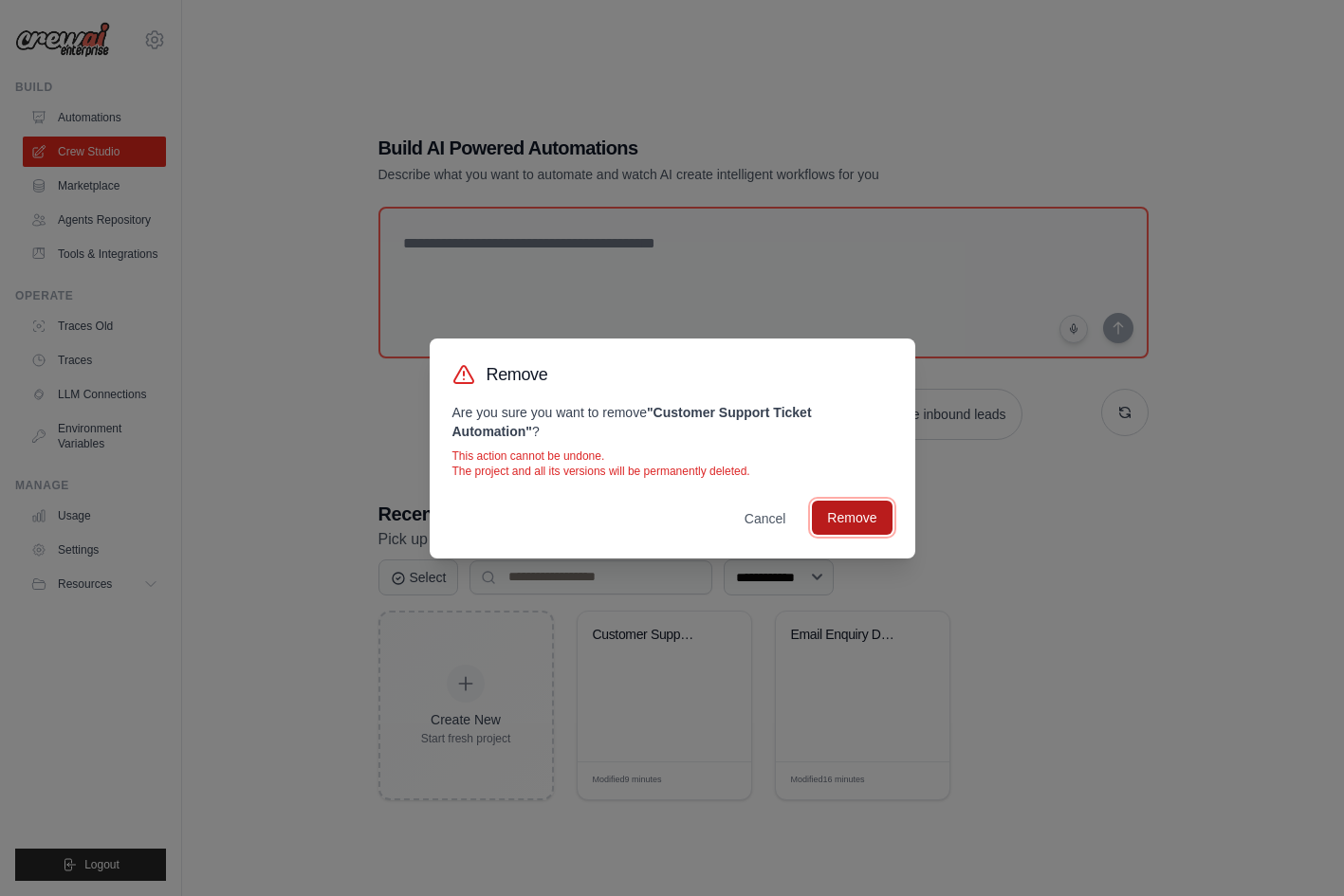
click at [862, 508] on button "Remove" at bounding box center [851, 517] width 80 height 34
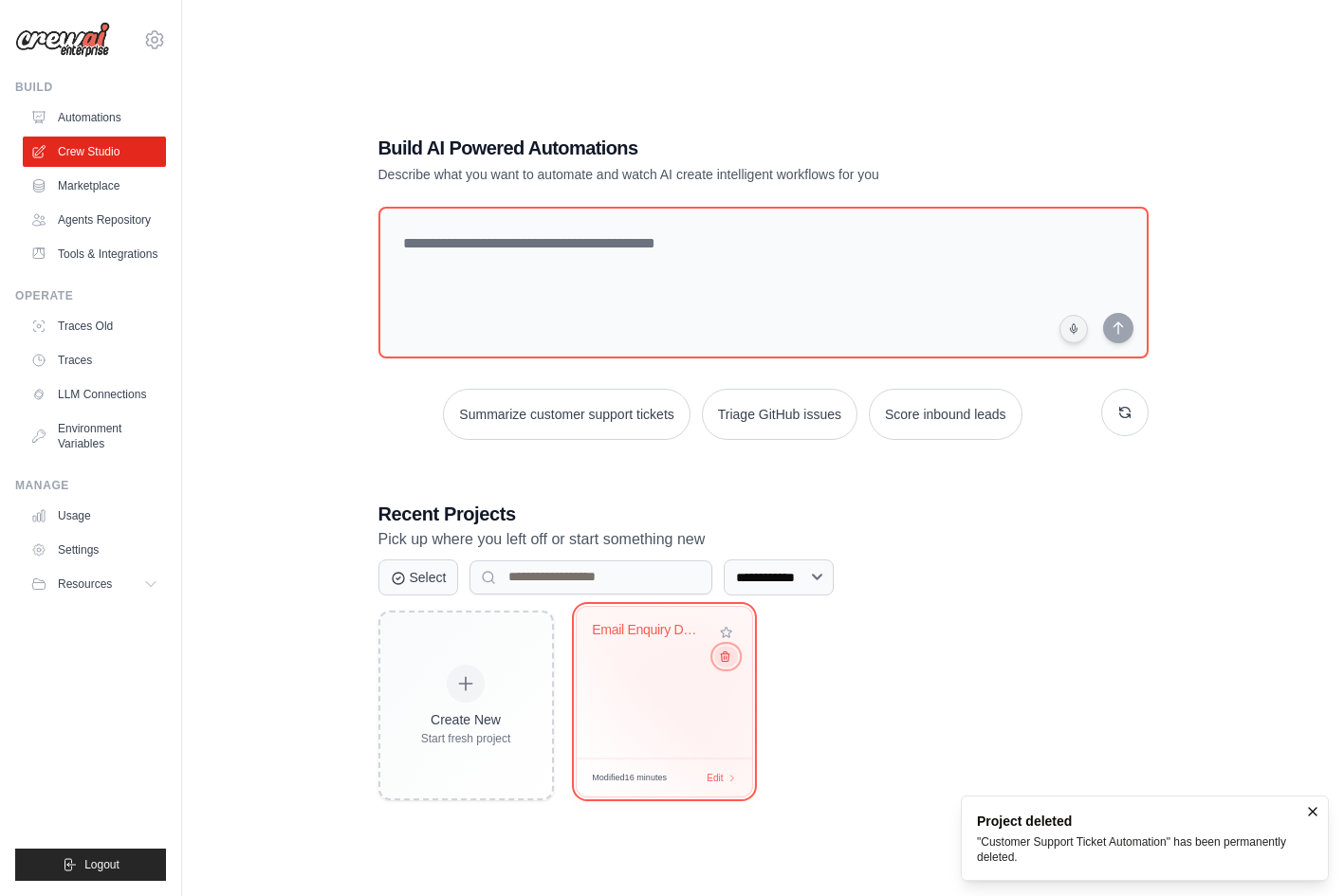
click at [720, 661] on icon at bounding box center [724, 656] width 9 height 10
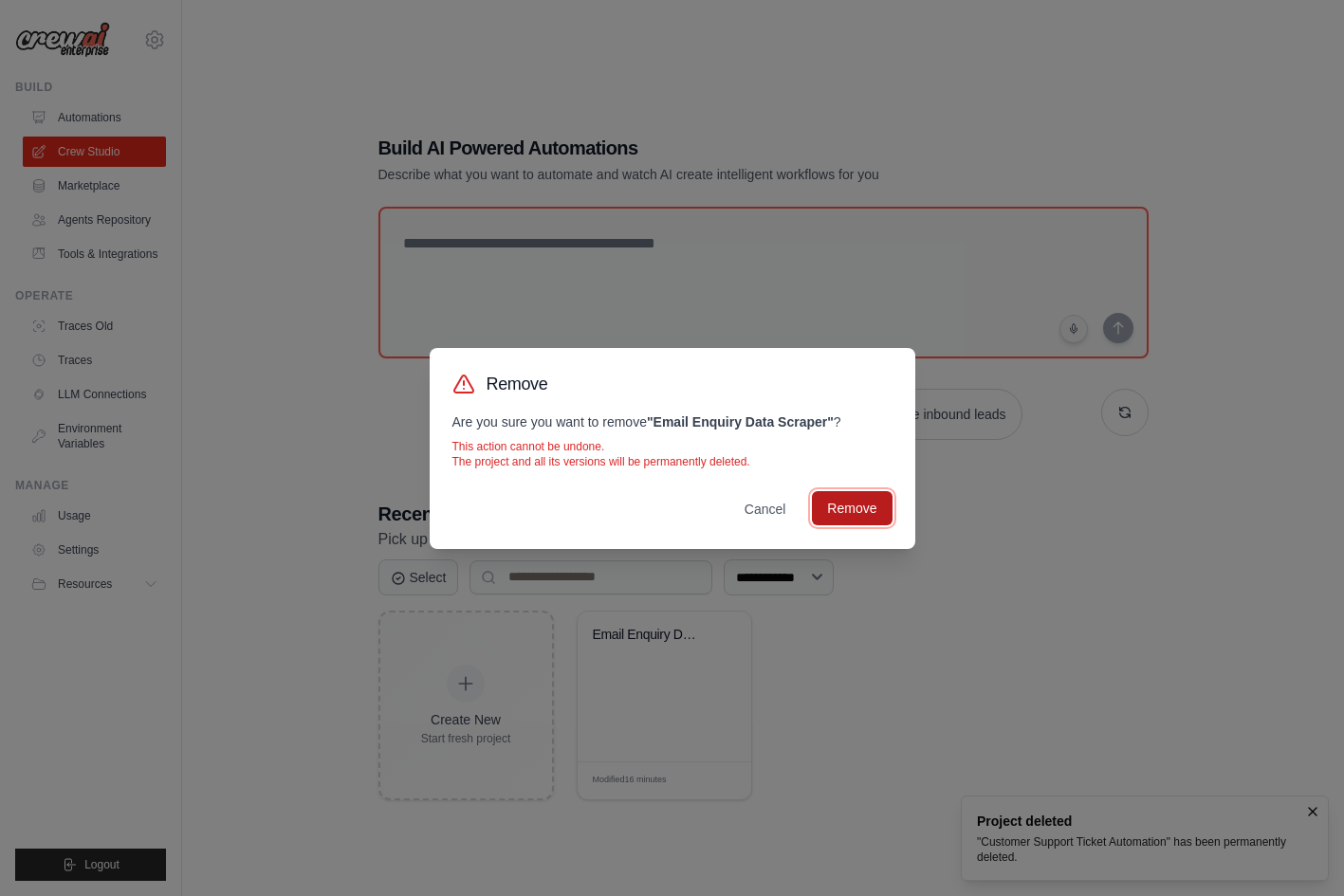
click at [823, 523] on button "Remove" at bounding box center [851, 508] width 80 height 34
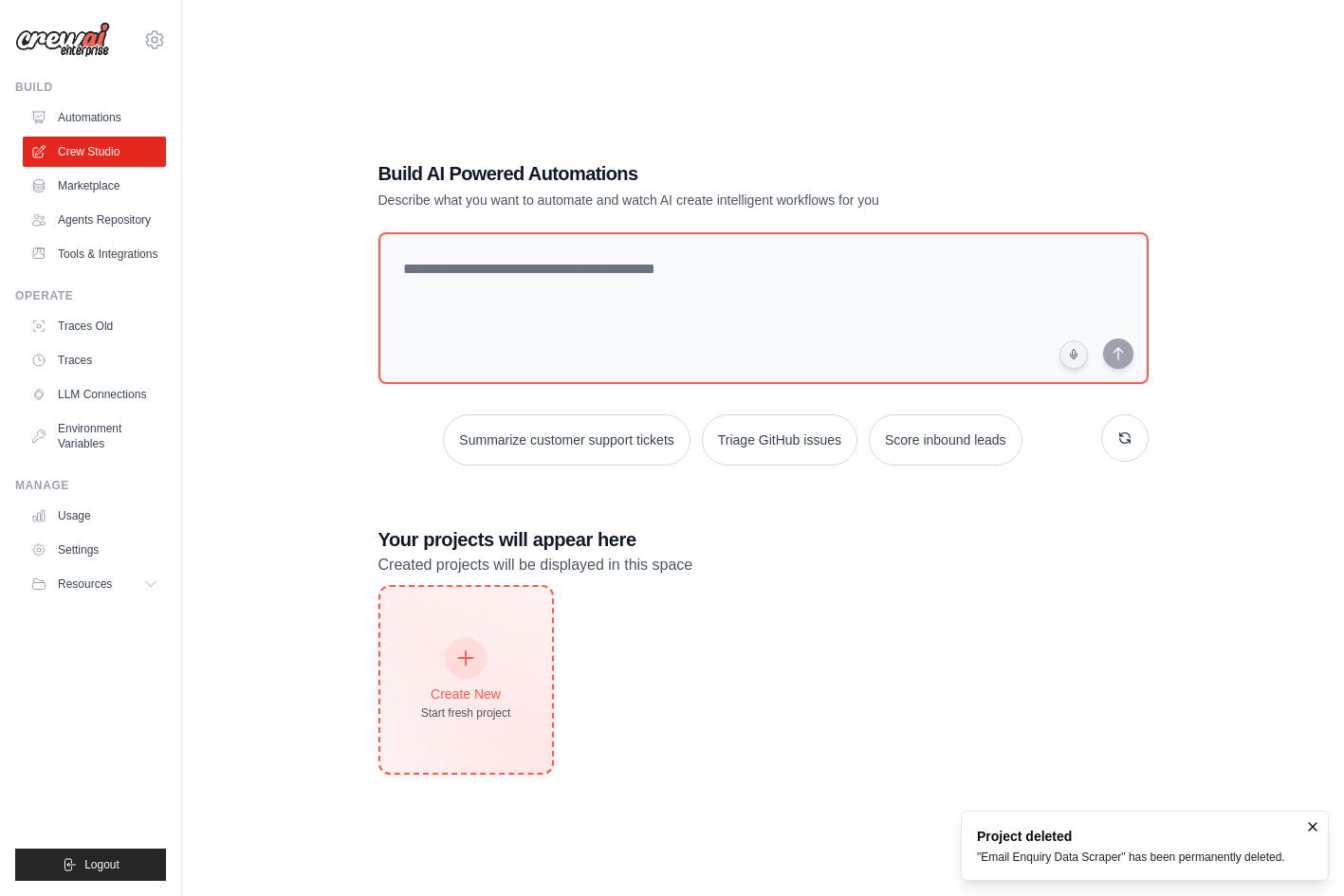
click at [440, 658] on div "Create New Start fresh project" at bounding box center [465, 680] width 90 height 81
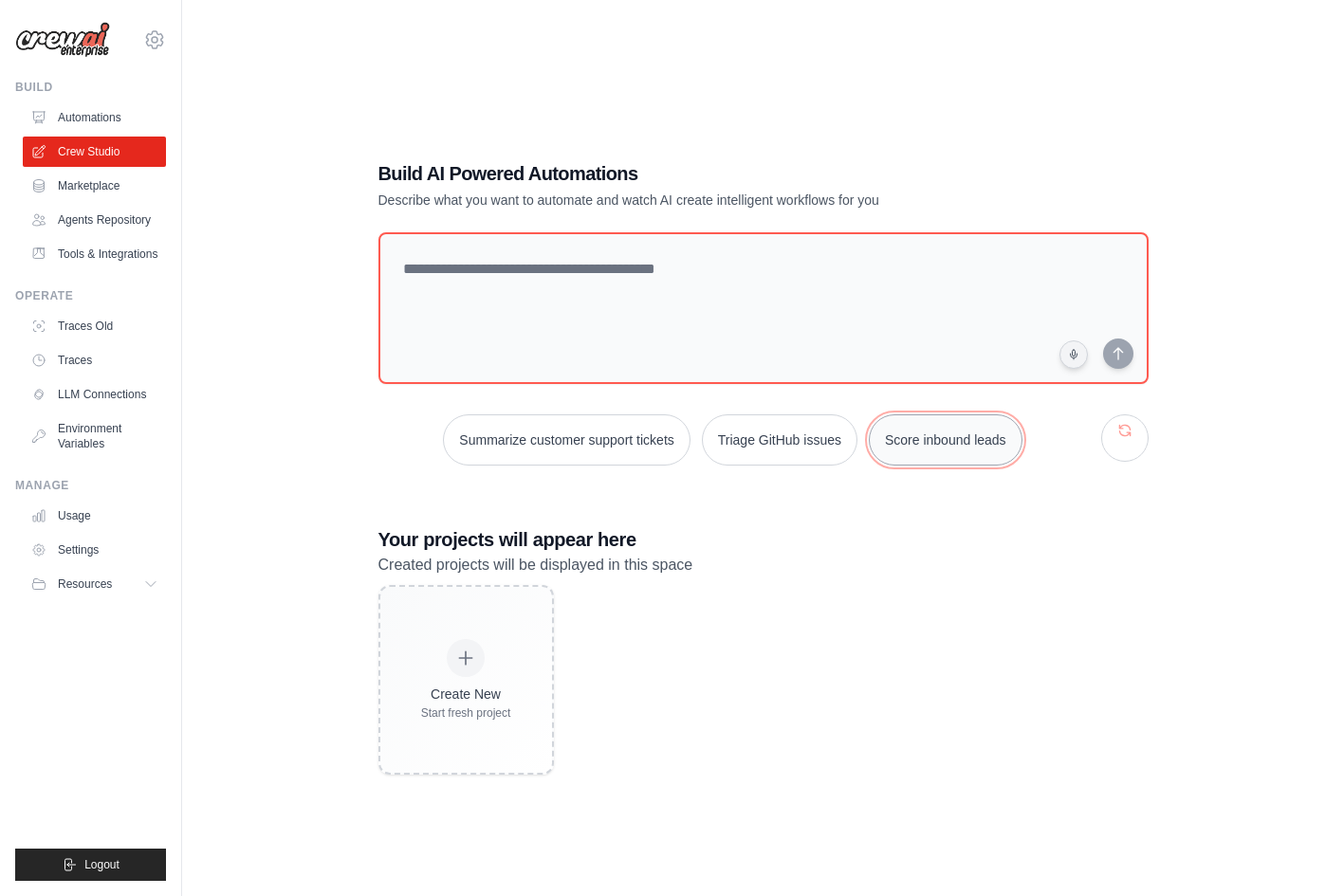
click at [985, 439] on button "Score inbound leads" at bounding box center [945, 439] width 153 height 51
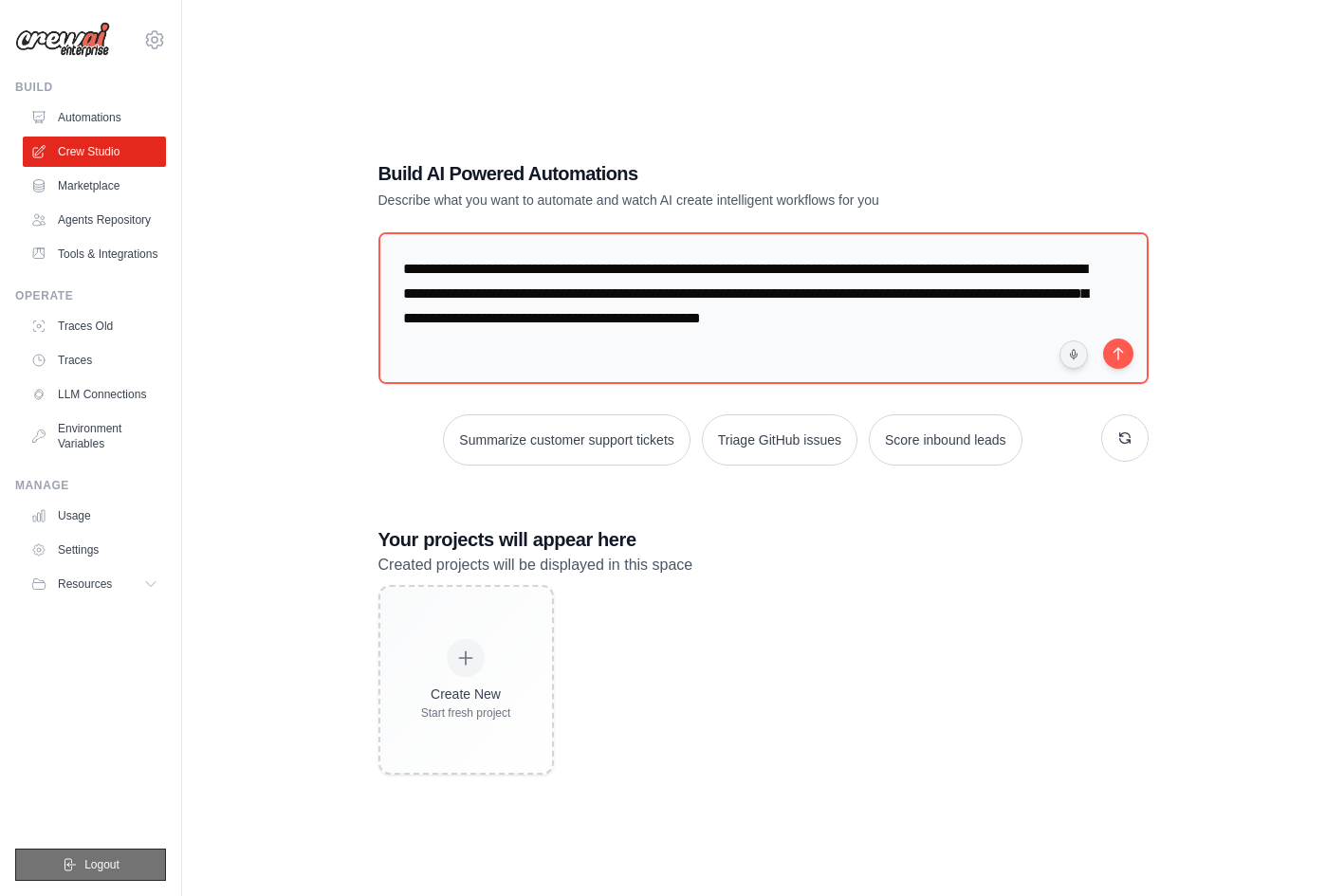
click at [110, 863] on span "Logout" at bounding box center [102, 865] width 35 height 16
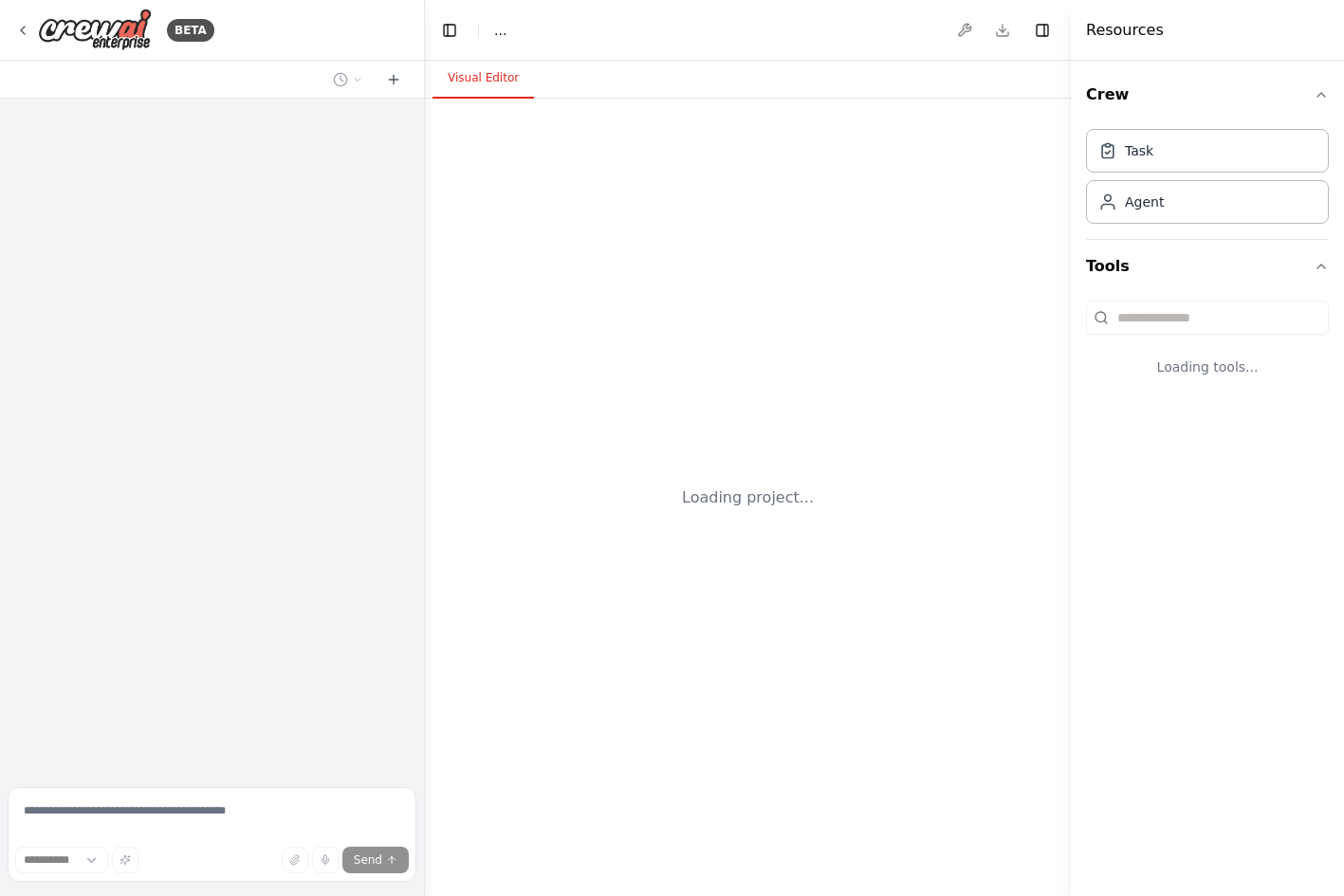
select select "****"
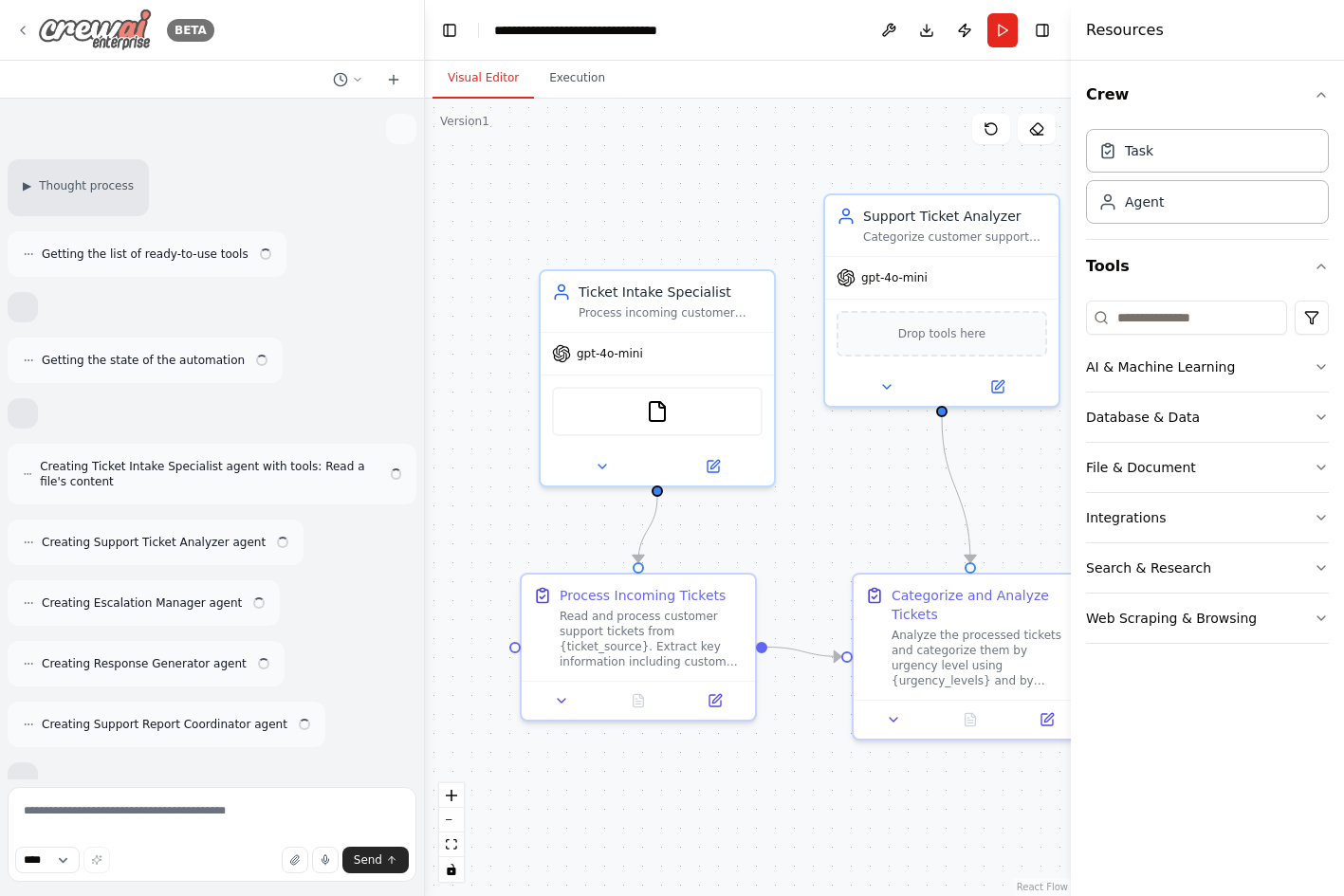
scroll to position [1584, 0]
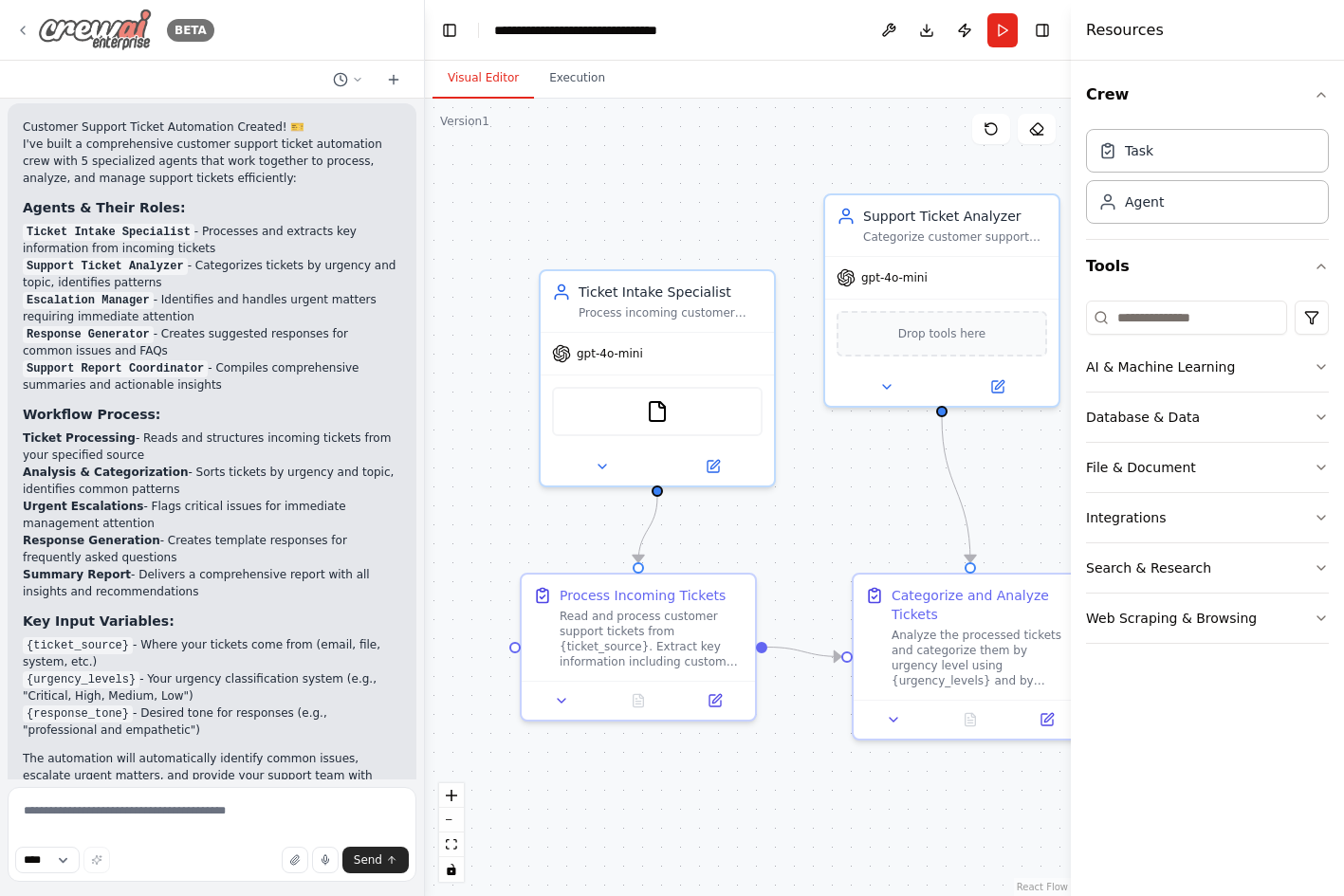
click at [24, 28] on icon at bounding box center [23, 30] width 16 height 16
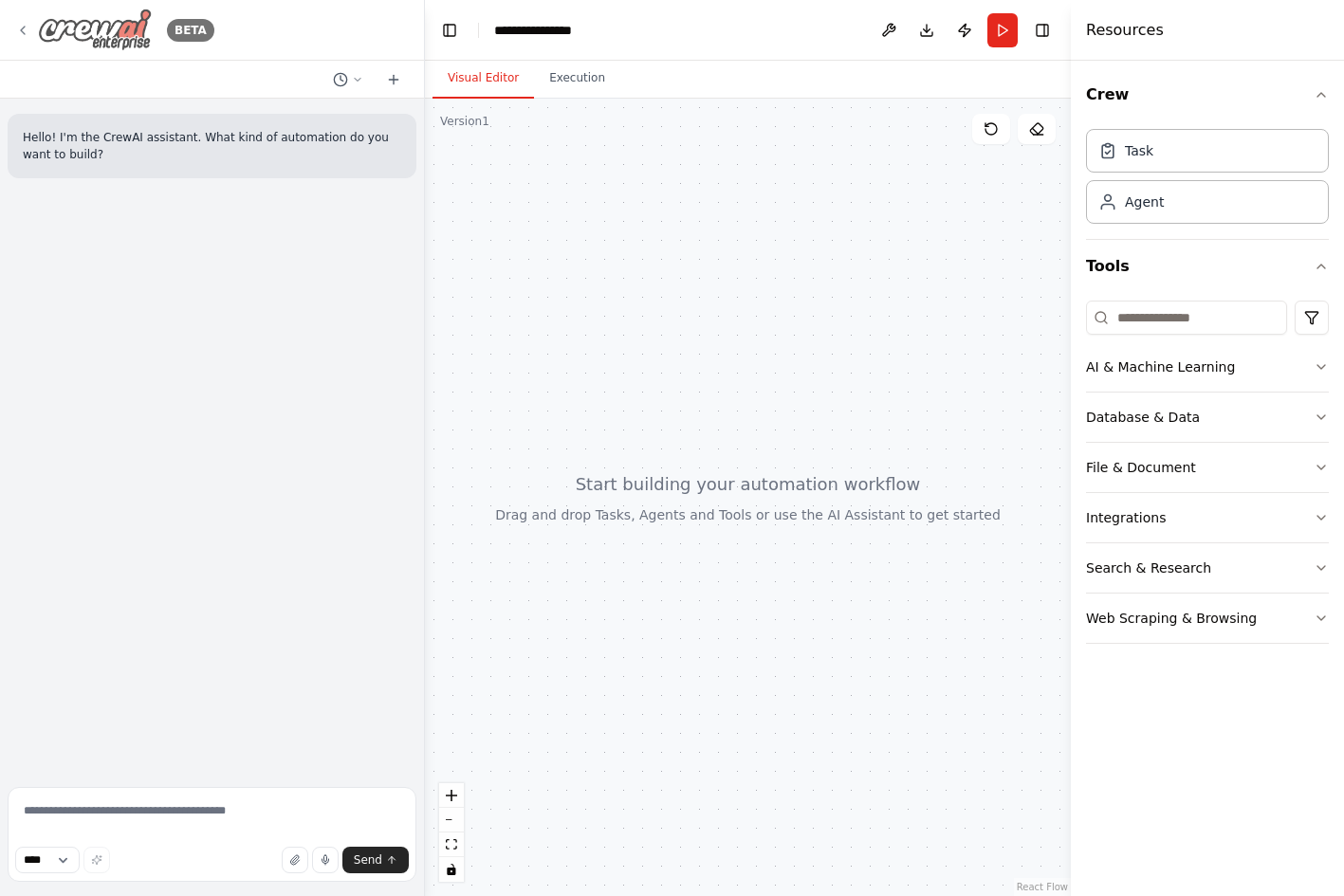
click at [25, 17] on div "BETA" at bounding box center [114, 30] width 199 height 43
